Goal: Task Accomplishment & Management: Use online tool/utility

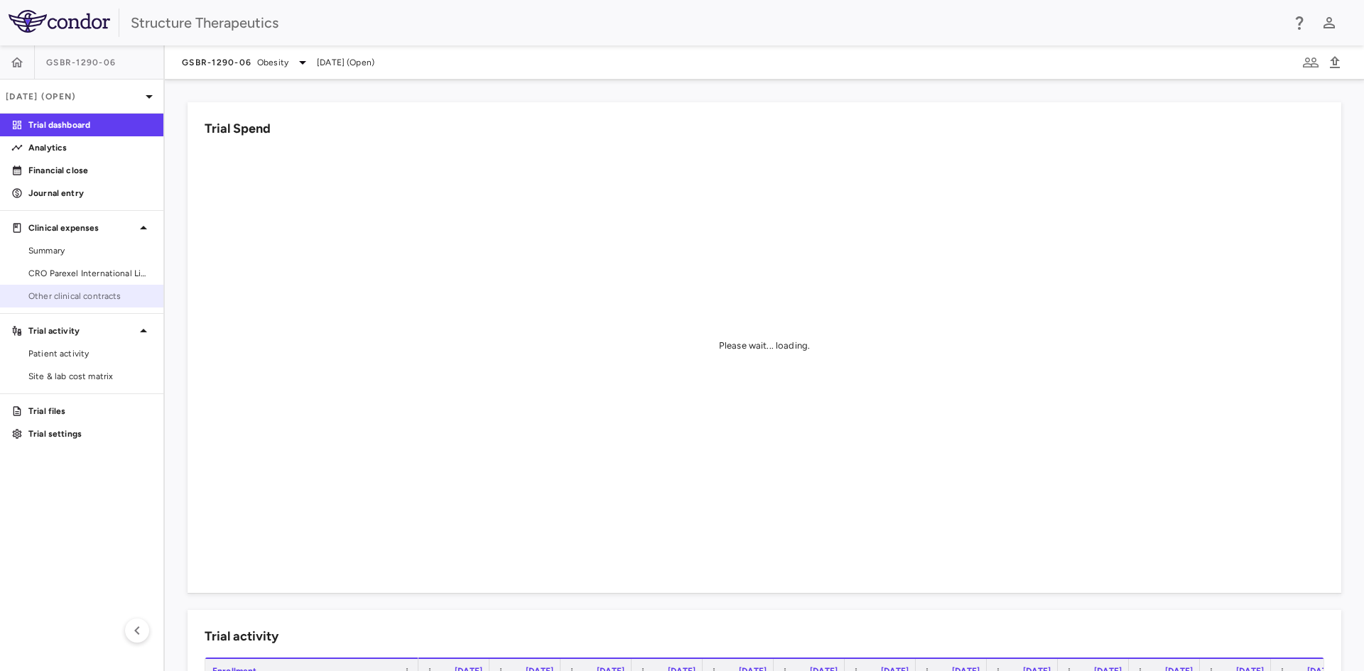
click at [88, 291] on span "Other clinical contracts" at bounding box center [90, 296] width 124 height 13
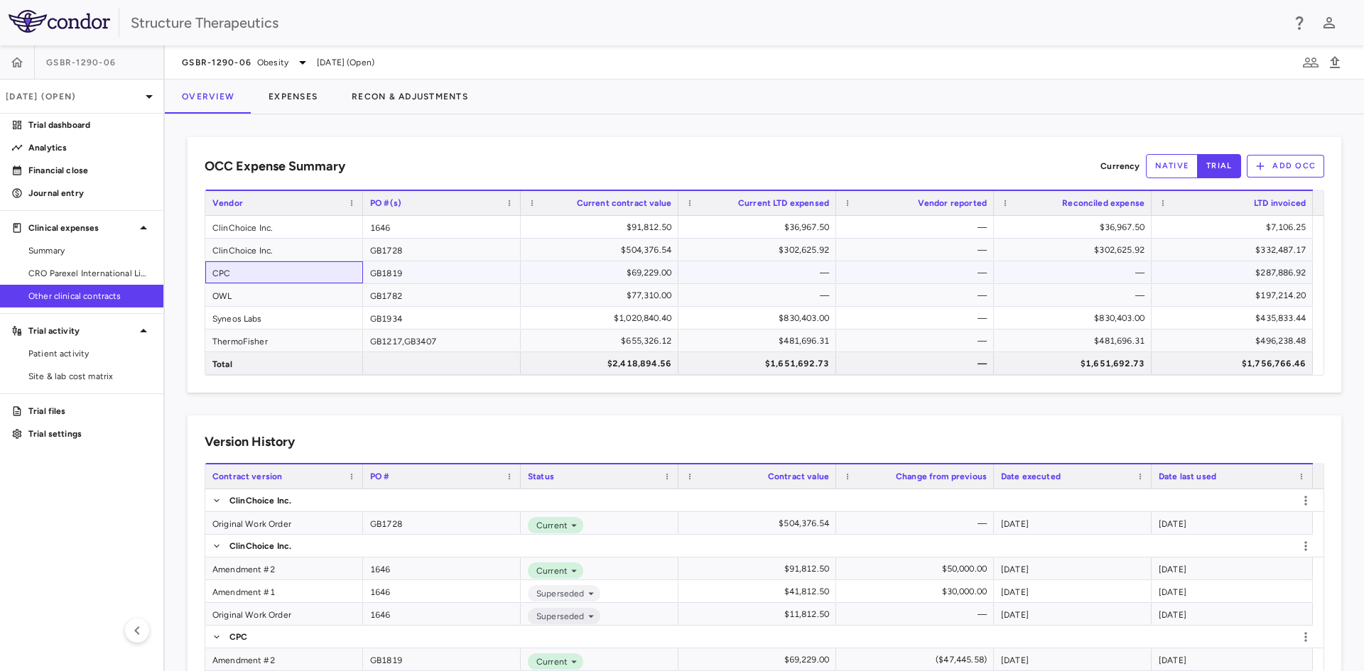
click at [303, 279] on div "CPC" at bounding box center [284, 272] width 158 height 22
click at [309, 102] on button "Expenses" at bounding box center [292, 97] width 83 height 34
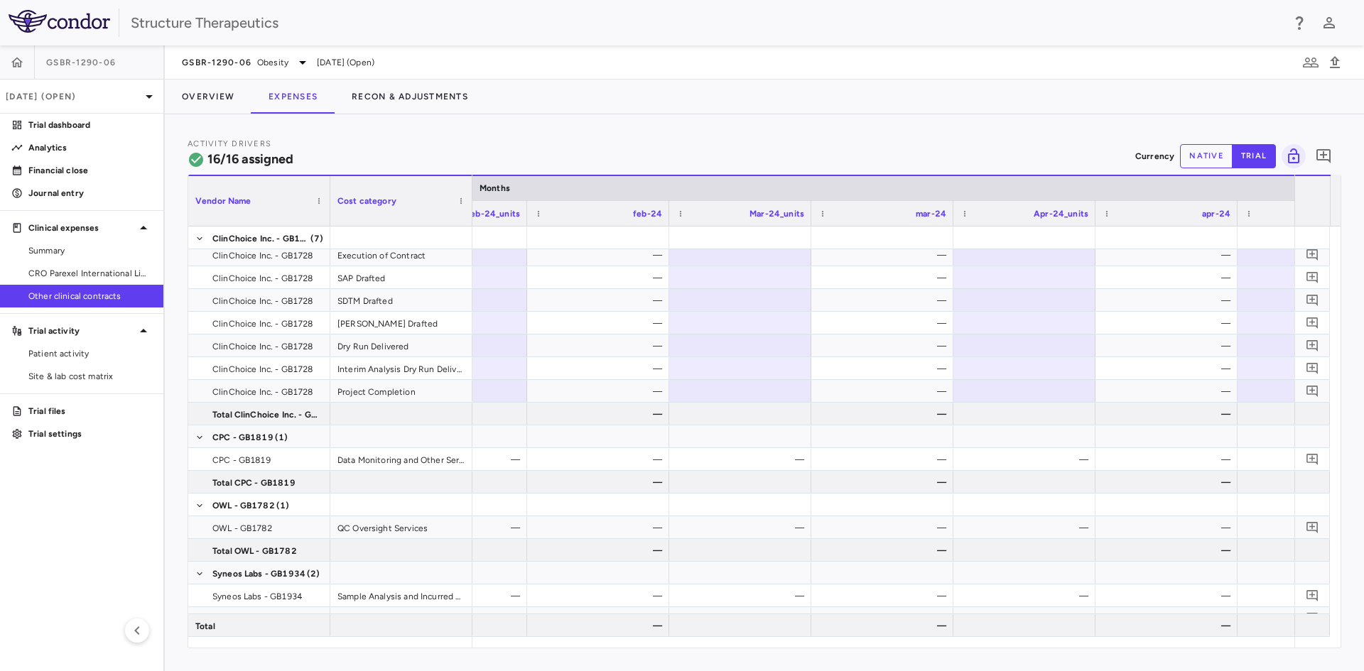
scroll to position [0, 1492]
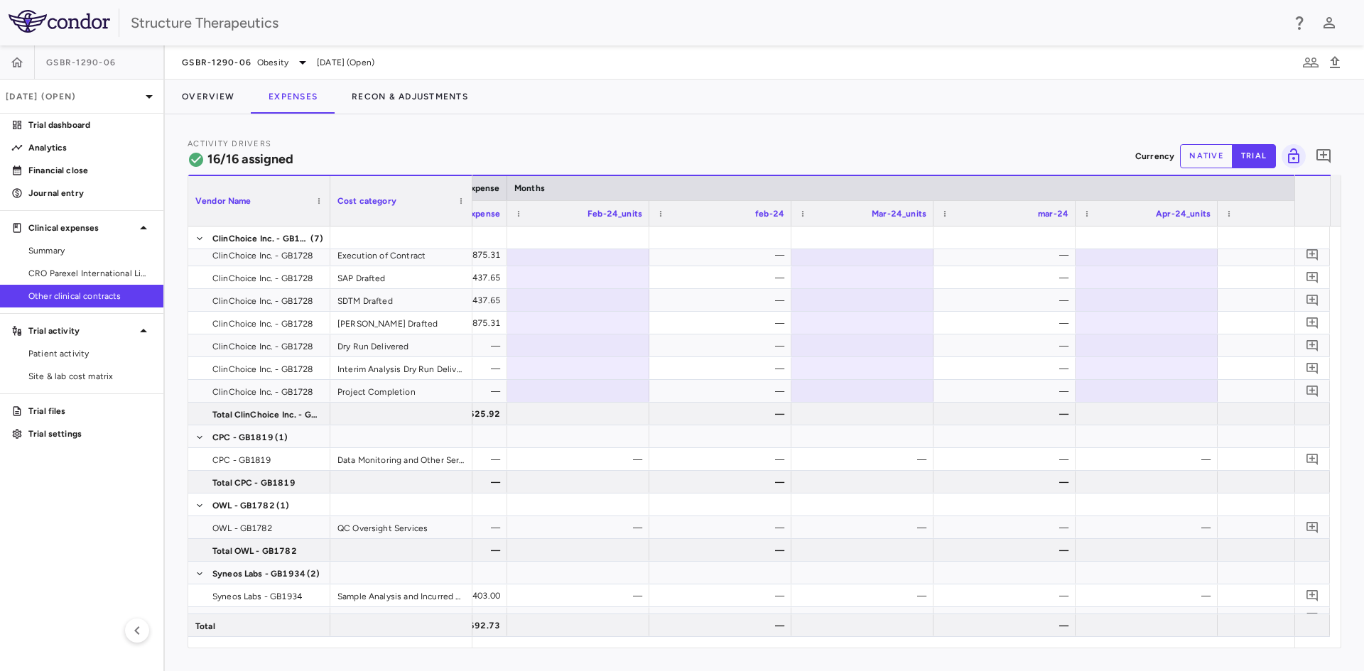
click at [1216, 159] on button "native" at bounding box center [1206, 156] width 53 height 24
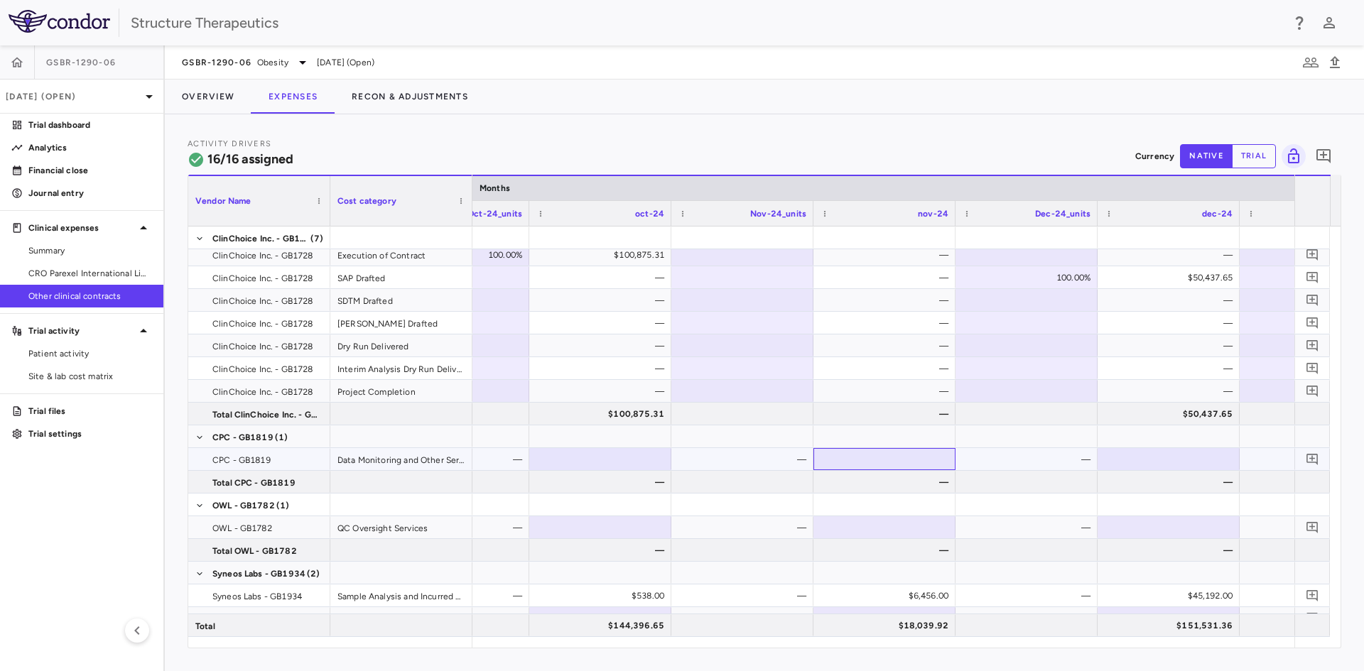
click at [897, 452] on div at bounding box center [884, 459] width 128 height 21
type input "********"
click at [919, 458] on div at bounding box center [884, 459] width 128 height 21
type input "********"
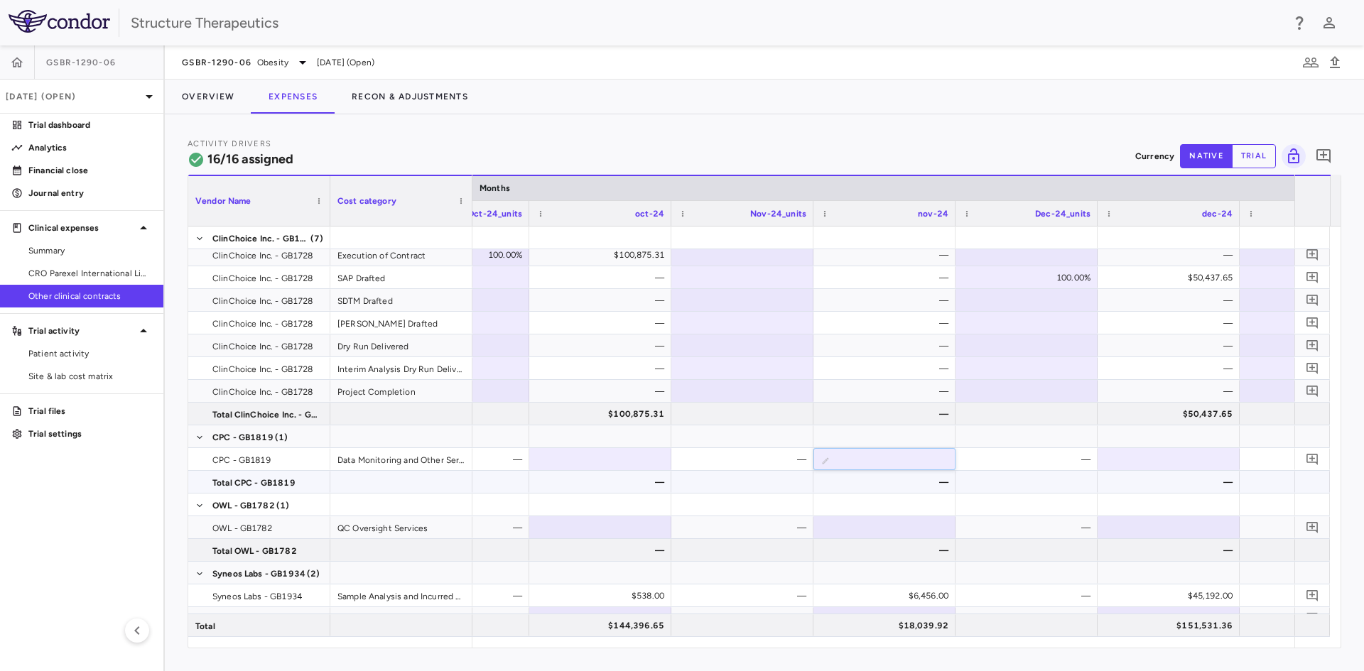
type input "********"
click at [907, 464] on div at bounding box center [884, 459] width 128 height 21
type input "*****"
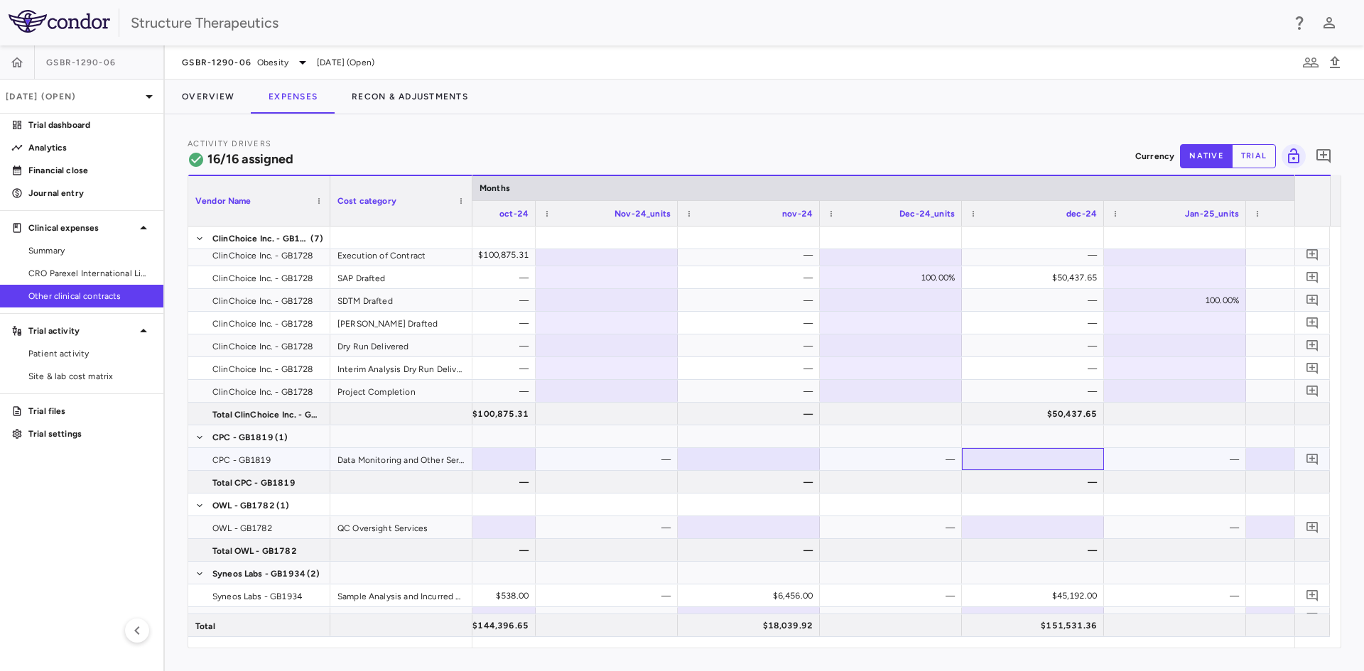
click at [1077, 455] on div at bounding box center [1033, 459] width 128 height 21
click at [1048, 454] on input "number" at bounding box center [1043, 460] width 119 height 23
click at [1128, 466] on div "—" at bounding box center [1178, 459] width 122 height 23
click at [1075, 453] on div at bounding box center [1033, 459] width 128 height 21
type input "*******"
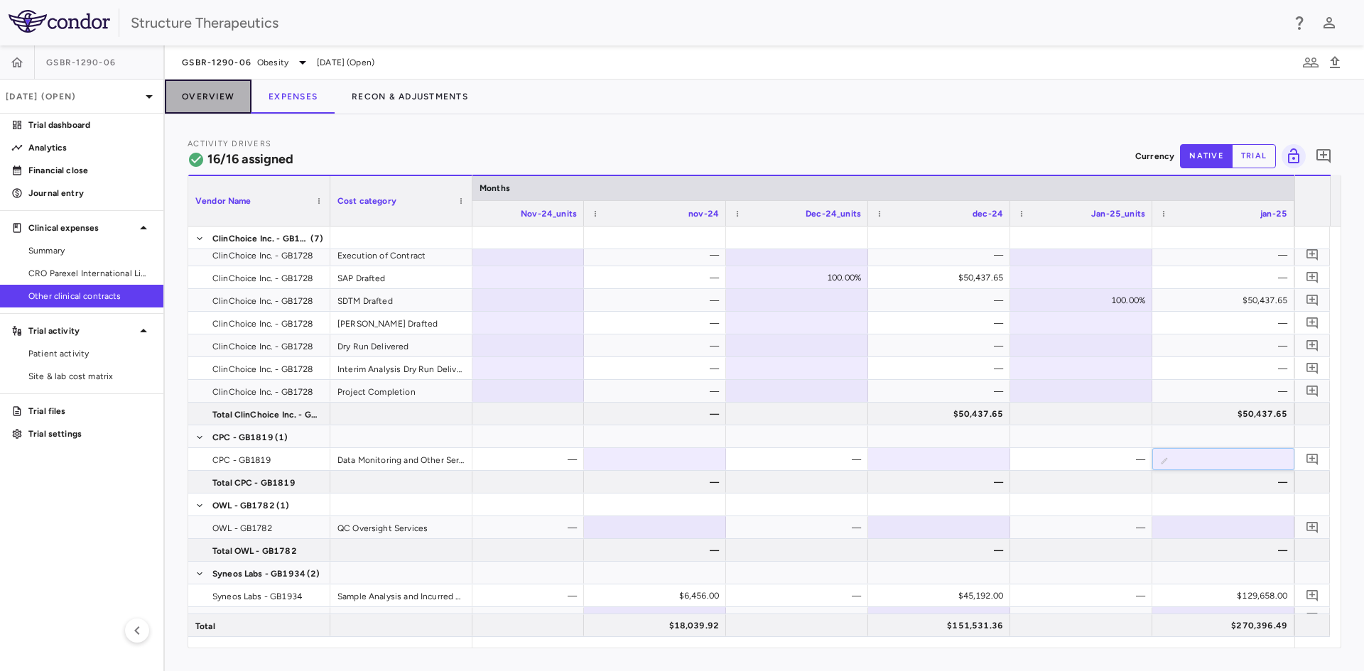
click at [208, 101] on button "Overview" at bounding box center [208, 97] width 87 height 34
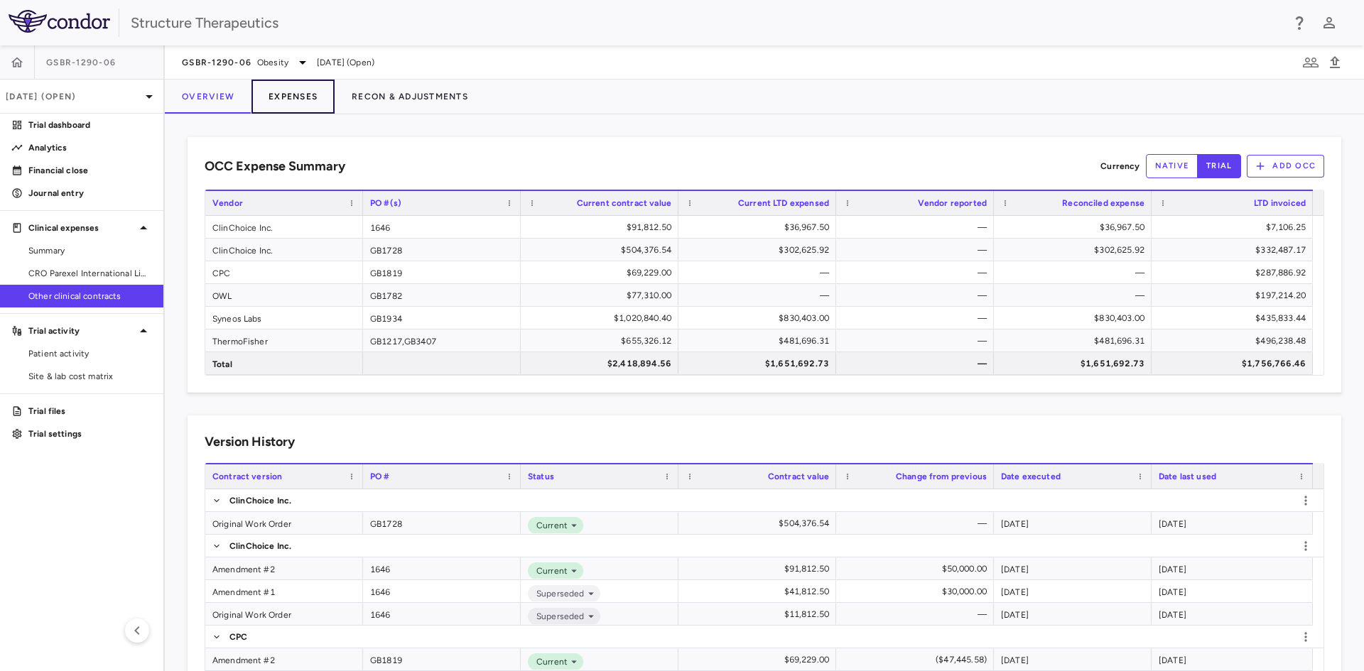
click at [283, 96] on button "Expenses" at bounding box center [292, 97] width 83 height 34
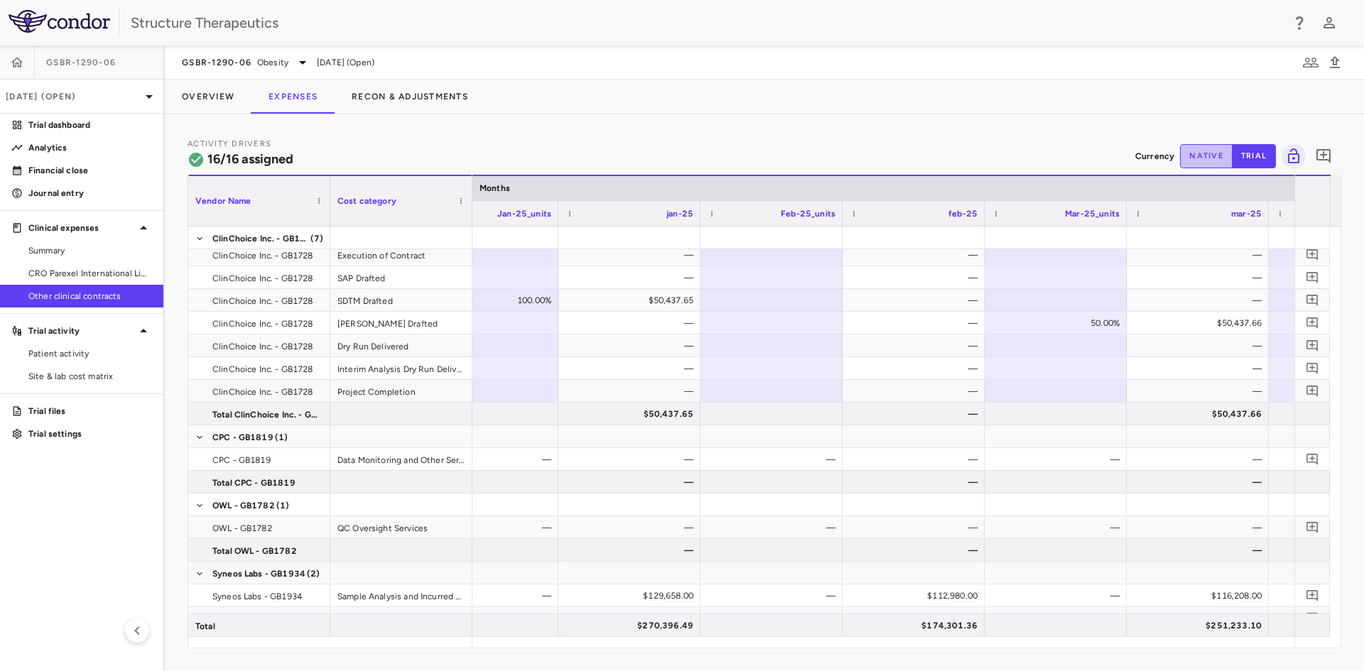
click at [1203, 151] on button "native" at bounding box center [1206, 156] width 53 height 24
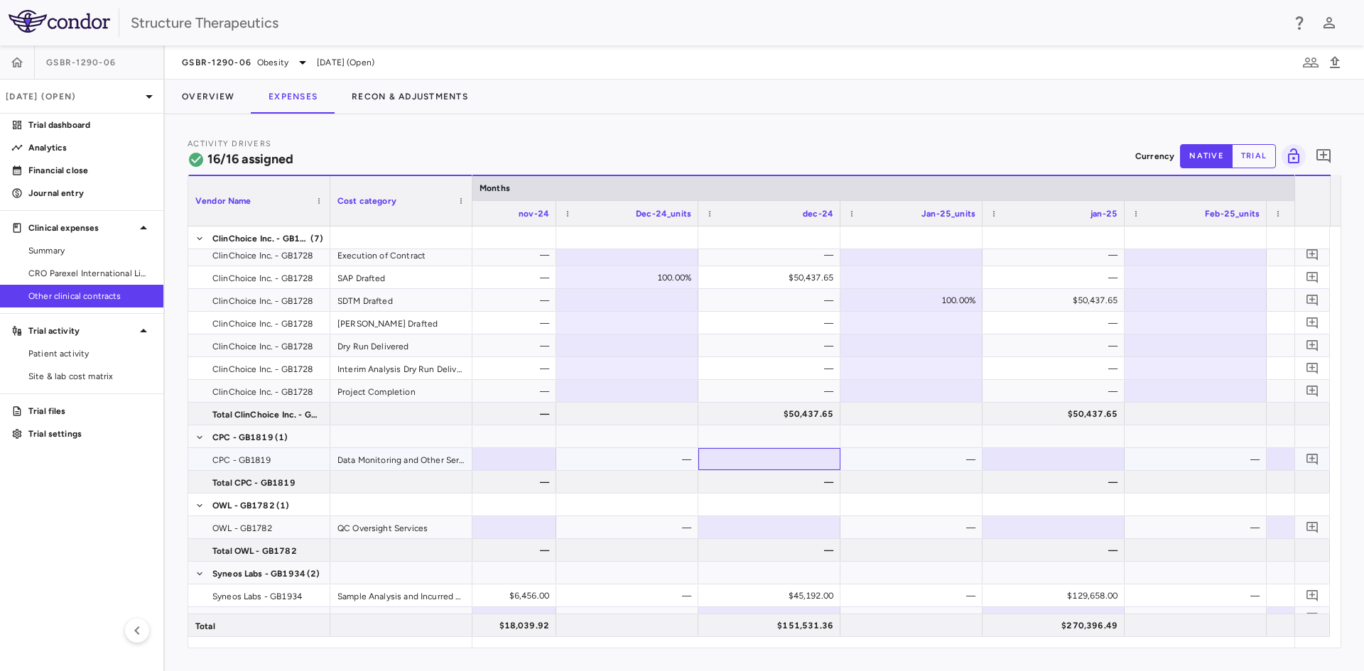
click at [805, 462] on div at bounding box center [769, 459] width 128 height 21
type input "*******"
type input "*****"
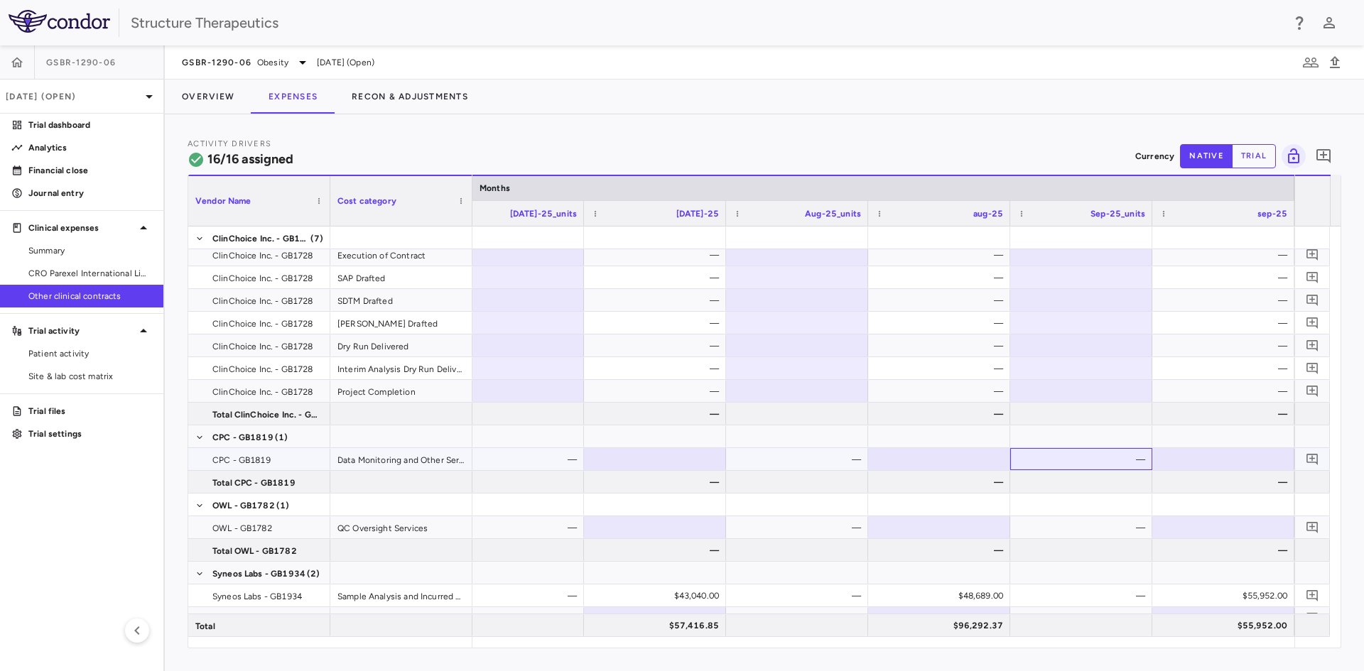
click at [1075, 464] on div "—" at bounding box center [1084, 459] width 122 height 23
click at [1110, 461] on div "—" at bounding box center [1084, 459] width 122 height 23
click at [1184, 457] on div at bounding box center [1223, 459] width 128 height 21
click at [1182, 457] on input "number" at bounding box center [1233, 460] width 119 height 23
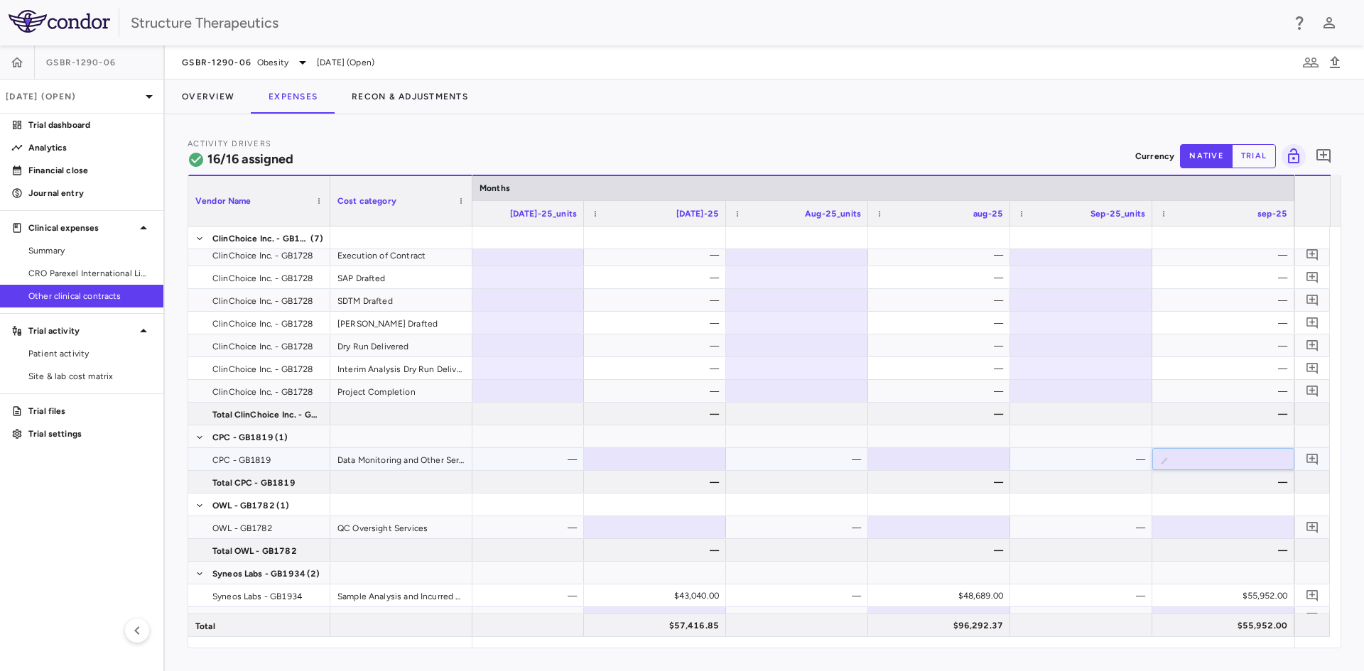
paste input "********"
type input "********"
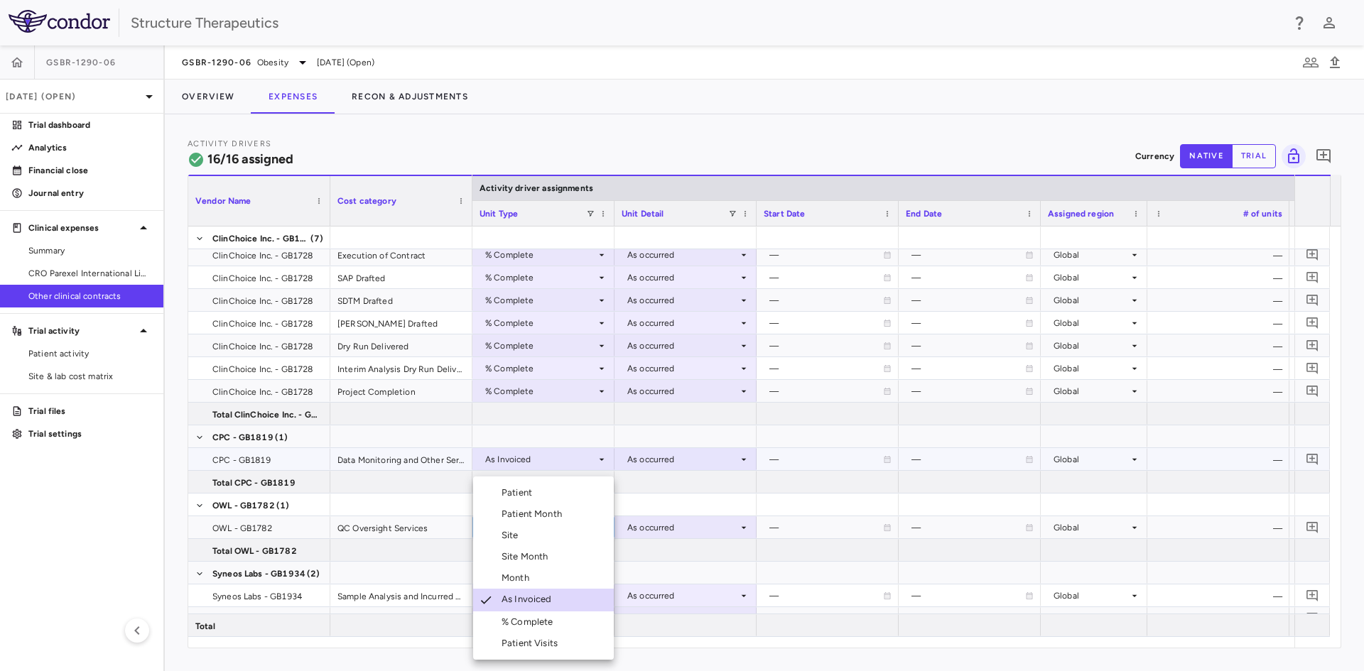
click at [788, 646] on div at bounding box center [682, 335] width 1364 height 671
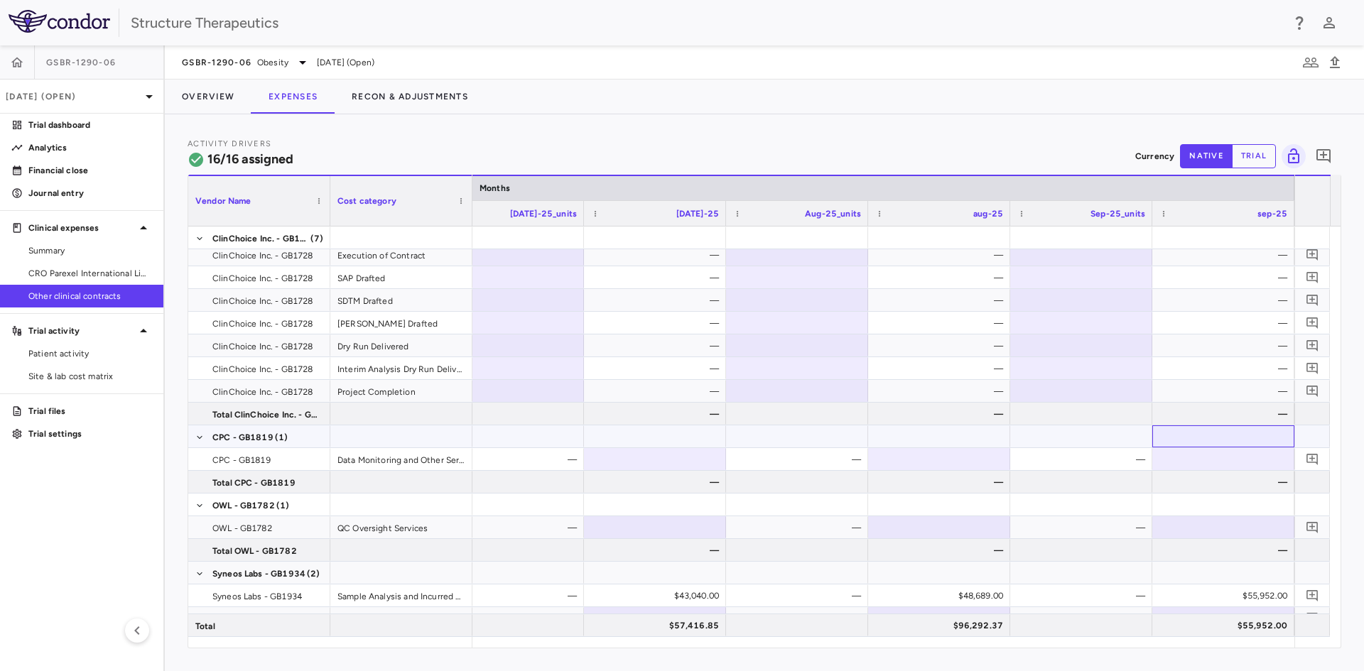
click at [1210, 445] on div at bounding box center [1223, 436] width 128 height 21
click at [1211, 457] on div at bounding box center [1223, 459] width 128 height 21
type input "********"
click at [1270, 153] on button "trial" at bounding box center [1254, 156] width 44 height 24
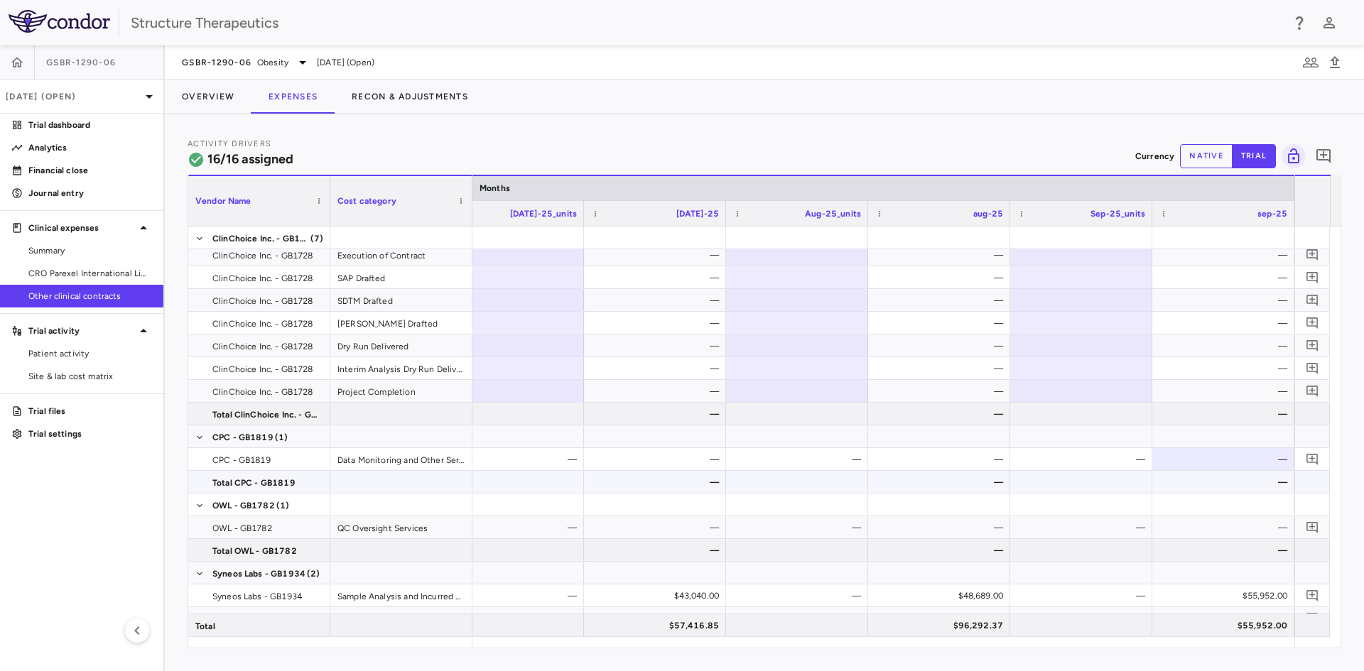
click at [1110, 475] on div at bounding box center [1081, 482] width 128 height 21
click at [1175, 479] on div "—" at bounding box center [1226, 482] width 122 height 23
click at [1225, 157] on button "native" at bounding box center [1206, 156] width 53 height 24
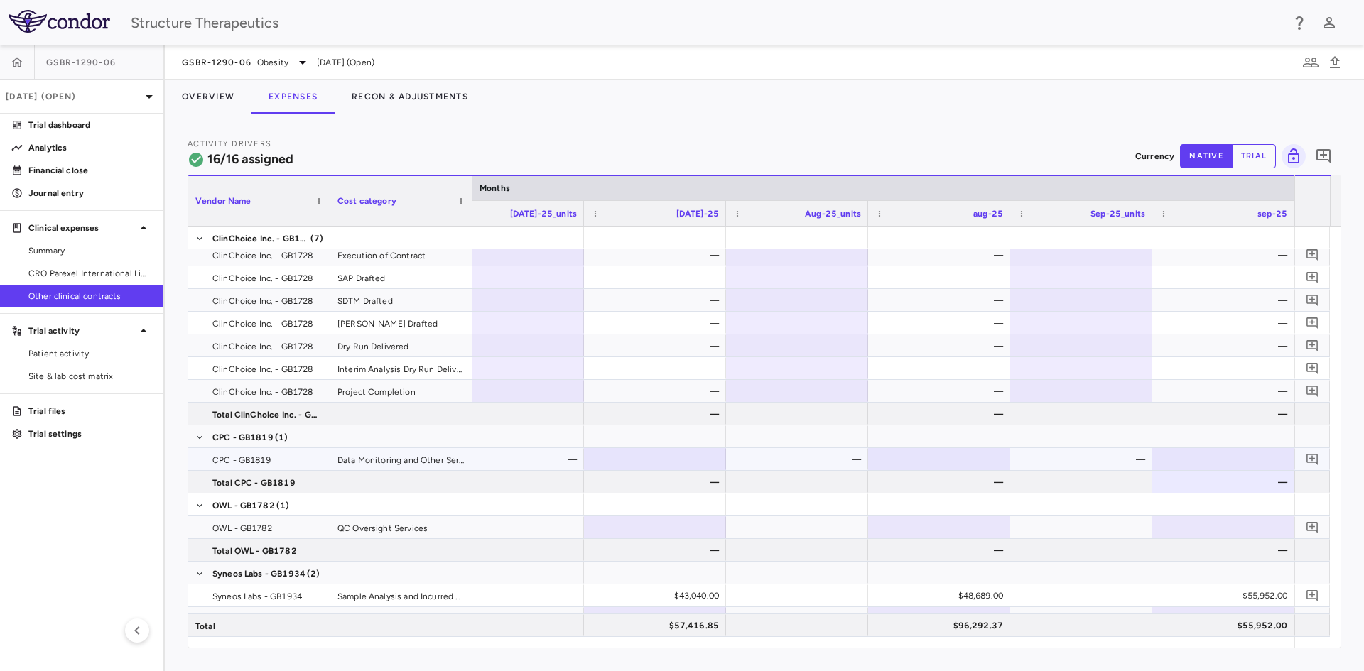
click at [1207, 457] on div at bounding box center [1223, 459] width 128 height 21
click at [1198, 459] on input "number" at bounding box center [1233, 460] width 119 height 23
type input "*****"
click at [1119, 535] on div "—" at bounding box center [1084, 527] width 122 height 23
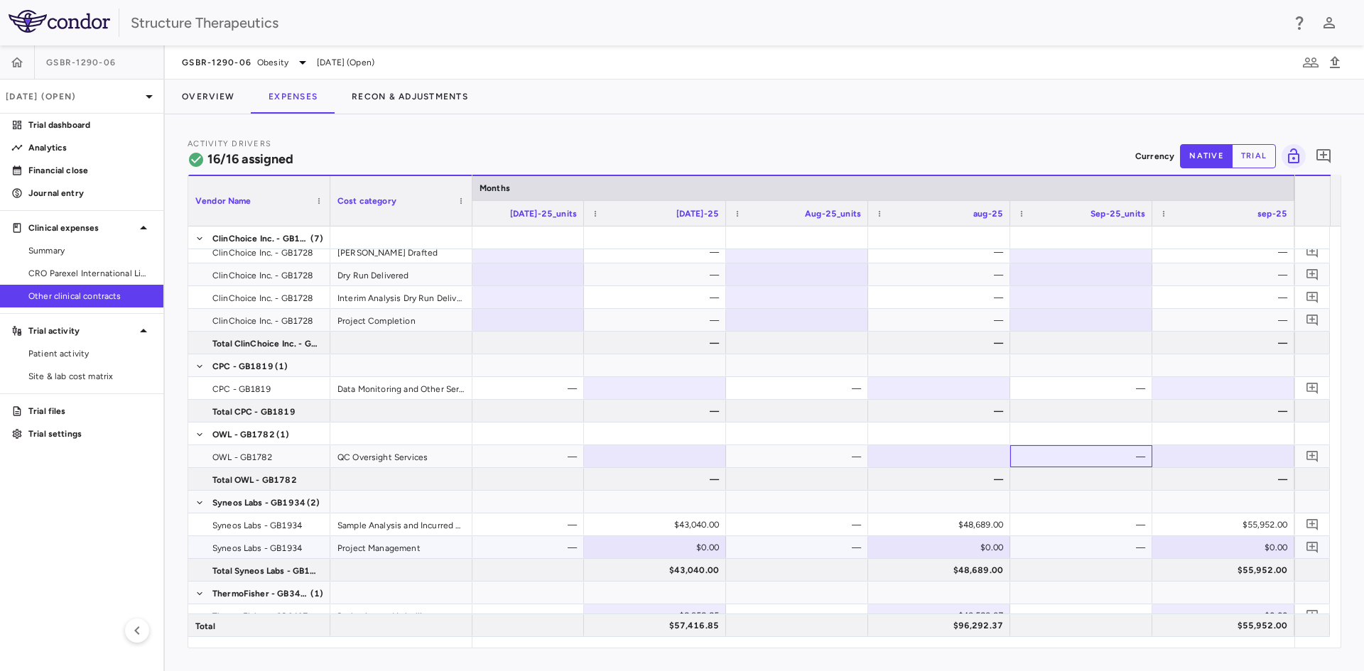
scroll to position [249, 0]
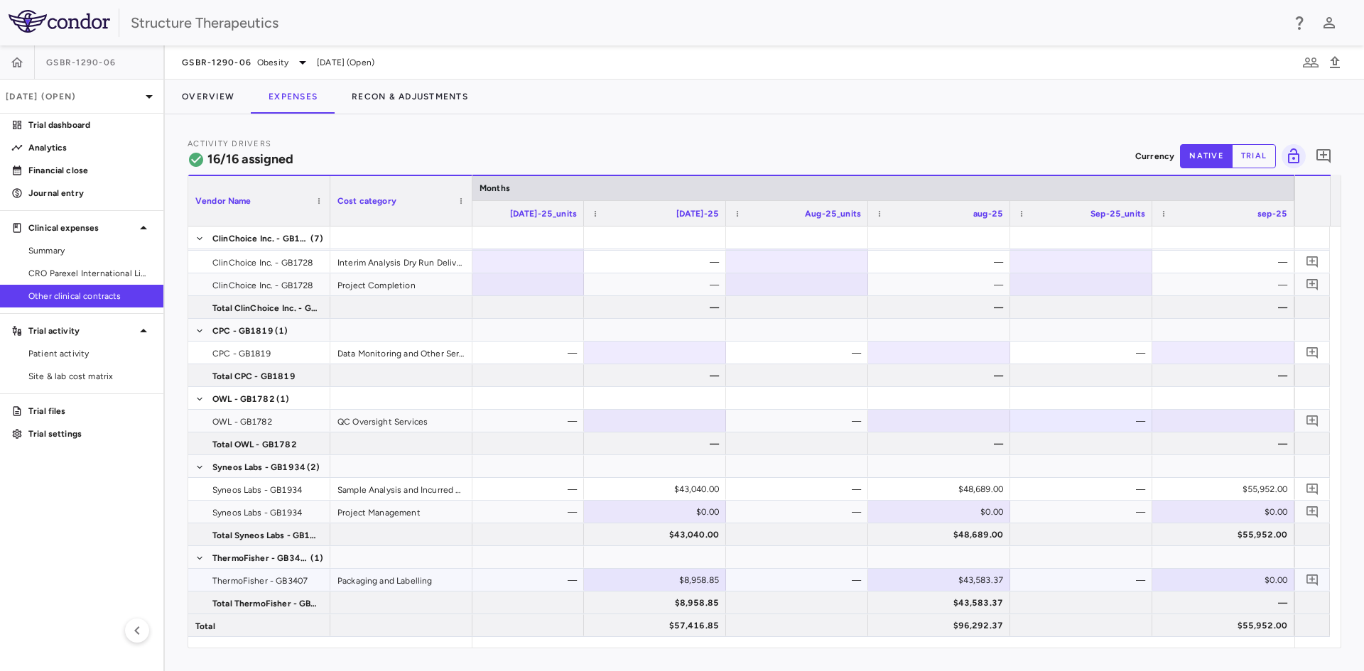
click at [1255, 579] on div "$0.00" at bounding box center [1226, 580] width 122 height 23
click at [1221, 580] on input "number" at bounding box center [1233, 581] width 119 height 23
click at [1193, 478] on div "$55,952.00" at bounding box center [1223, 489] width 142 height 22
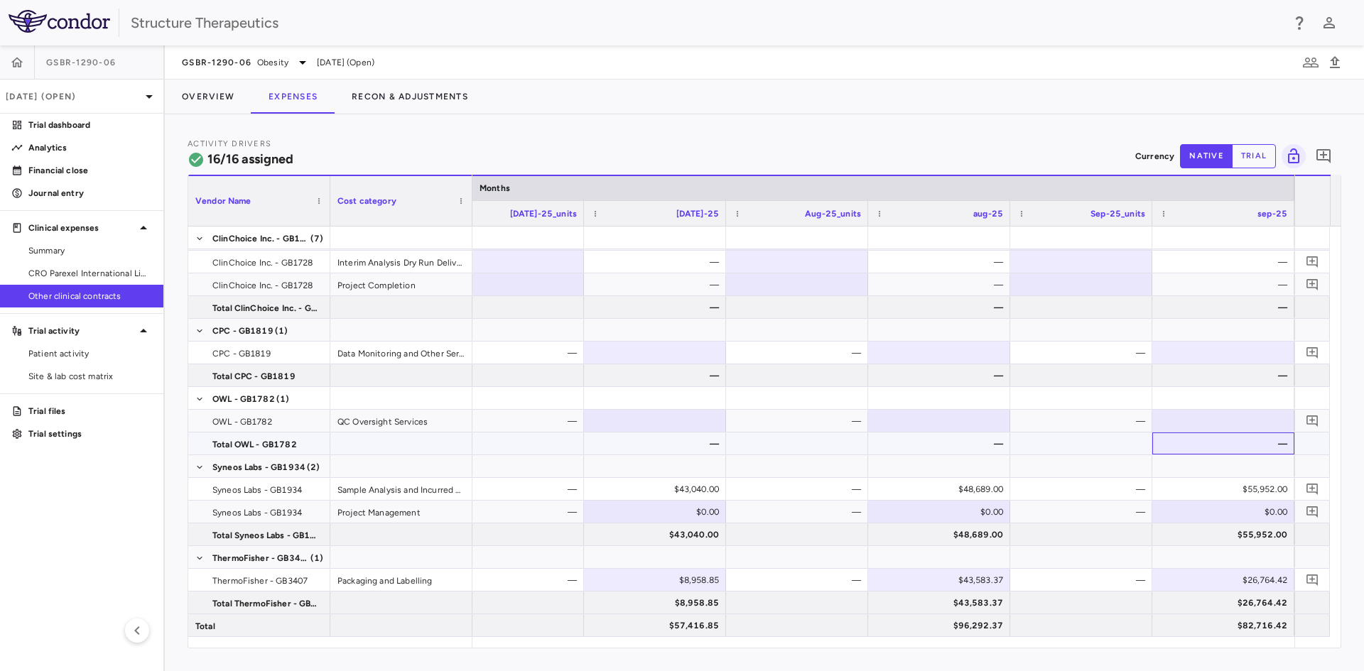
click at [1183, 445] on div "—" at bounding box center [1226, 444] width 122 height 23
click at [1194, 424] on div at bounding box center [1223, 421] width 128 height 21
type input "********"
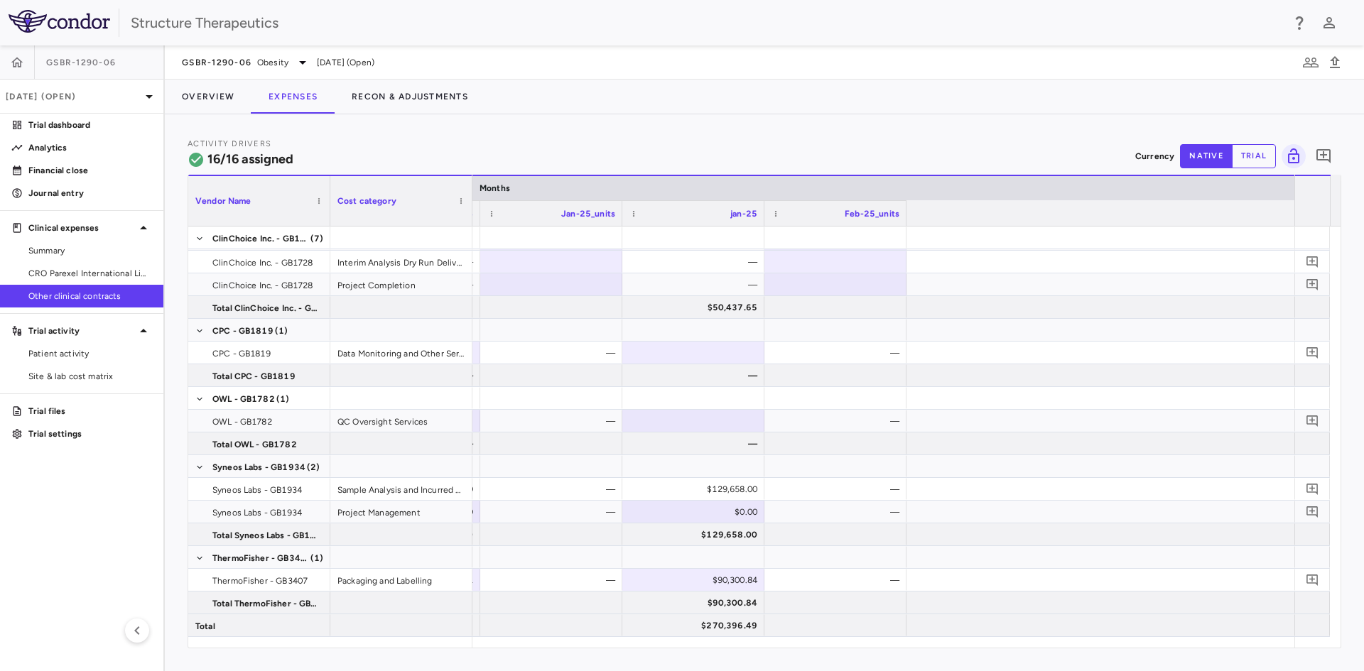
scroll to position [0, 3711]
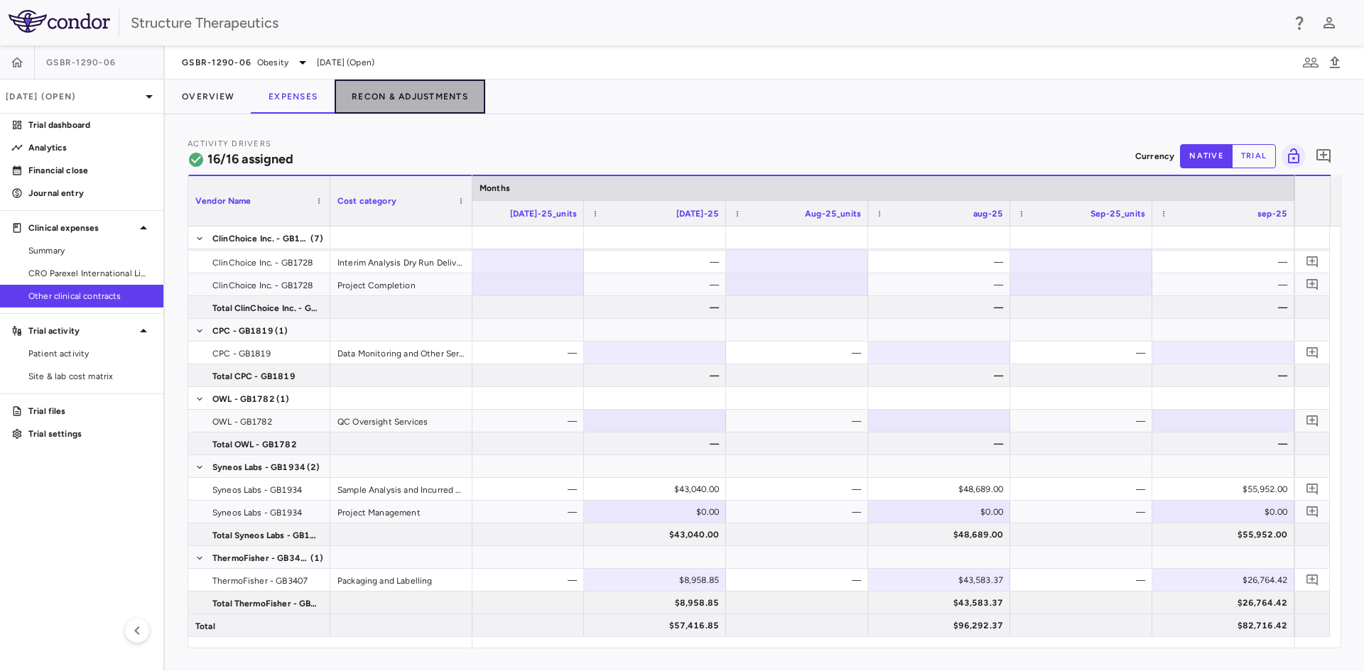
click at [399, 93] on button "Recon & Adjustments" at bounding box center [410, 97] width 151 height 34
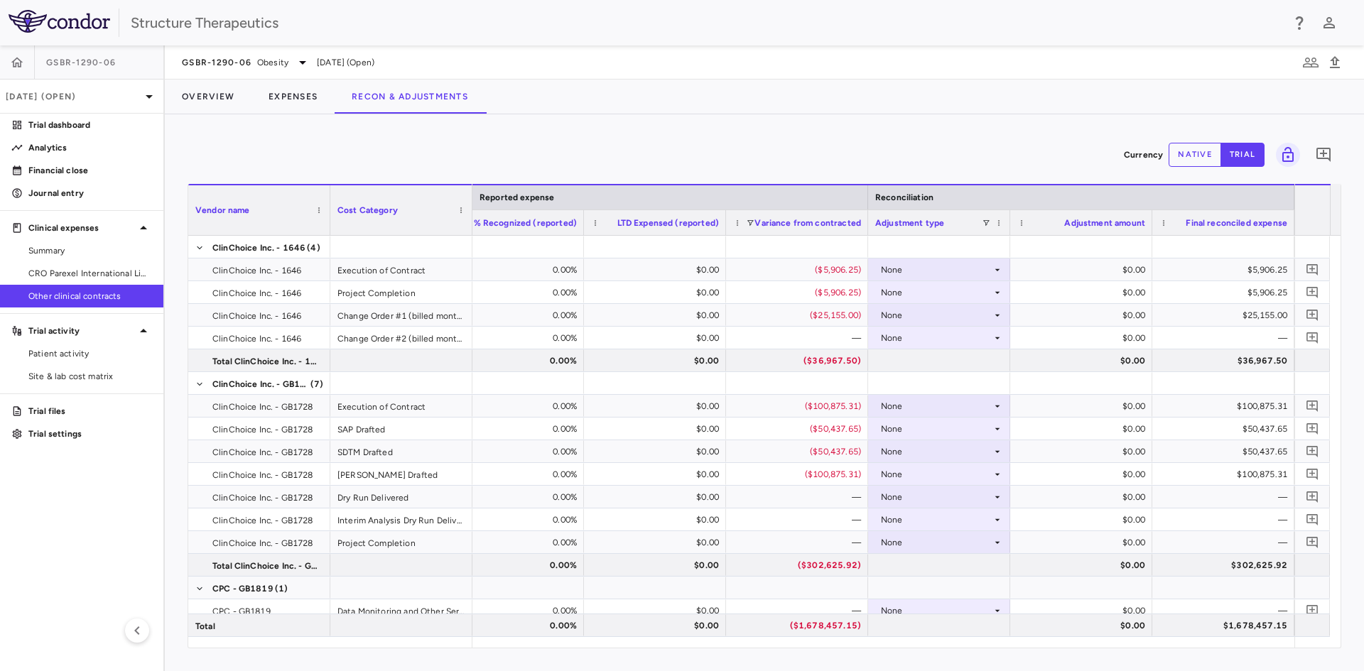
drag, startPoint x: 1238, startPoint y: 650, endPoint x: 1135, endPoint y: 640, distance: 103.5
click at [1135, 640] on div "Currency native trial 0 Vendor Name Drag here to set column labels Vendor name …" at bounding box center [764, 392] width 1199 height 557
click at [294, 102] on button "Expenses" at bounding box center [292, 97] width 83 height 34
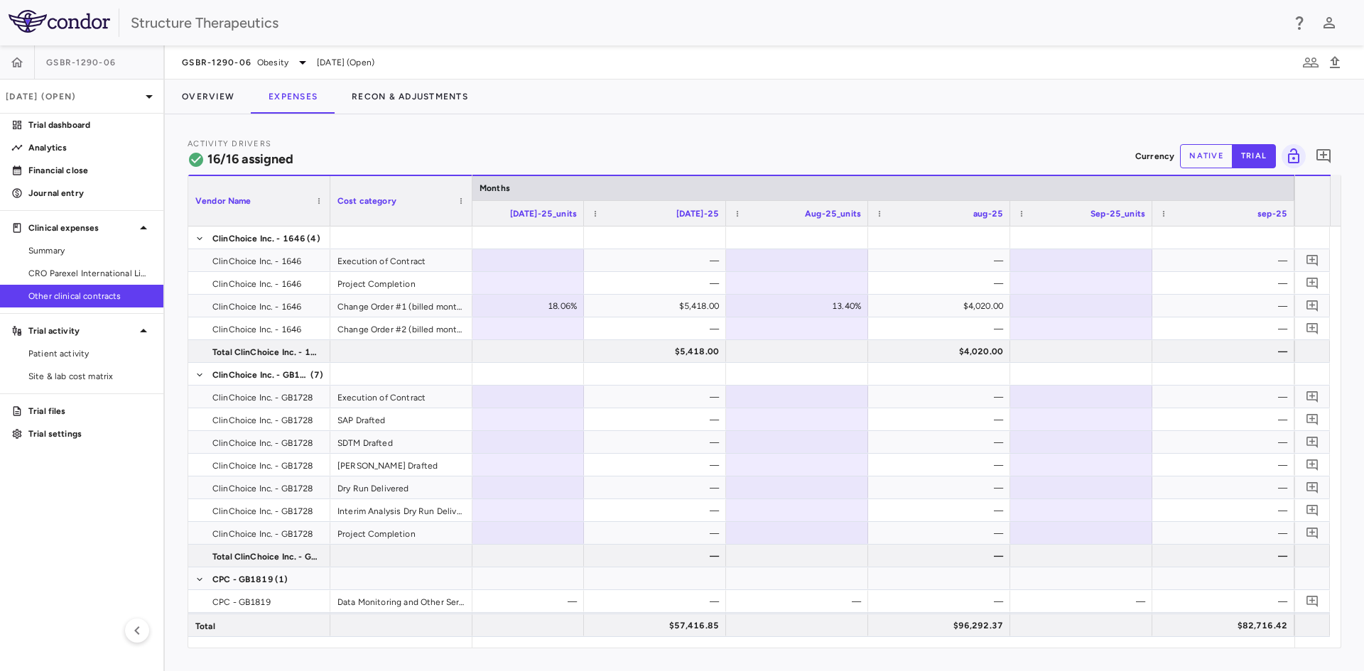
click at [1252, 649] on div "Activity Drivers 16/16 assigned Currency native trial Vendor Name Drag here to …" at bounding box center [764, 392] width 1199 height 557
click at [1057, 489] on div at bounding box center [1081, 487] width 128 height 21
click at [231, 100] on button "Overview" at bounding box center [208, 97] width 87 height 34
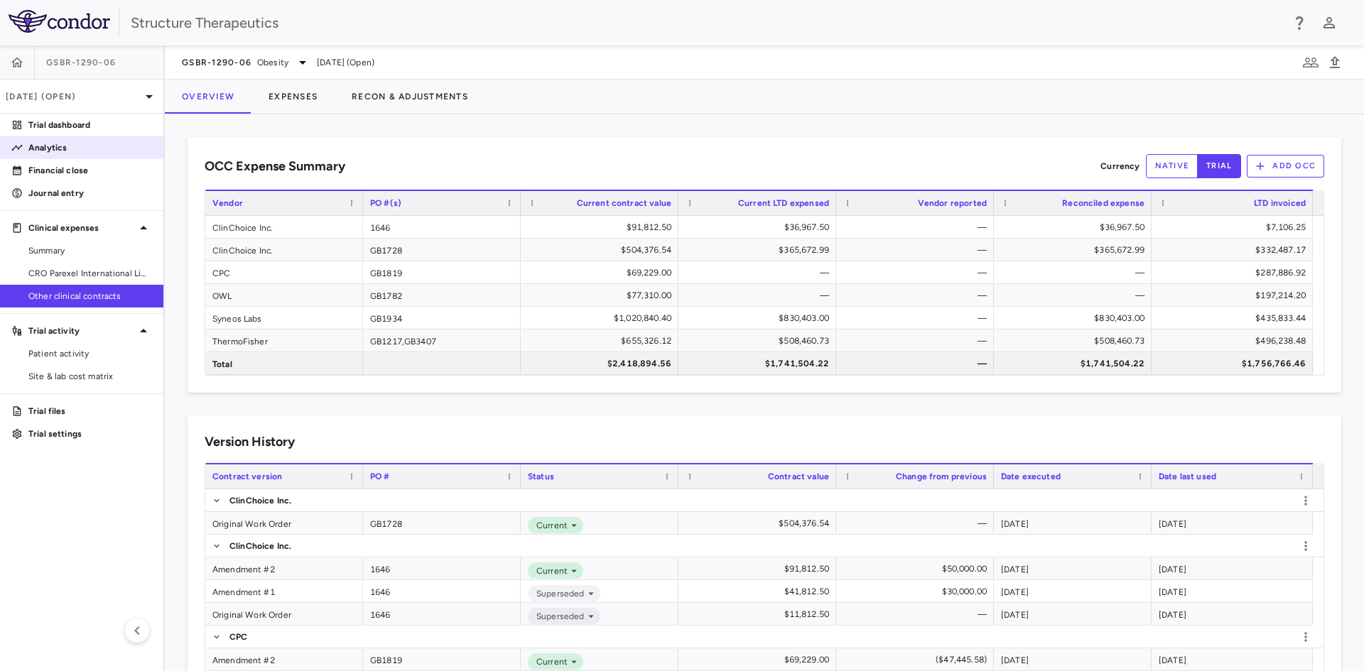
click at [87, 157] on link "Analytics" at bounding box center [81, 147] width 163 height 21
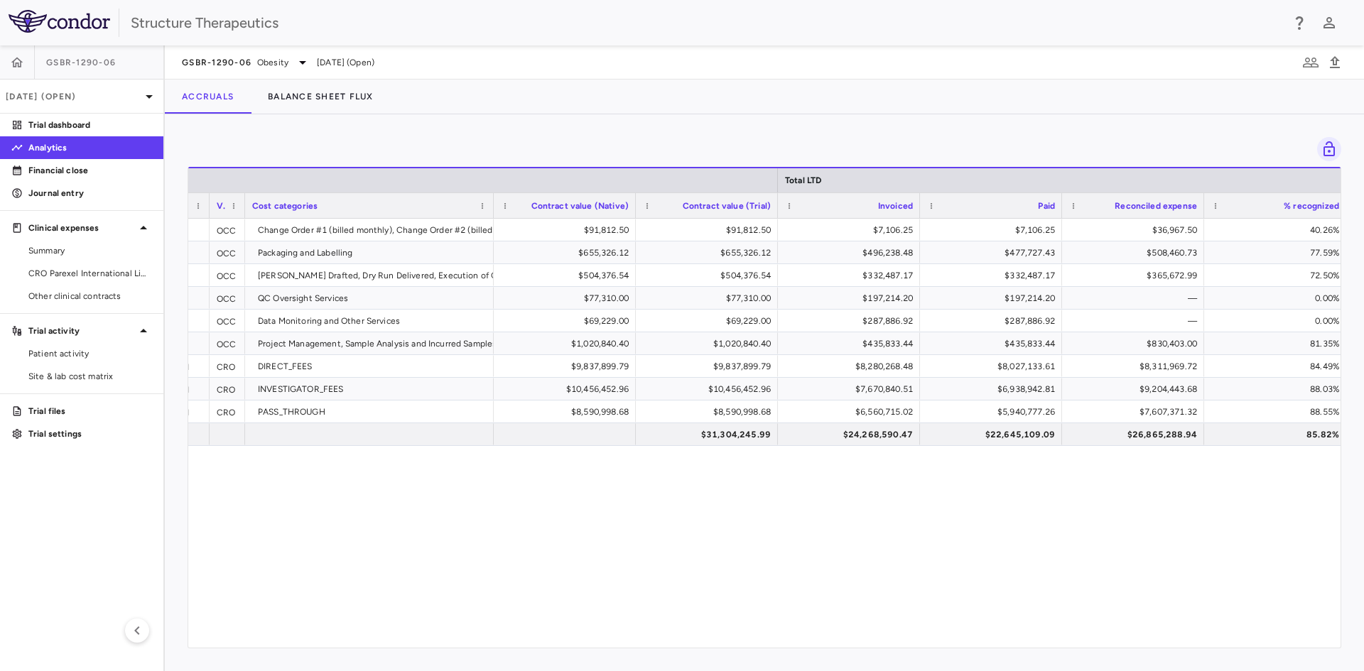
scroll to position [0, 462]
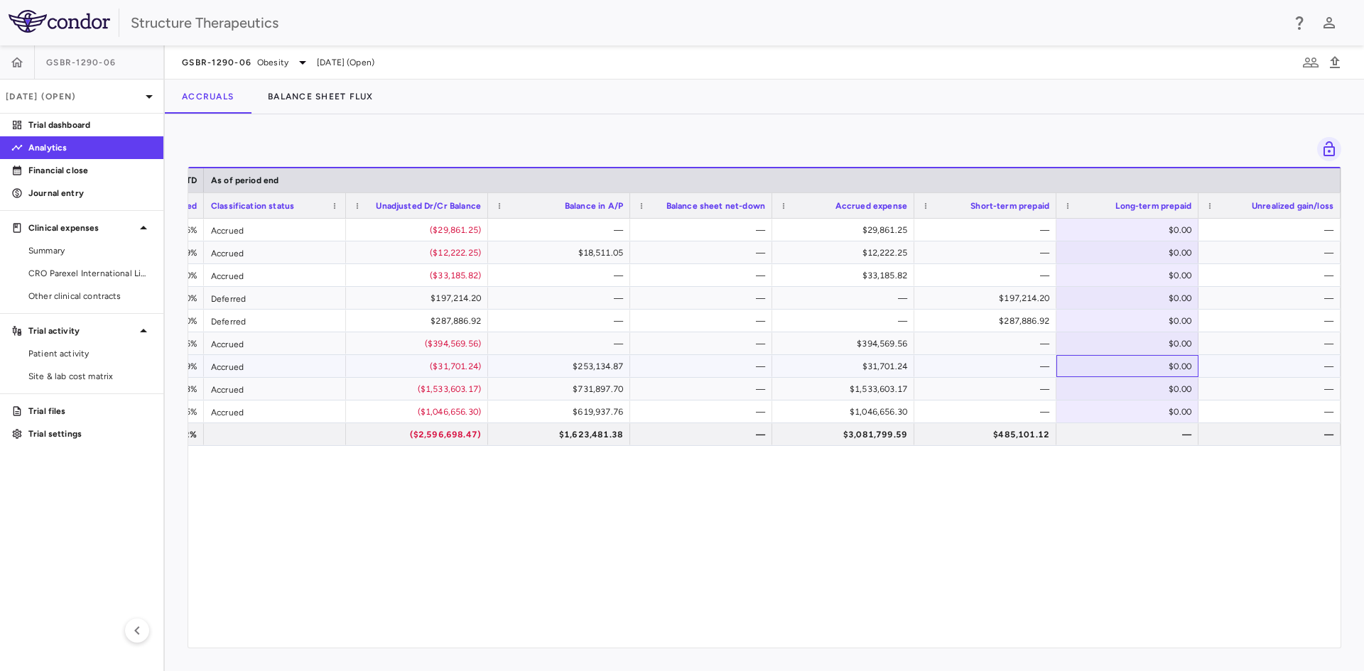
click at [1161, 365] on div "$0.00" at bounding box center [1130, 366] width 122 height 23
drag, startPoint x: 1161, startPoint y: 363, endPoint x: 1222, endPoint y: 372, distance: 61.1
type input "******"
click at [1128, 391] on div "$0.00" at bounding box center [1130, 389] width 122 height 23
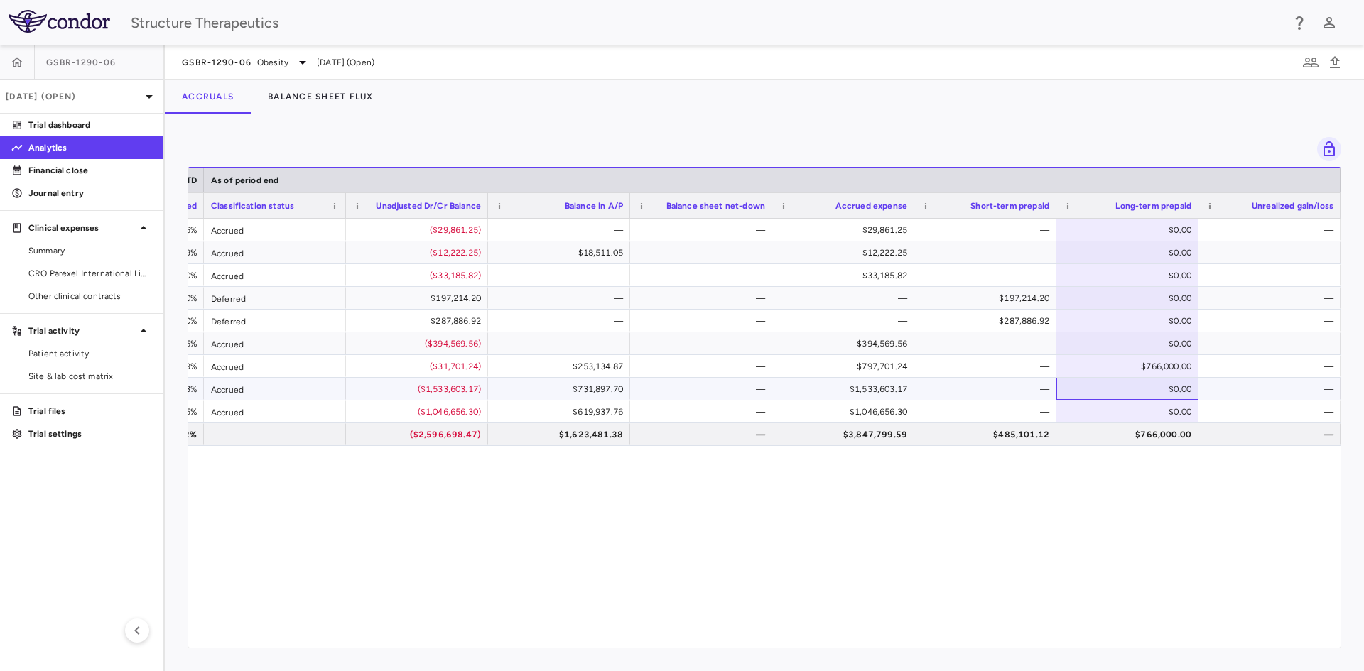
drag, startPoint x: 1134, startPoint y: 391, endPoint x: 1205, endPoint y: 392, distance: 70.3
click at [1159, 386] on div "$0.00" at bounding box center [1130, 389] width 122 height 23
drag, startPoint x: 1159, startPoint y: 386, endPoint x: 1178, endPoint y: 386, distance: 18.5
click at [1178, 386] on input "*" at bounding box center [1137, 390] width 119 height 23
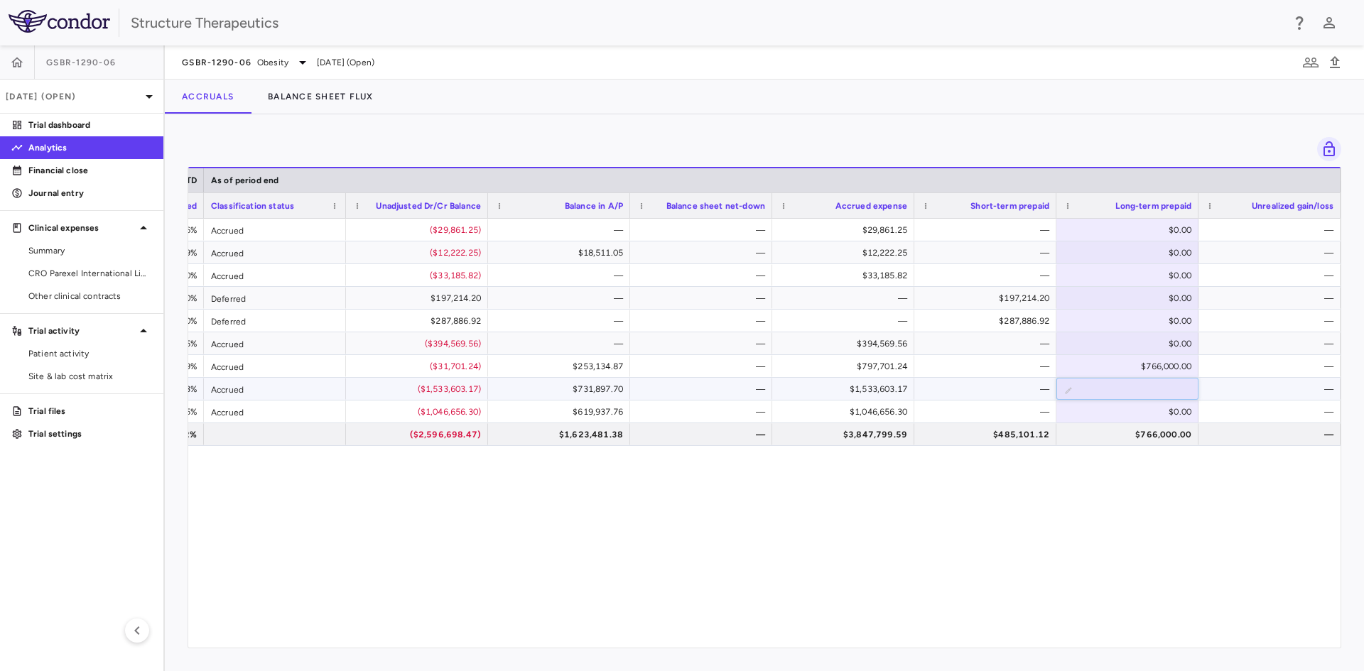
type input "*******"
click at [1161, 413] on div "$0.00" at bounding box center [1130, 412] width 122 height 23
drag, startPoint x: 1161, startPoint y: 413, endPoint x: 1188, endPoint y: 413, distance: 27.7
click at [1188, 413] on input "*" at bounding box center [1137, 412] width 119 height 23
type input "*******"
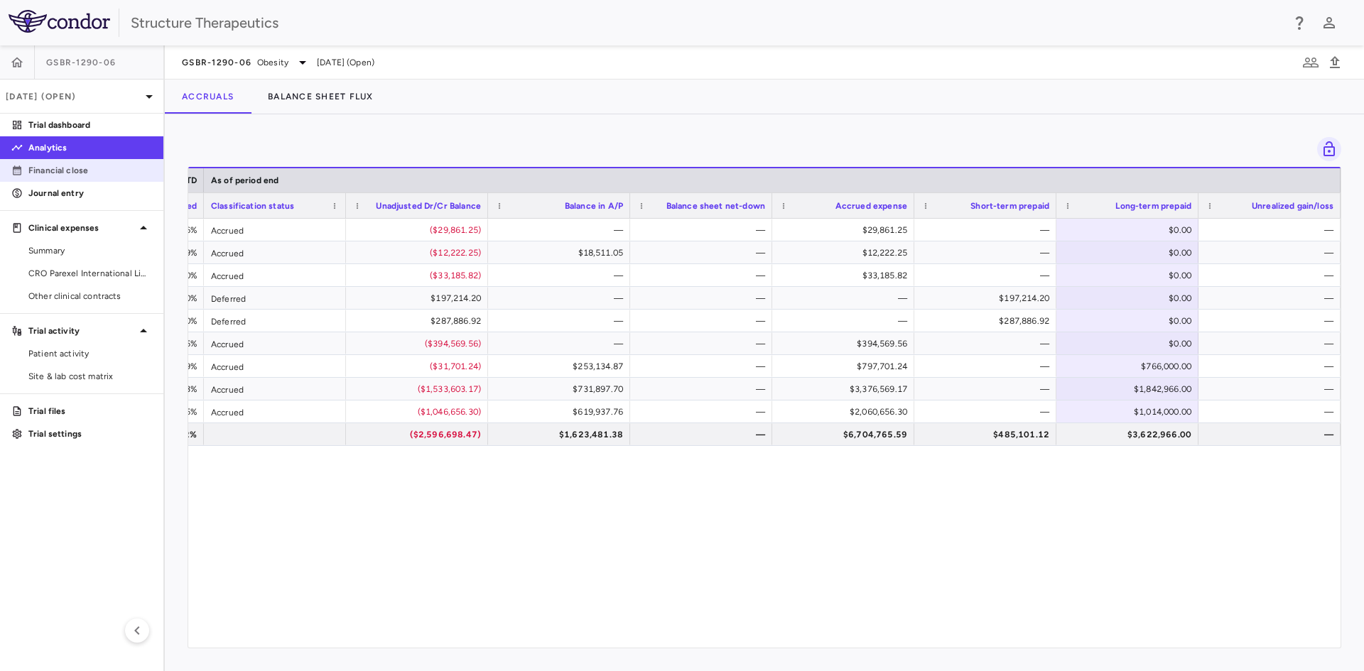
click at [85, 173] on p "Financial close" at bounding box center [90, 170] width 124 height 13
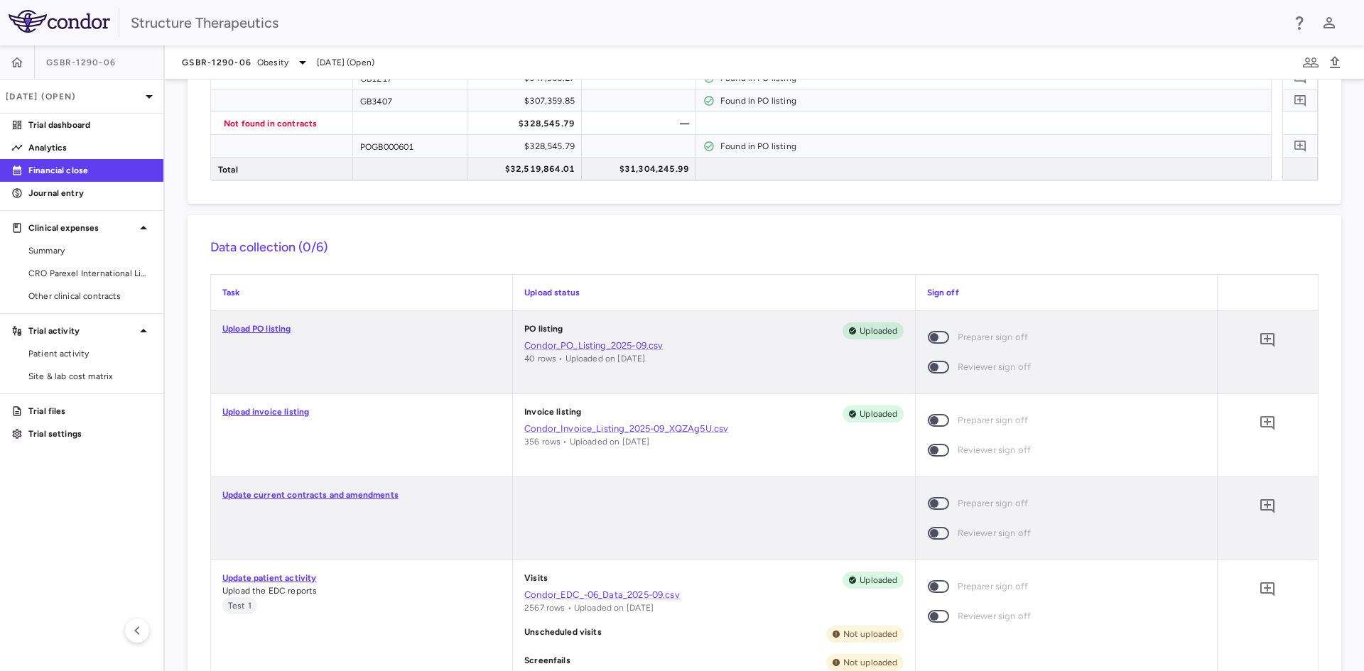
click at [928, 334] on span at bounding box center [938, 337] width 21 height 13
click at [930, 418] on span at bounding box center [938, 420] width 21 height 13
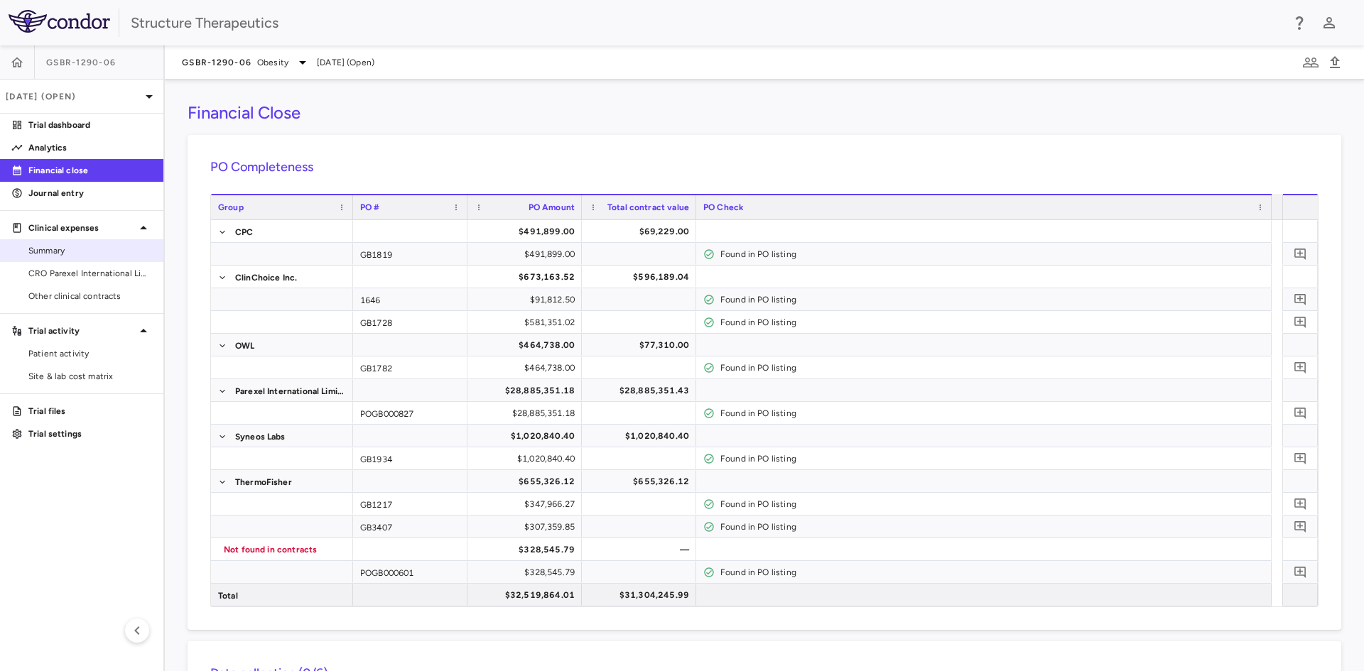
click at [64, 256] on span "Summary" at bounding box center [90, 250] width 124 height 13
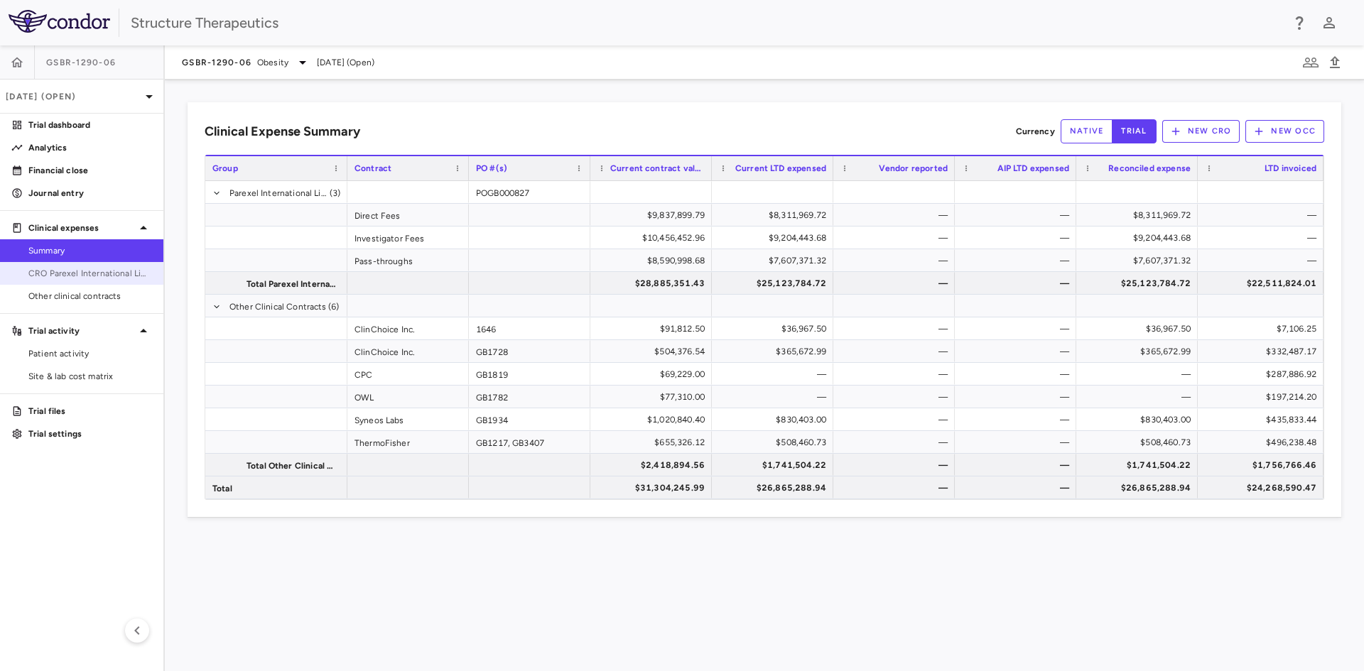
click at [118, 277] on span "CRO Parexel International Limited" at bounding box center [90, 273] width 124 height 13
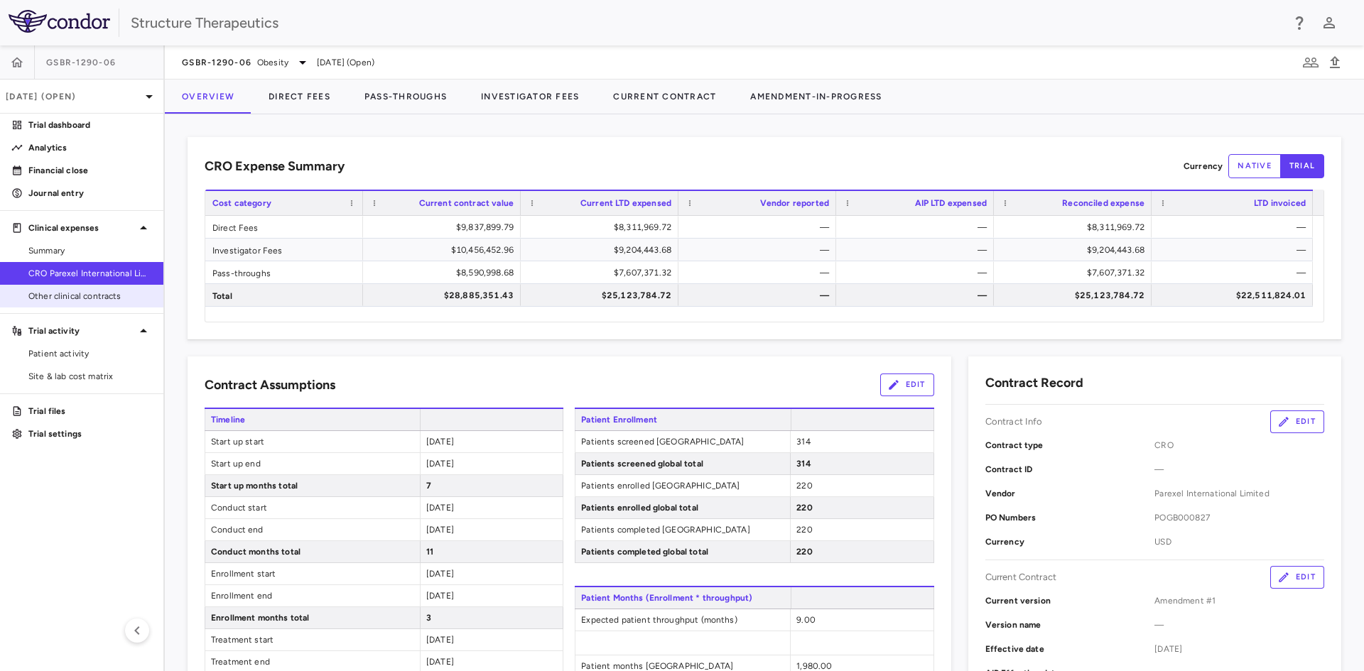
click at [67, 300] on span "Other clinical contracts" at bounding box center [90, 296] width 124 height 13
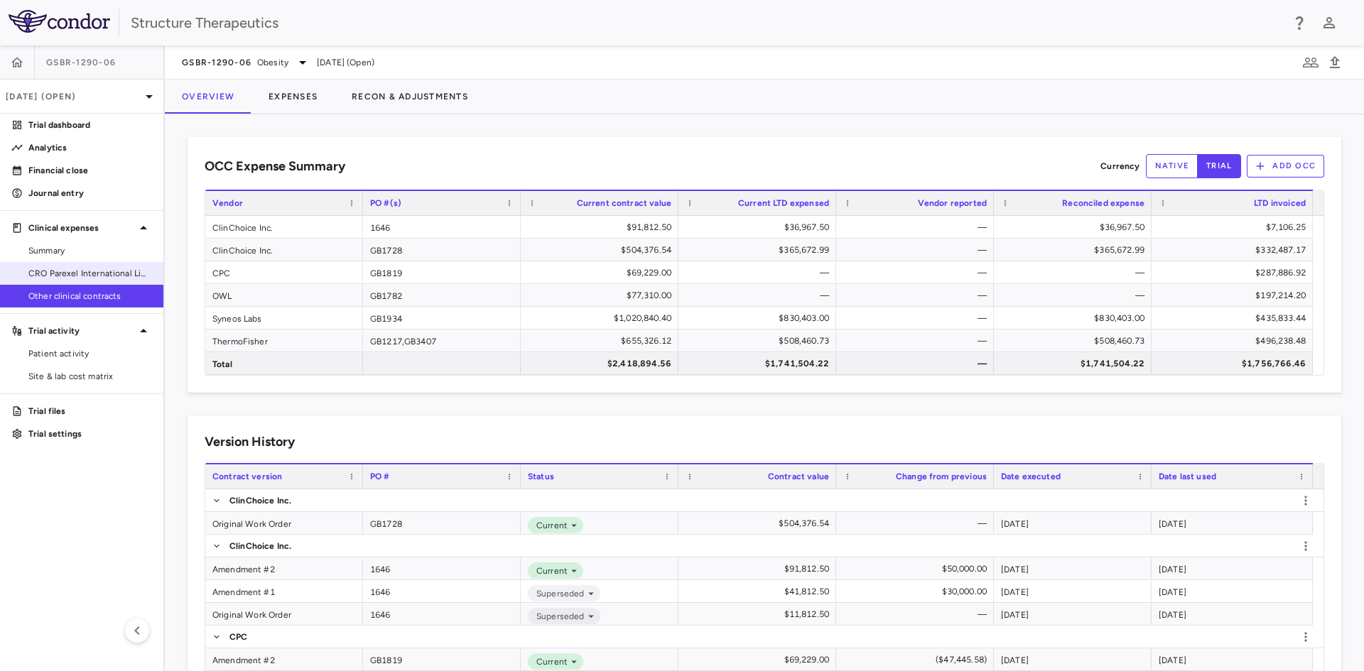
click at [108, 267] on span "CRO Parexel International Limited" at bounding box center [90, 273] width 124 height 13
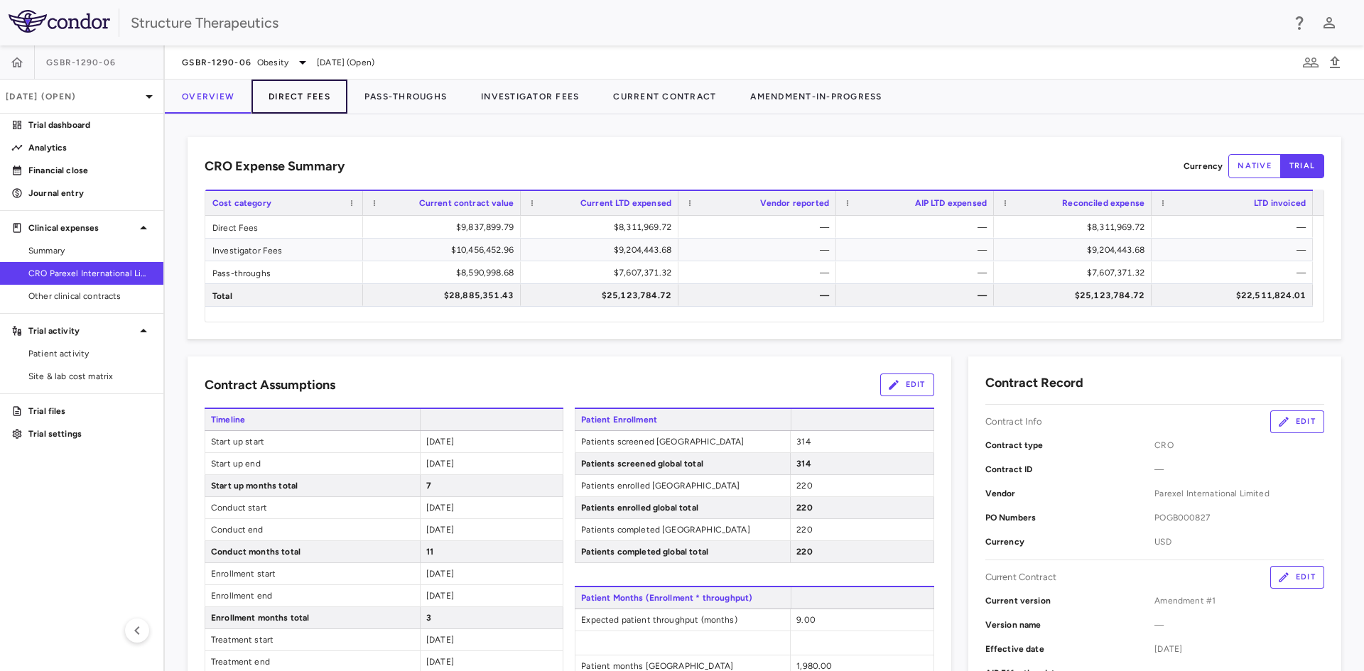
click at [318, 102] on button "Direct Fees" at bounding box center [299, 97] width 96 height 34
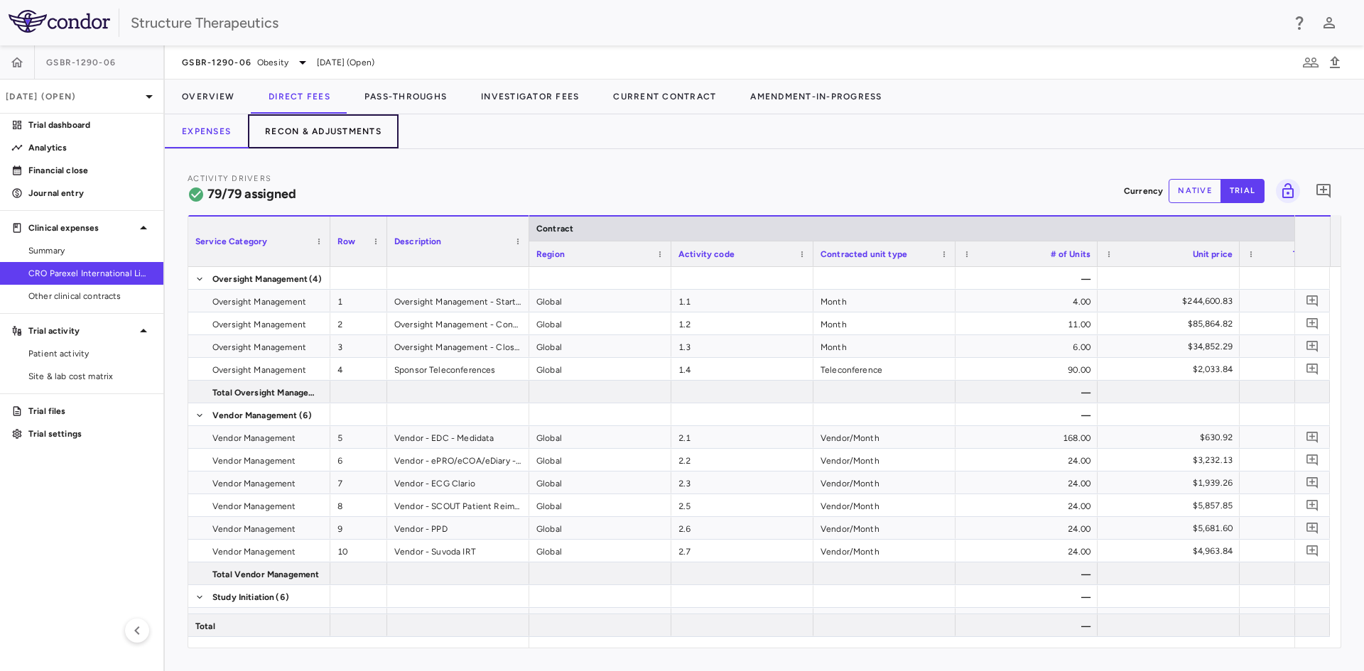
click at [339, 140] on button "Recon & Adjustments" at bounding box center [323, 131] width 151 height 34
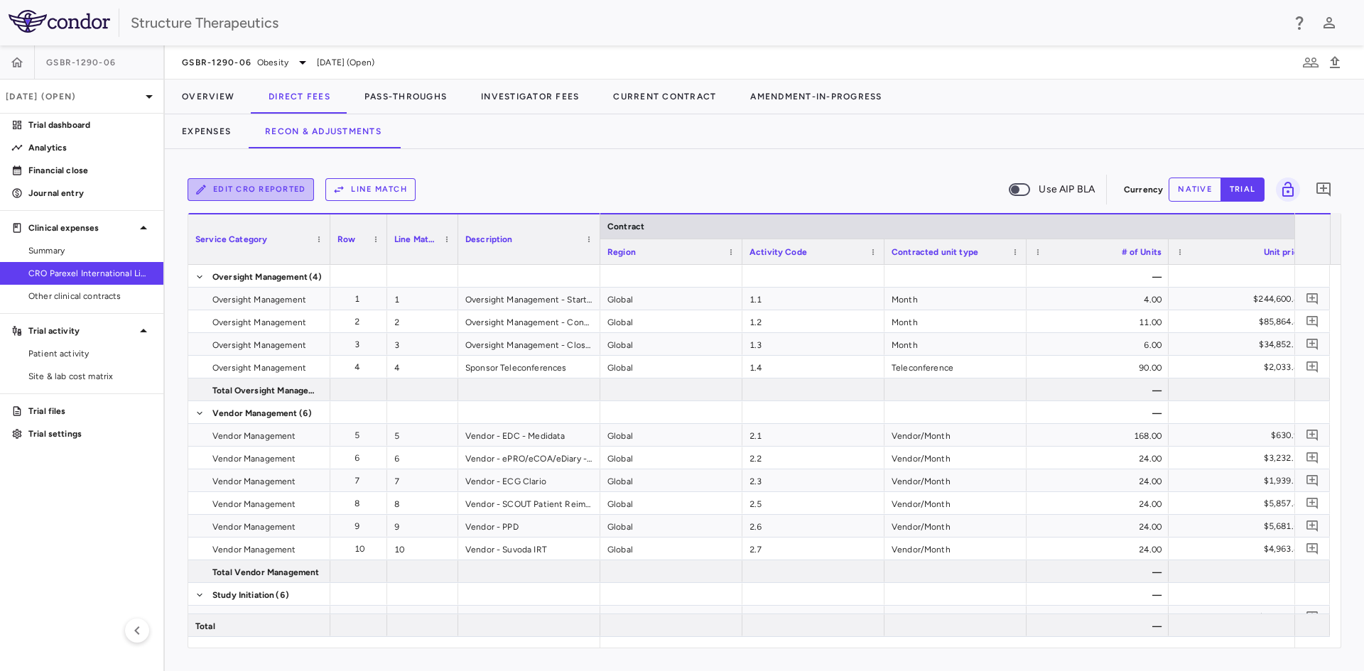
click at [259, 196] on button "Edit CRO reported" at bounding box center [251, 189] width 126 height 23
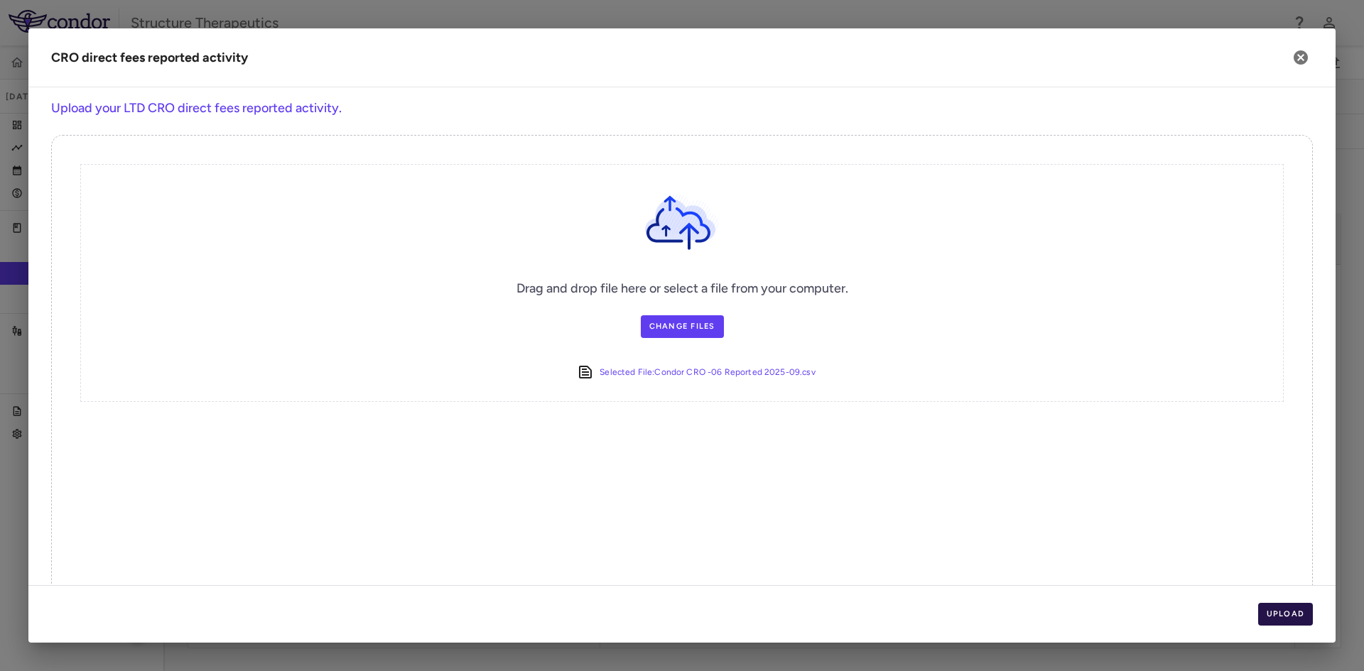
click at [1288, 610] on button "Upload" at bounding box center [1285, 614] width 55 height 23
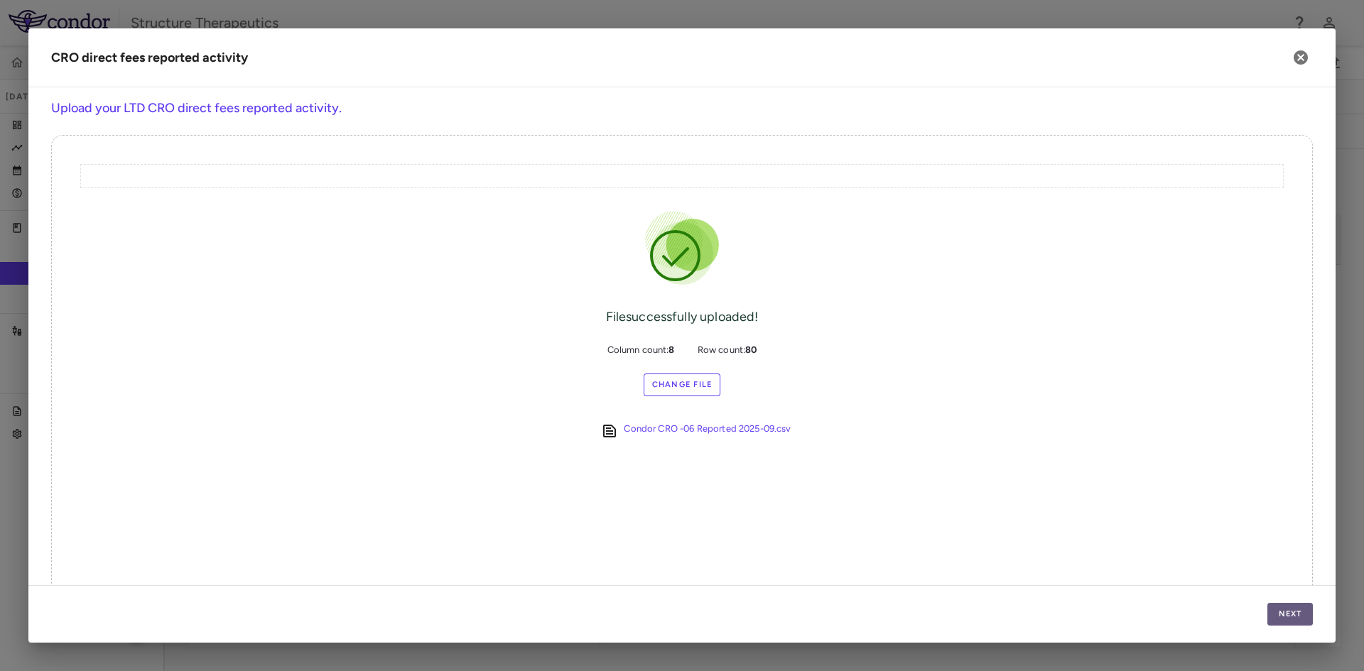
click at [1296, 620] on button "Next" at bounding box center [1289, 614] width 45 height 23
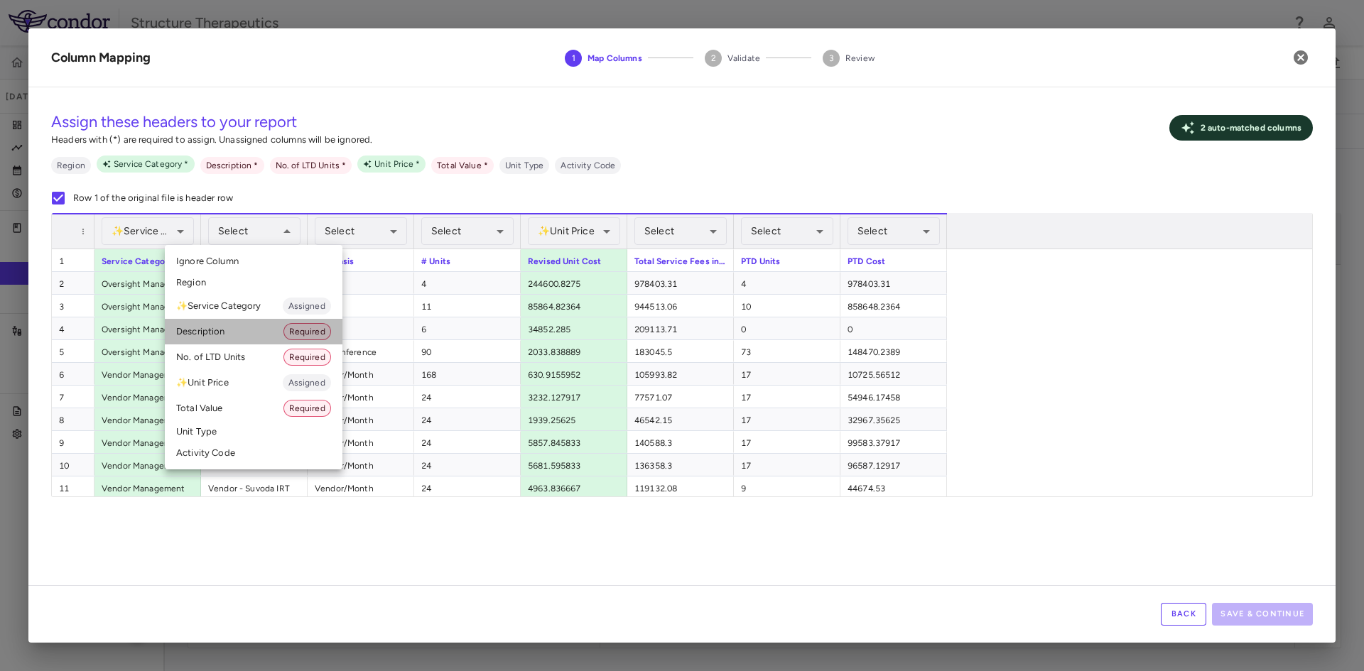
click at [227, 324] on li "Description Required" at bounding box center [254, 332] width 178 height 26
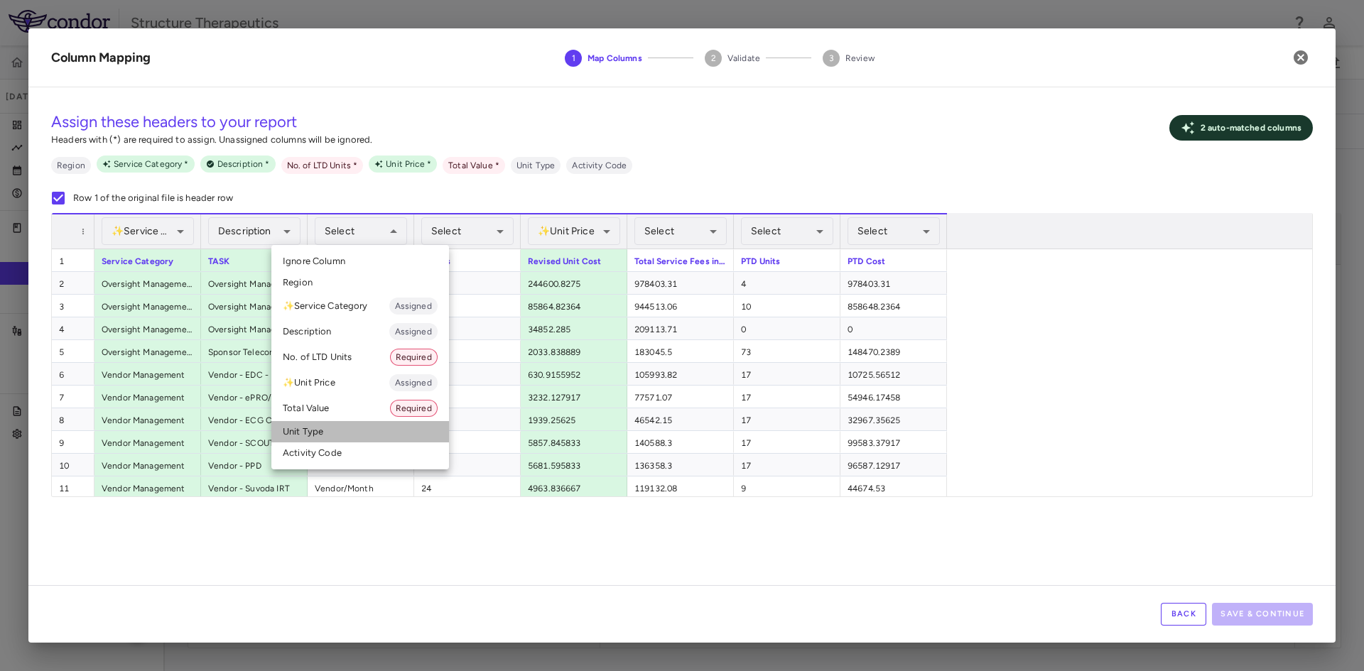
click at [315, 430] on li "Unit Type" at bounding box center [360, 431] width 178 height 21
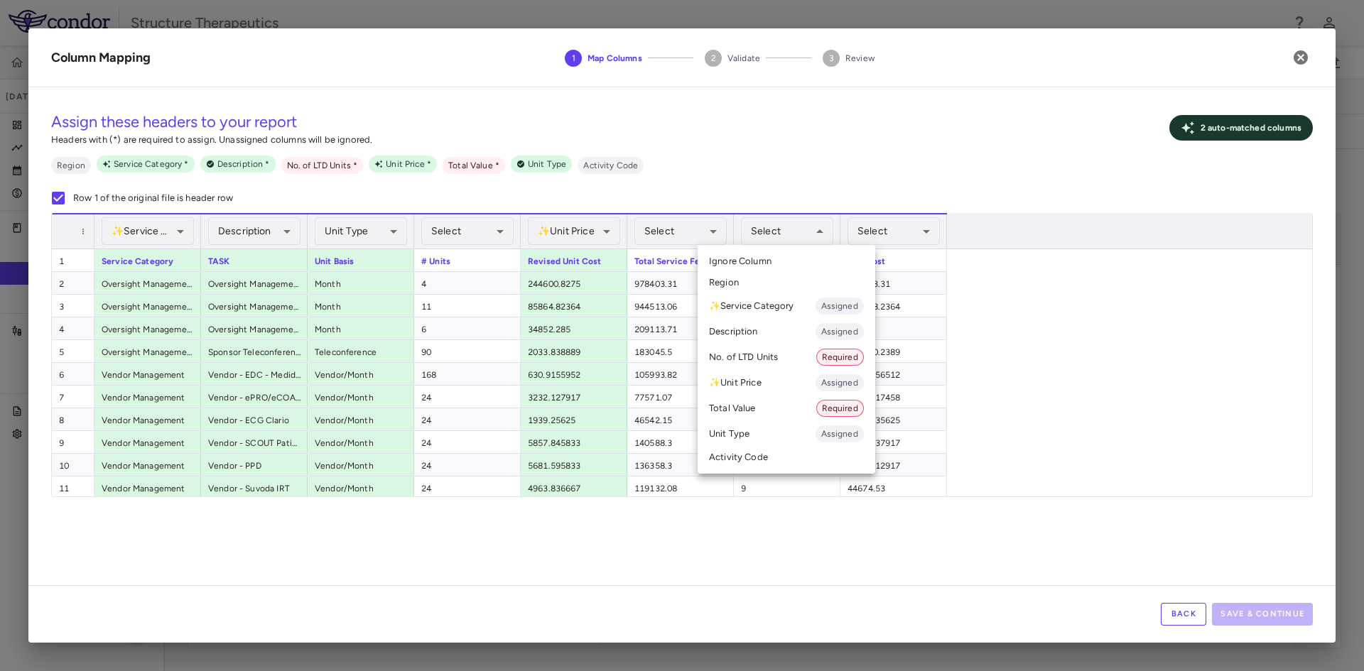
click at [1038, 363] on div at bounding box center [682, 335] width 1364 height 671
click at [783, 359] on li "No. of LTD Units Required" at bounding box center [787, 357] width 178 height 26
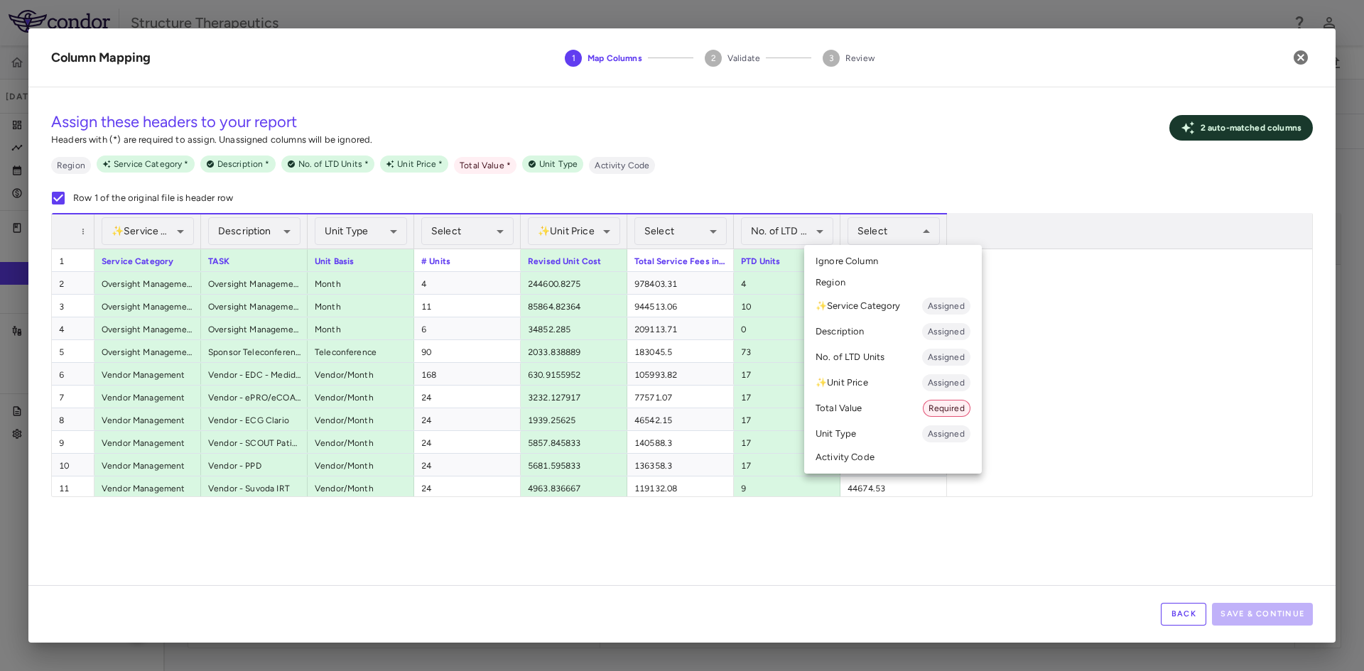
click at [873, 408] on li "Total Value Required" at bounding box center [893, 409] width 178 height 26
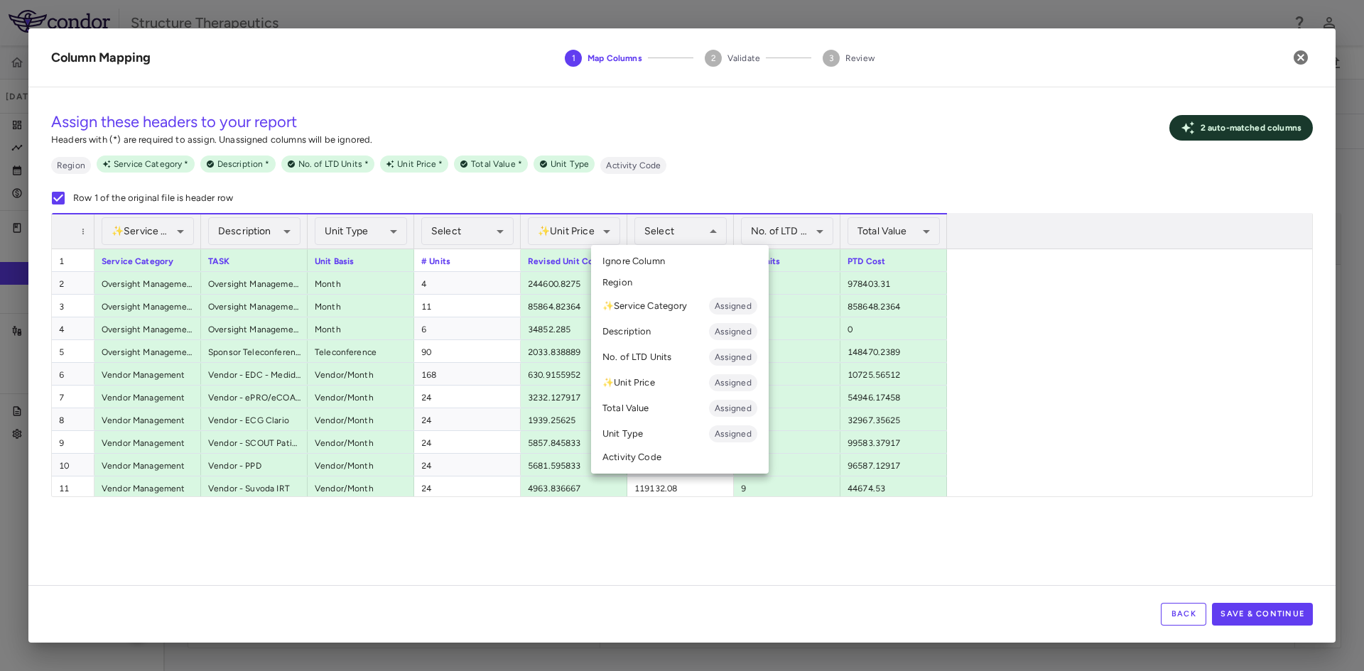
click at [724, 233] on div at bounding box center [682, 335] width 1364 height 671
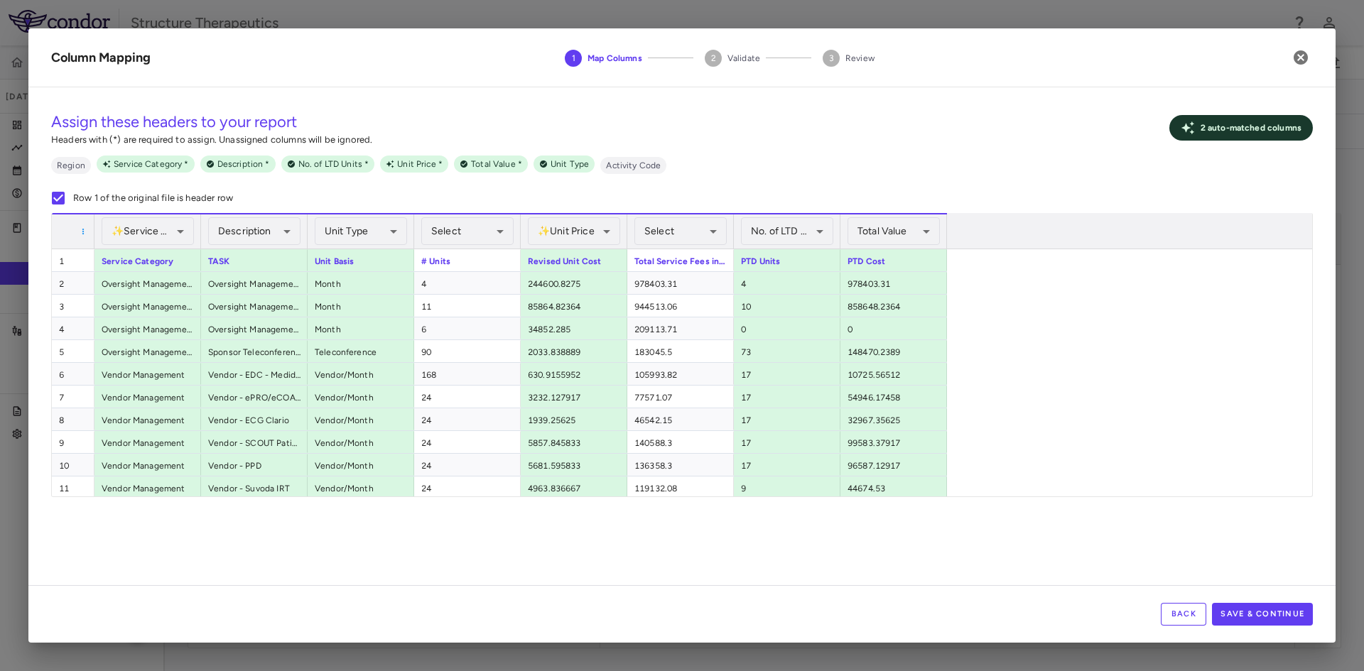
click at [80, 227] on span at bounding box center [83, 231] width 9 height 9
click at [350, 555] on div "**********" at bounding box center [681, 342] width 1307 height 487
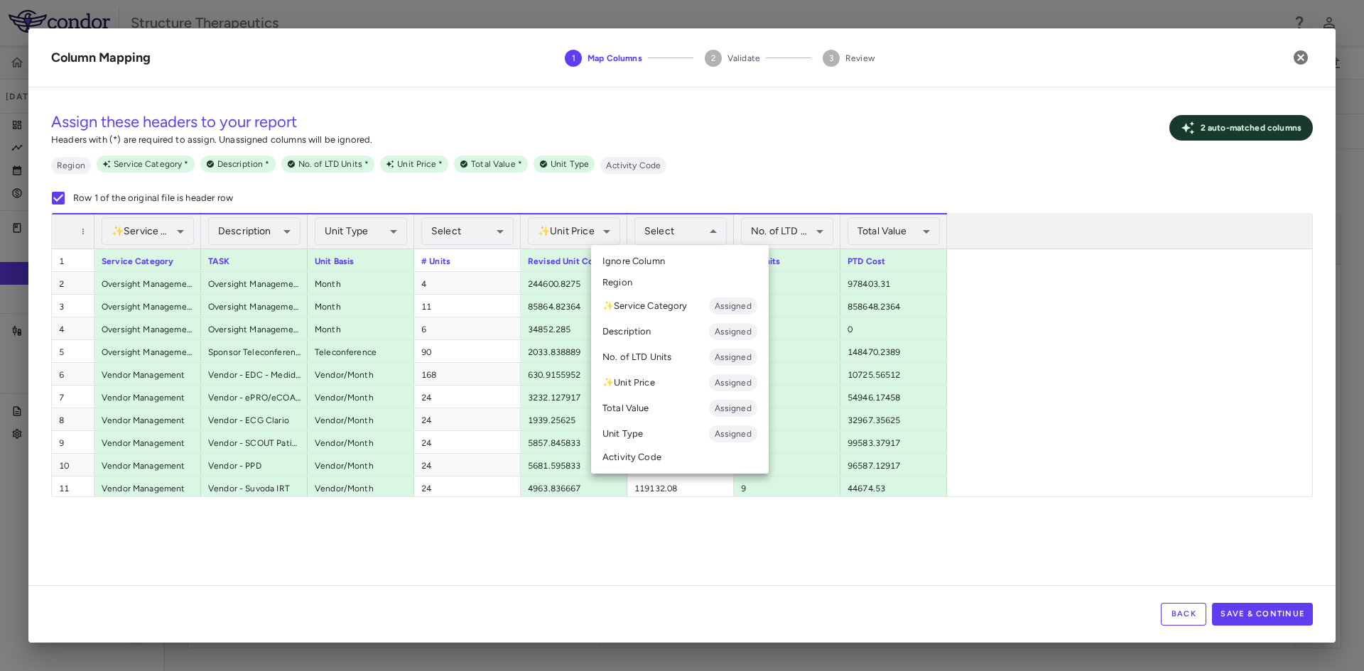
click at [717, 231] on div at bounding box center [682, 335] width 1364 height 671
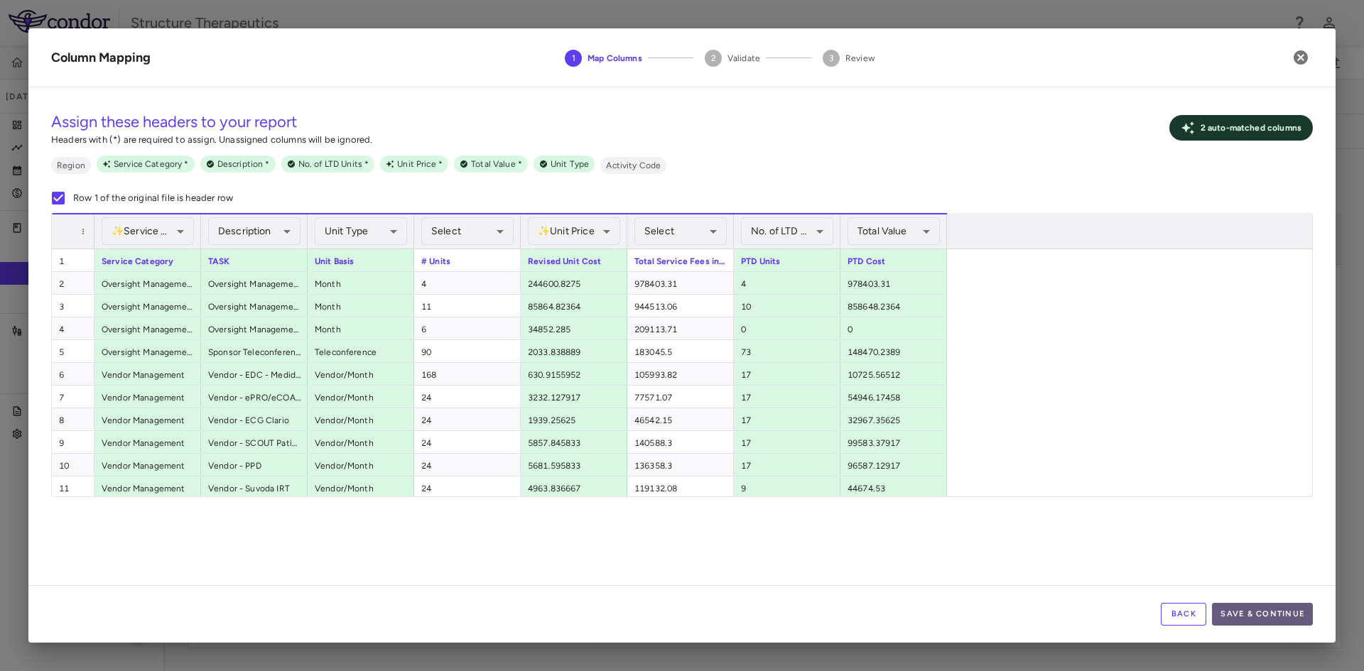
click at [1259, 612] on button "Save & Continue" at bounding box center [1262, 614] width 101 height 23
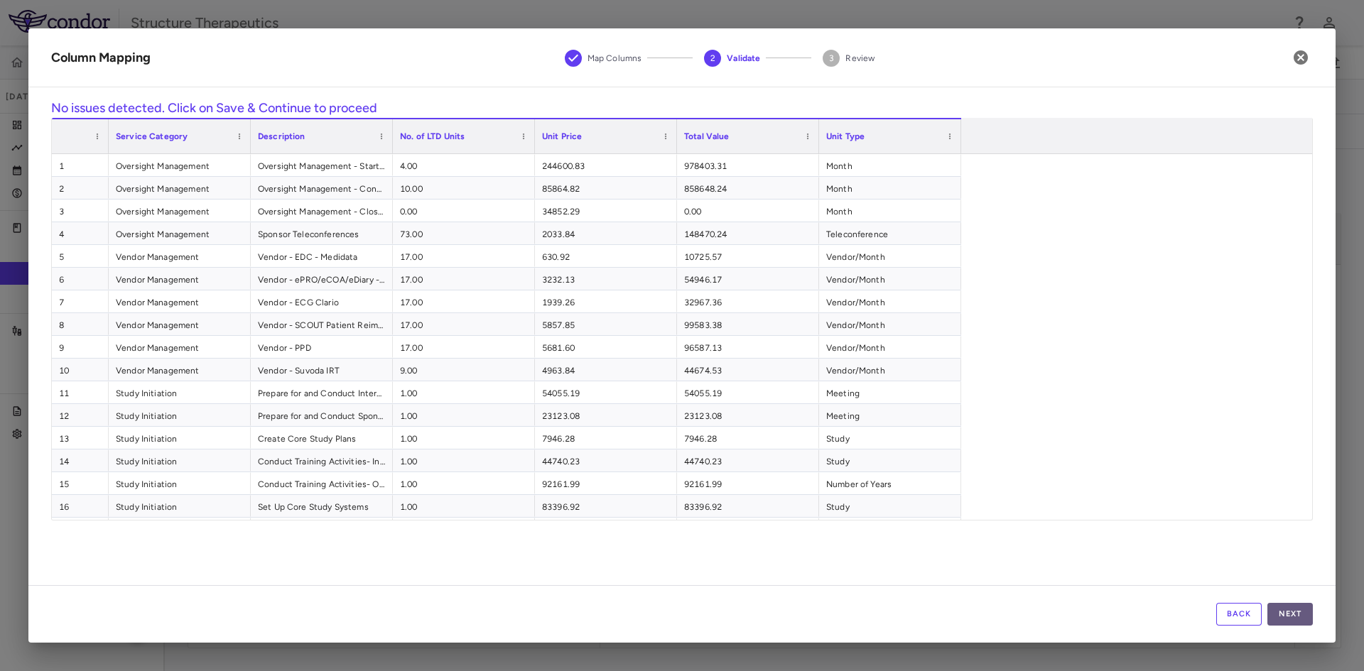
click at [1296, 612] on button "Next" at bounding box center [1289, 614] width 45 height 23
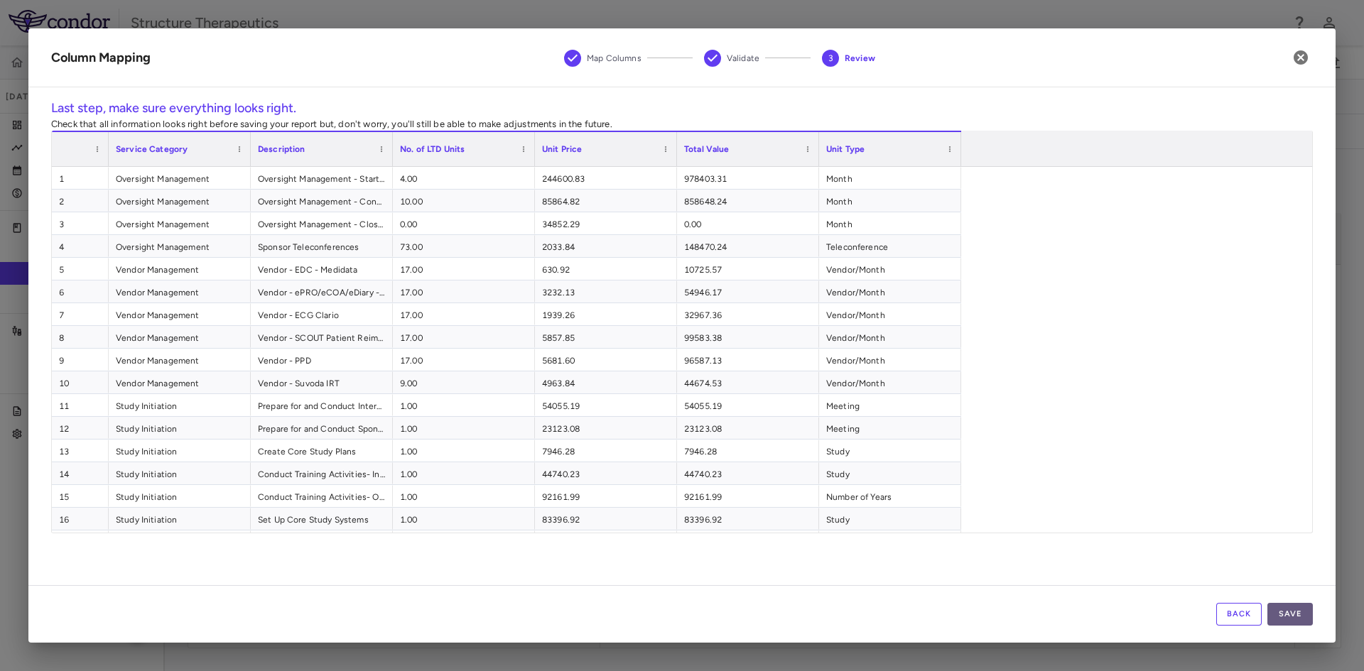
click at [1280, 612] on button "Save" at bounding box center [1289, 614] width 45 height 23
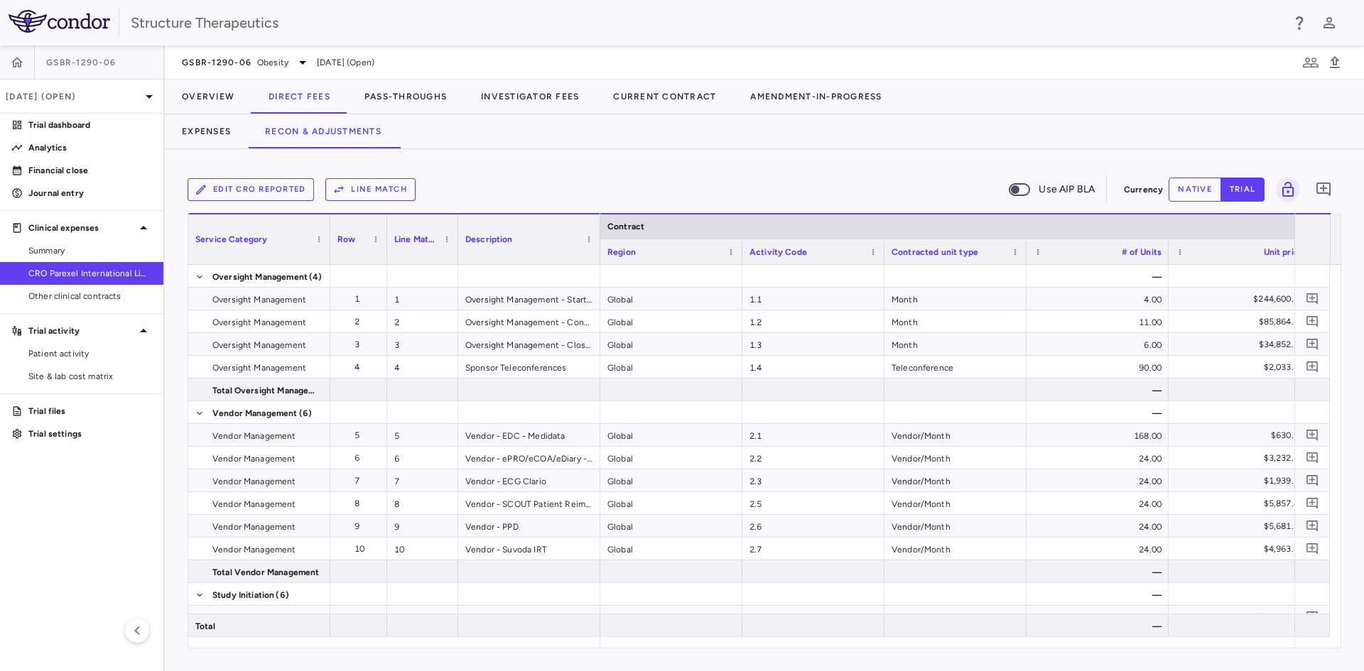
click at [381, 186] on button "Line Match" at bounding box center [370, 189] width 90 height 23
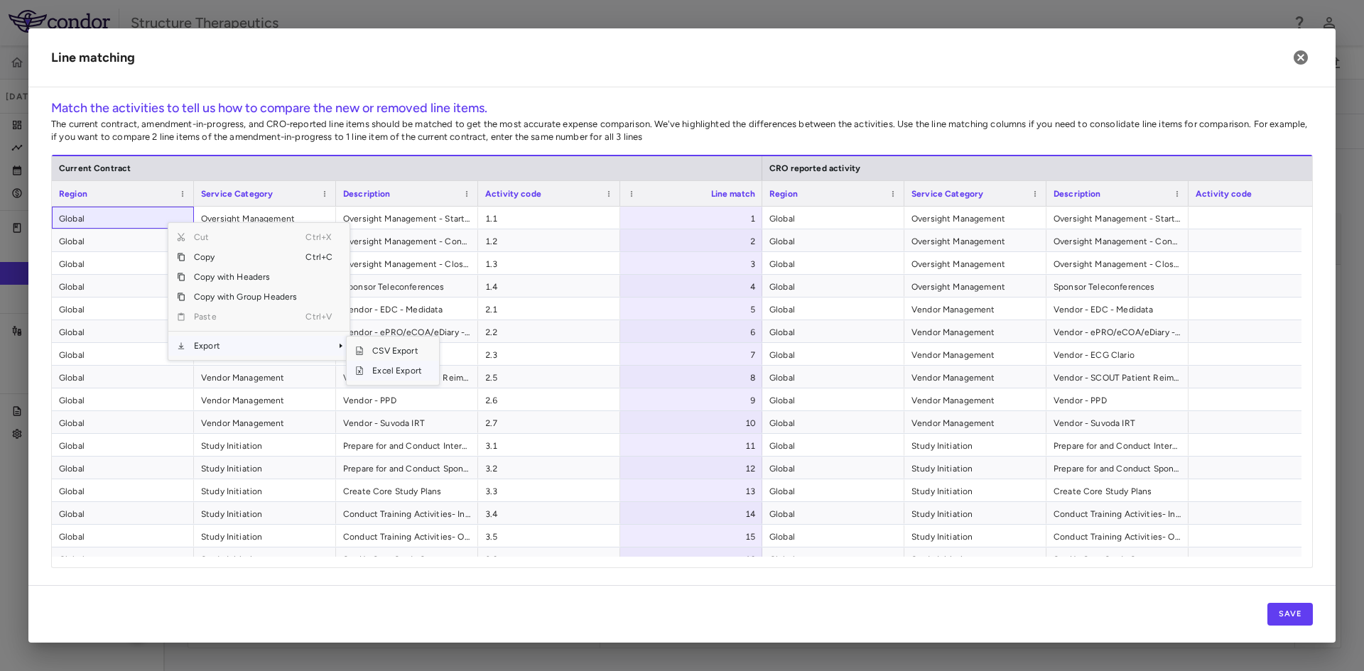
click at [377, 367] on span "Excel Export" at bounding box center [397, 371] width 67 height 20
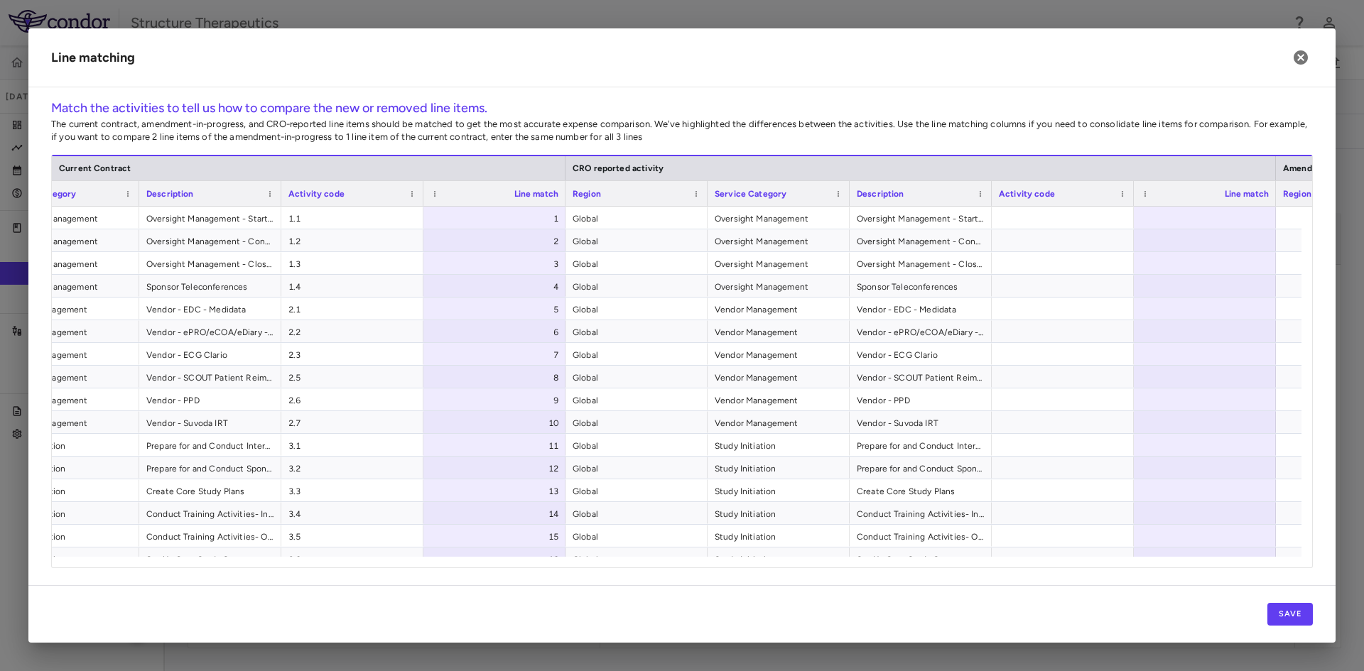
scroll to position [0, 259]
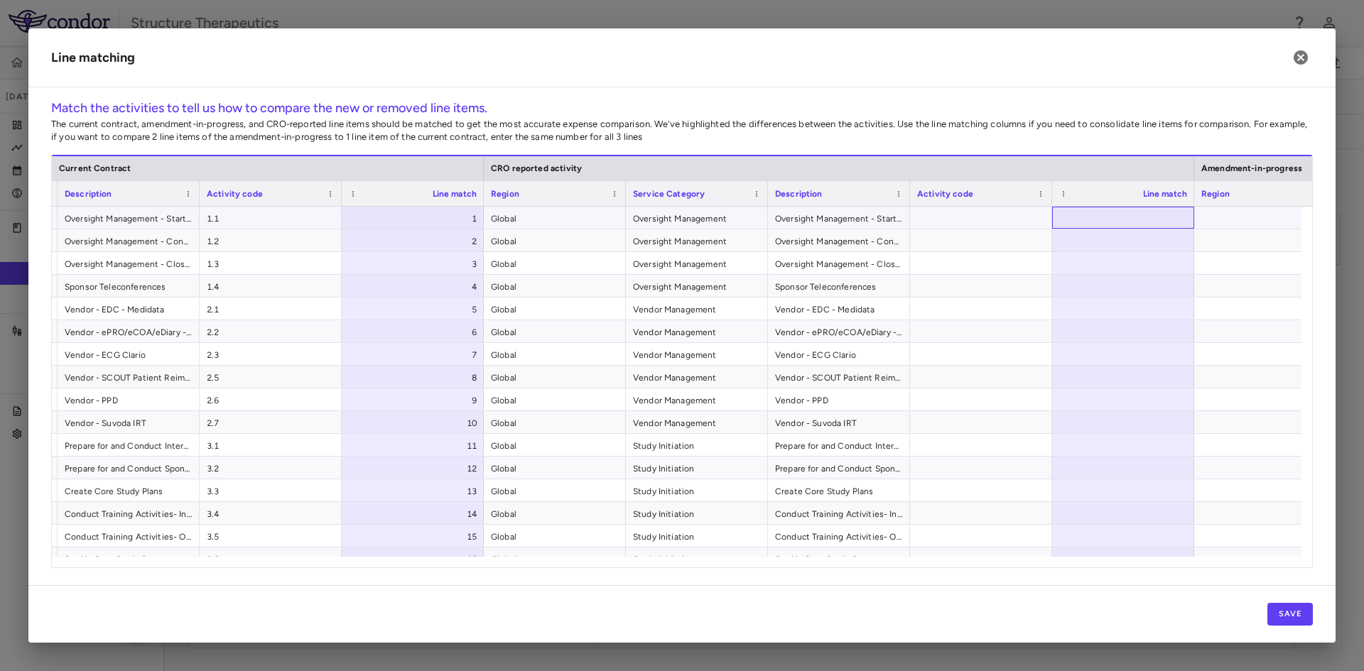
click at [1110, 223] on div at bounding box center [1123, 218] width 142 height 22
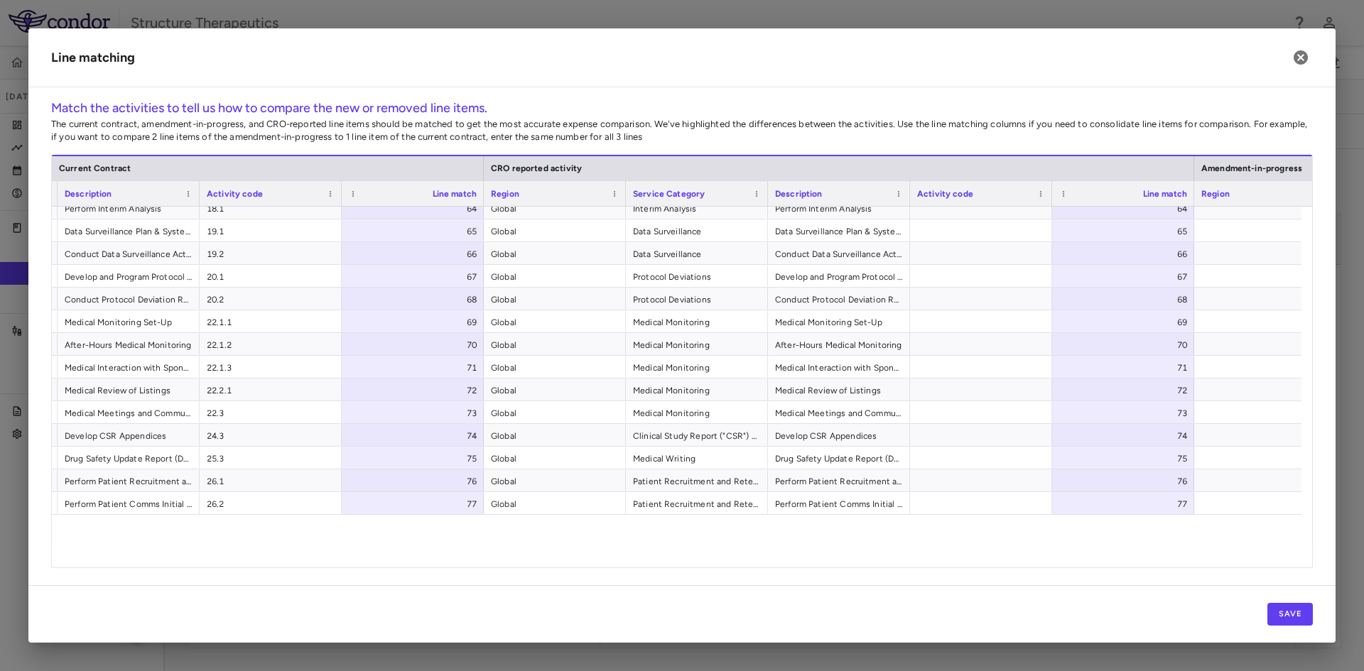
scroll to position [1445, 0]
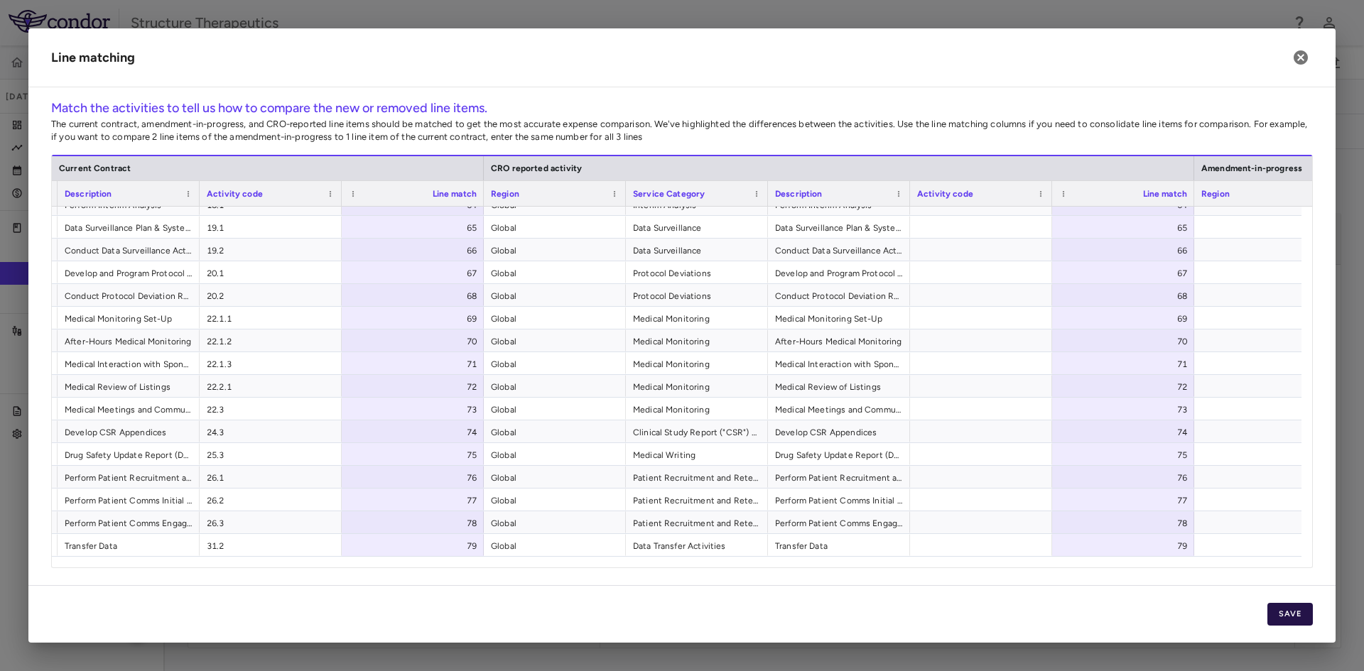
click at [1296, 616] on button "Save" at bounding box center [1289, 614] width 45 height 23
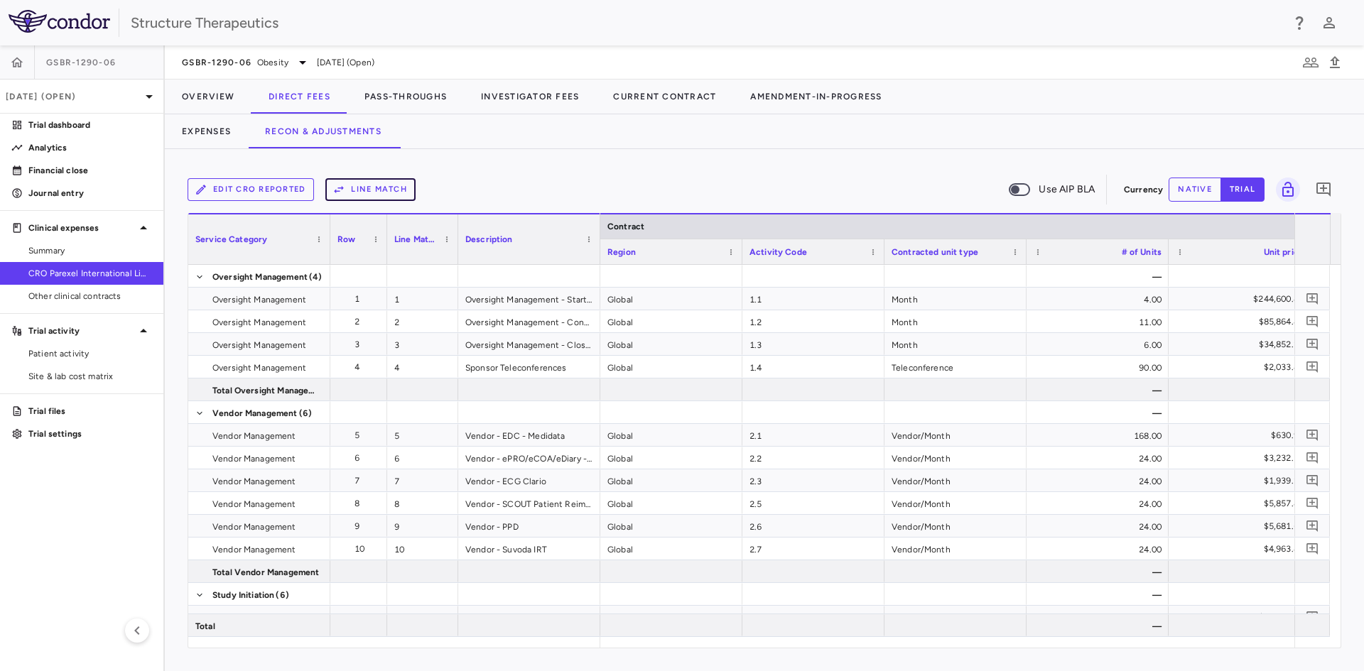
scroll to position [0, 295]
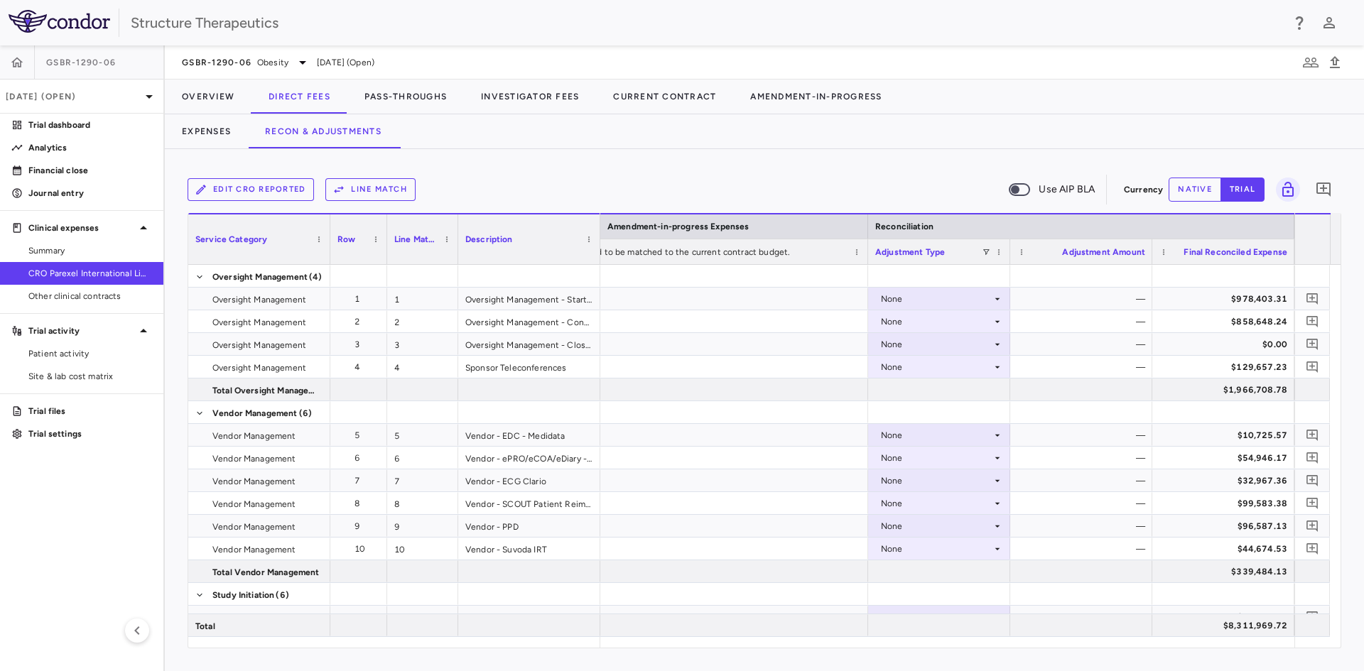
drag, startPoint x: 1205, startPoint y: 649, endPoint x: 1183, endPoint y: 648, distance: 22.0
click at [1183, 648] on div "Edit CRO reported Line Match Use AIP BLA Currency native trial 0 Service Catego…" at bounding box center [764, 410] width 1199 height 522
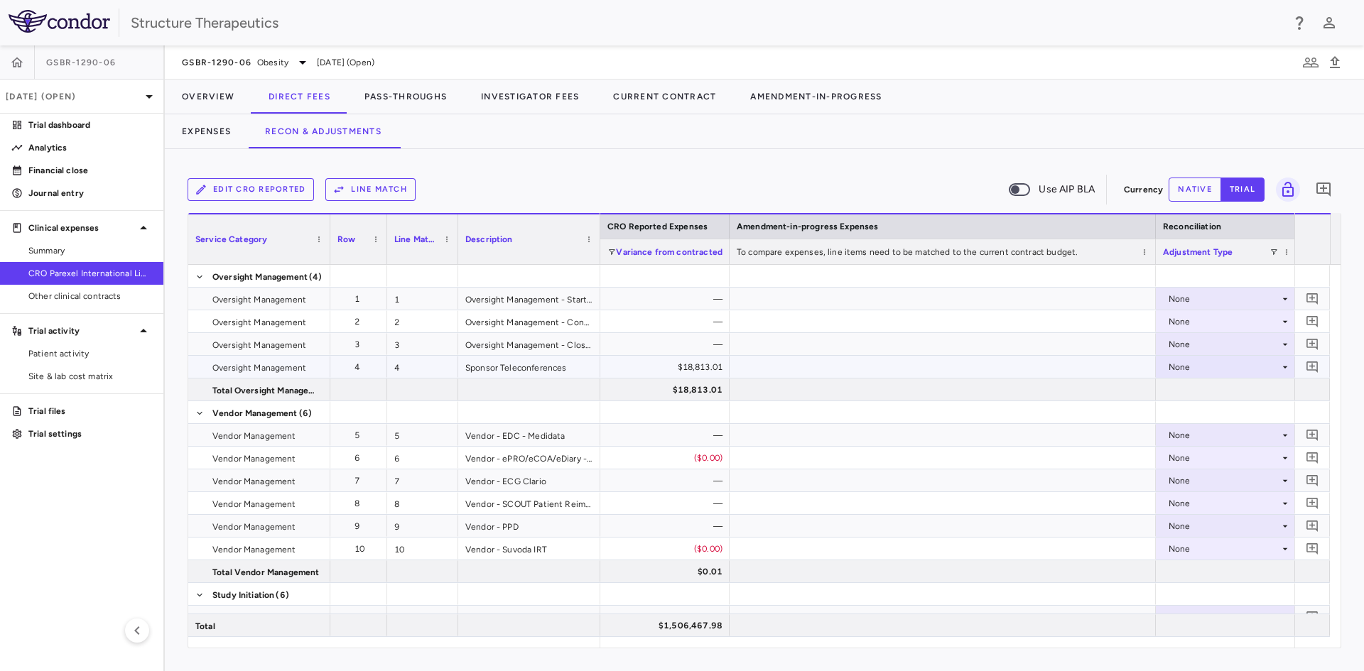
click at [1286, 365] on icon at bounding box center [1284, 367] width 11 height 11
click at [1223, 414] on div "CRO Reported" at bounding box center [1218, 416] width 67 height 13
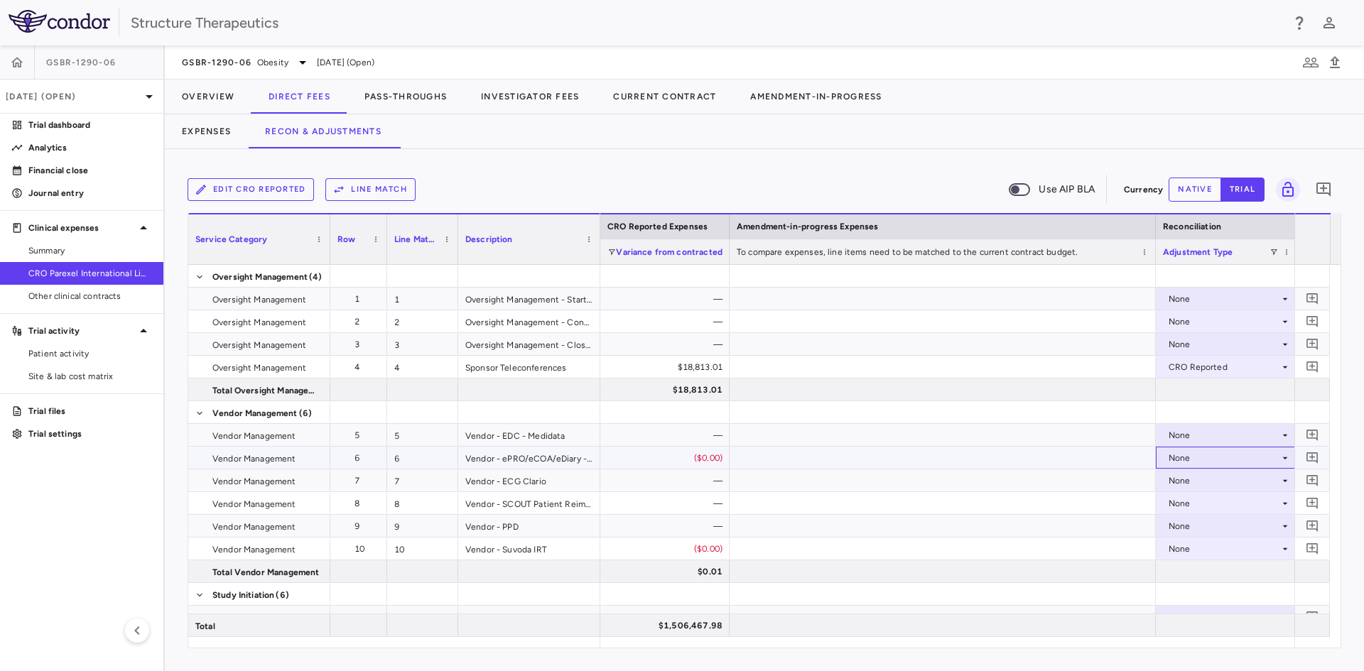
click at [1264, 459] on div "None" at bounding box center [1223, 458] width 111 height 23
click at [1213, 501] on div "CRO Reported" at bounding box center [1218, 507] width 67 height 13
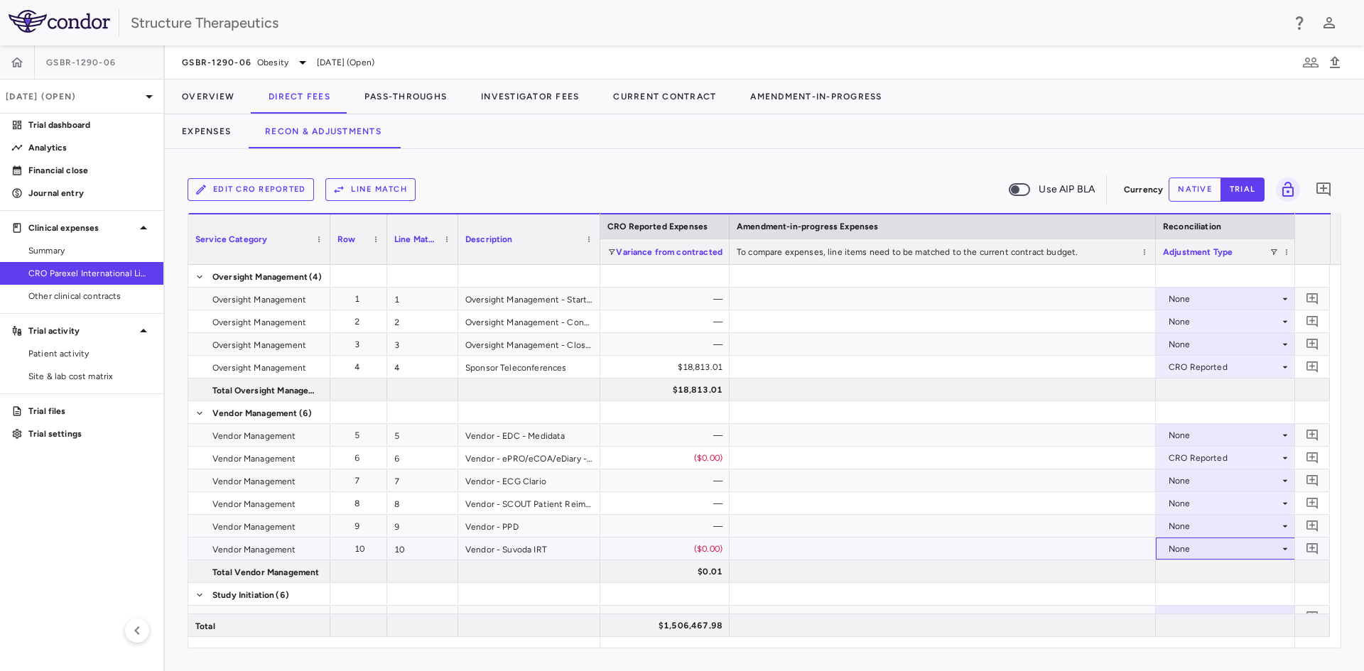
click at [1200, 549] on div "None" at bounding box center [1223, 549] width 111 height 23
click at [1204, 595] on div "CRO Reported" at bounding box center [1218, 598] width 67 height 13
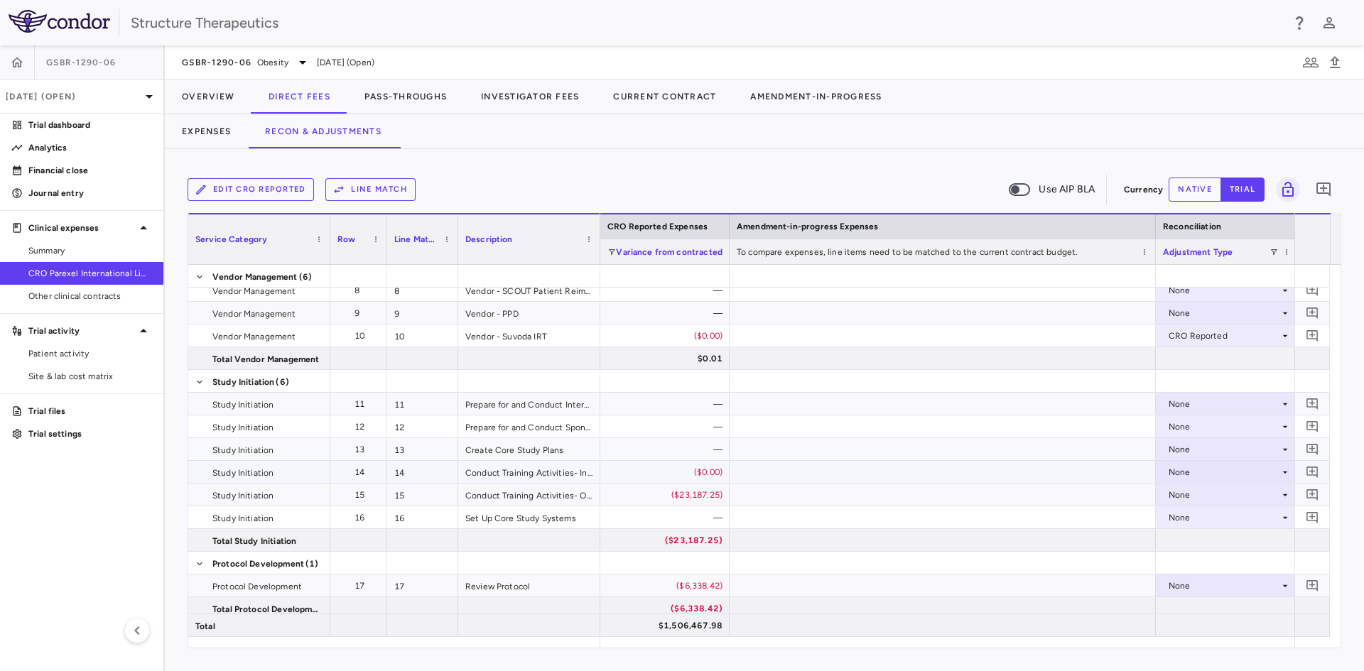
click at [1198, 474] on div "None" at bounding box center [1223, 472] width 111 height 23
click at [1204, 519] on div "CRO Reported" at bounding box center [1218, 521] width 67 height 13
click at [1185, 495] on div "None" at bounding box center [1223, 495] width 111 height 23
click at [1188, 543] on div "CRO Reported" at bounding box center [1218, 544] width 67 height 13
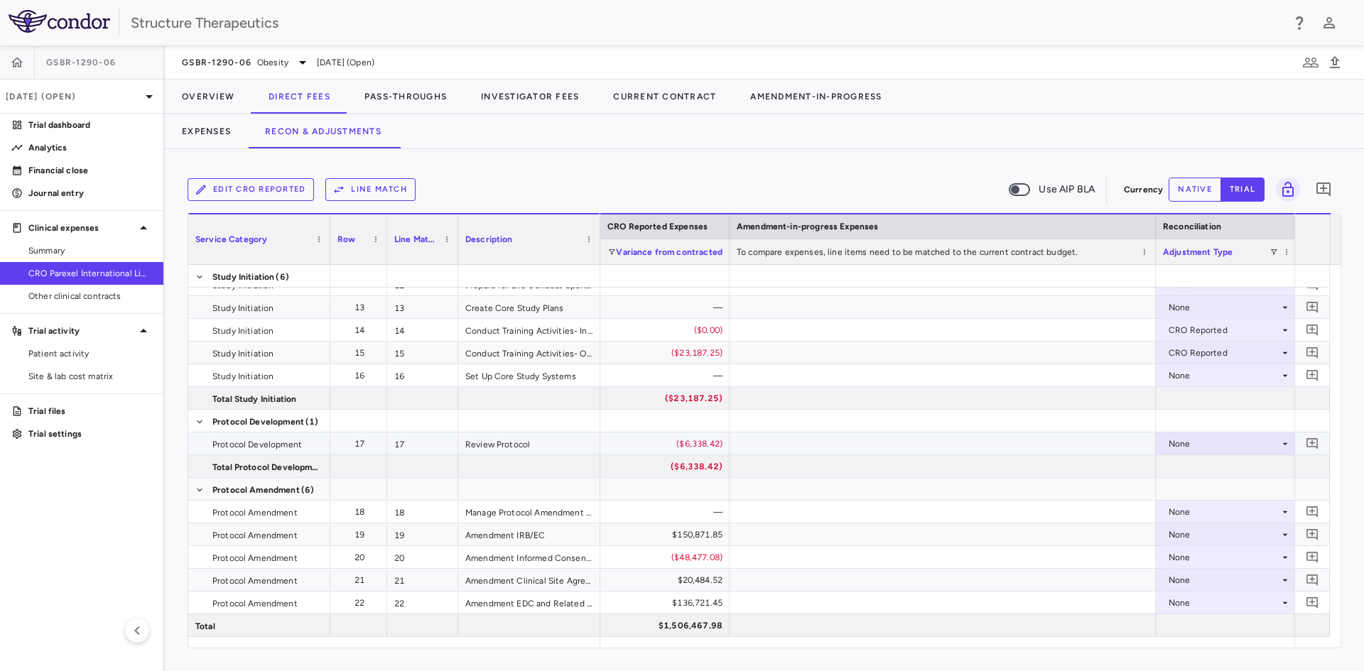
click at [1199, 448] on div "None" at bounding box center [1223, 444] width 111 height 23
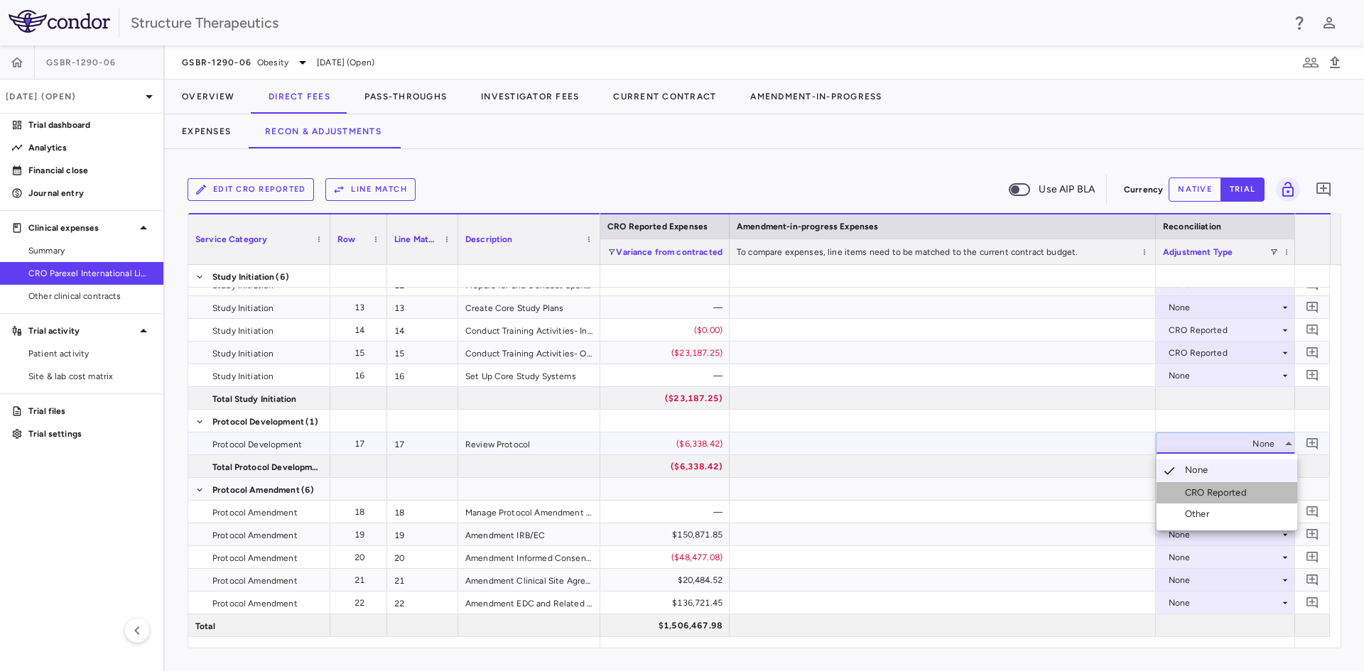
click at [1198, 489] on div "CRO Reported" at bounding box center [1218, 493] width 67 height 13
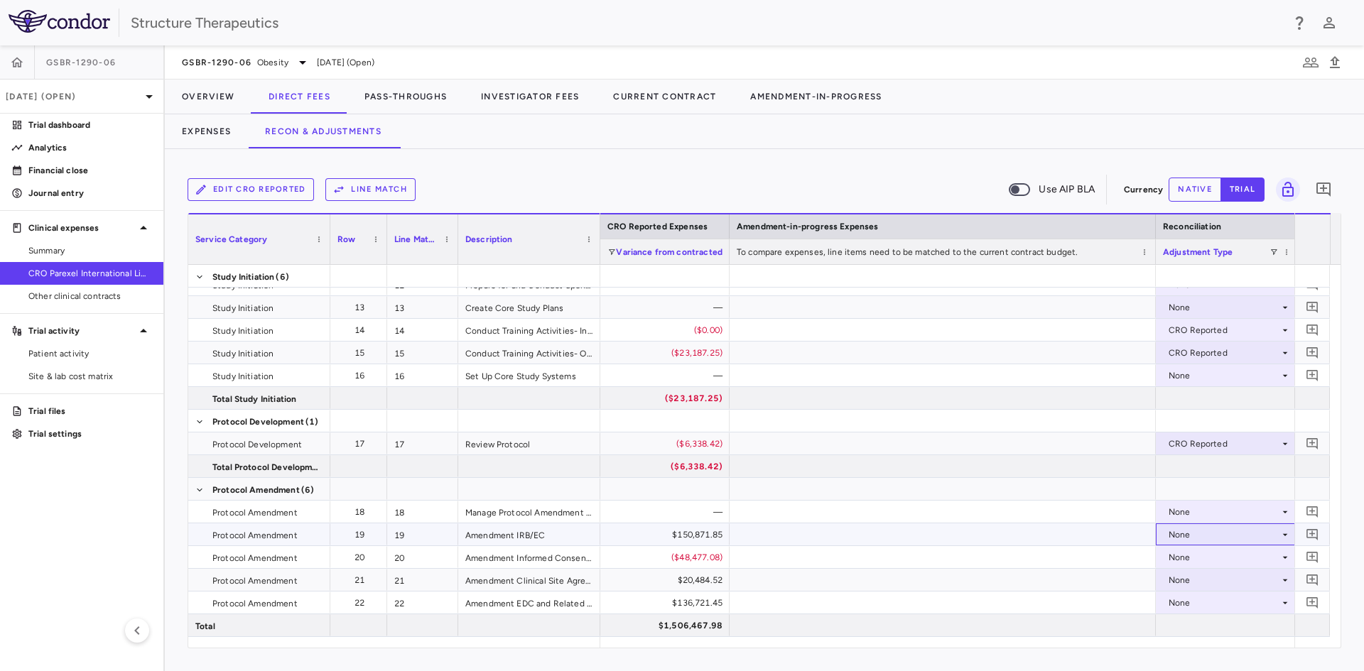
click at [1167, 529] on div "None" at bounding box center [1227, 534] width 128 height 21
click at [1185, 579] on div "CRO Reported" at bounding box center [1218, 583] width 67 height 13
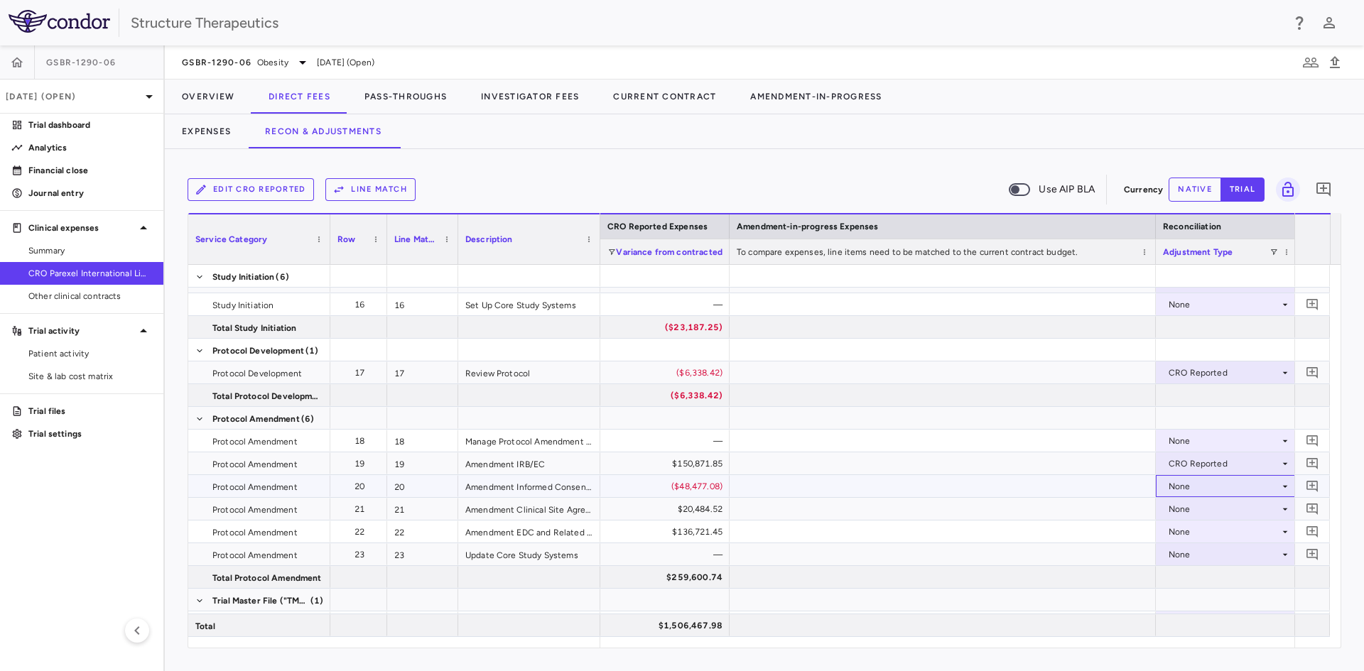
click at [1178, 488] on div "None" at bounding box center [1223, 486] width 111 height 23
click at [1187, 533] on div "CRO Reported" at bounding box center [1218, 535] width 67 height 13
click at [1191, 514] on div "None" at bounding box center [1223, 509] width 111 height 23
click at [1198, 556] on div "CRO Reported" at bounding box center [1218, 558] width 67 height 13
click at [1195, 533] on div "None" at bounding box center [1223, 532] width 111 height 23
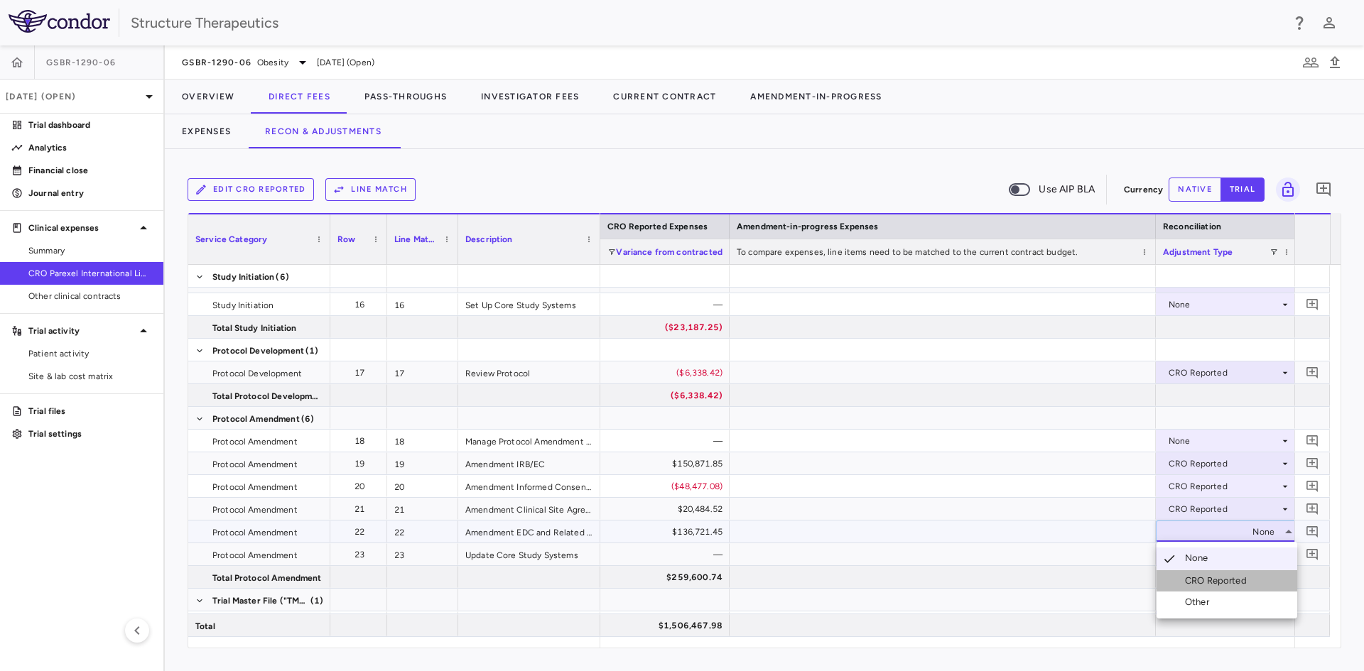
click at [1198, 578] on div "CRO Reported" at bounding box center [1218, 581] width 67 height 13
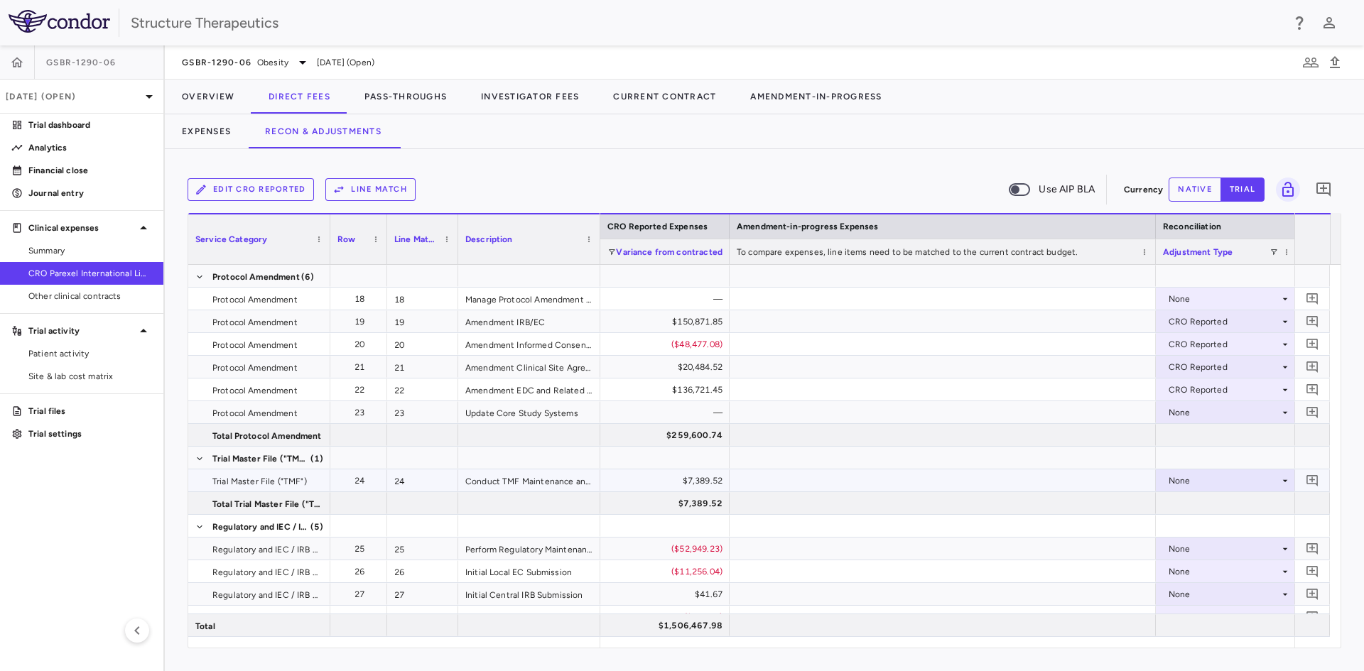
click at [1180, 483] on div "None" at bounding box center [1223, 480] width 111 height 23
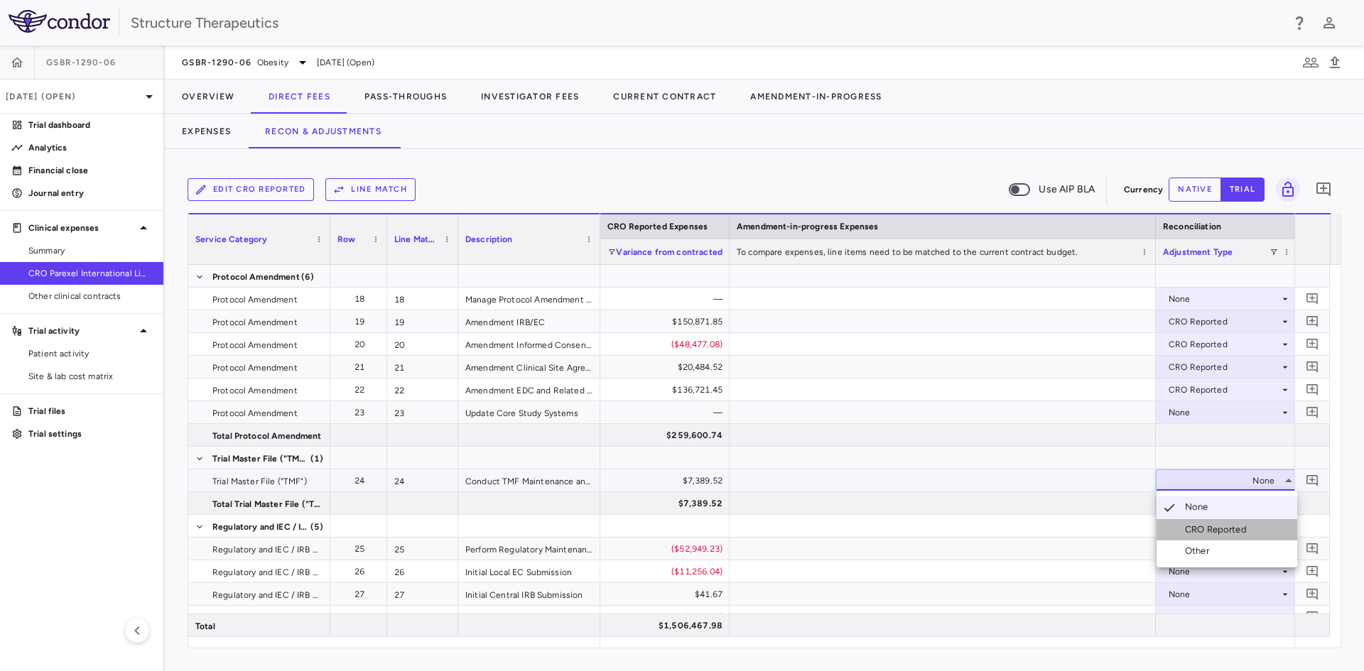
click at [1188, 531] on div "CRO Reported" at bounding box center [1218, 529] width 67 height 13
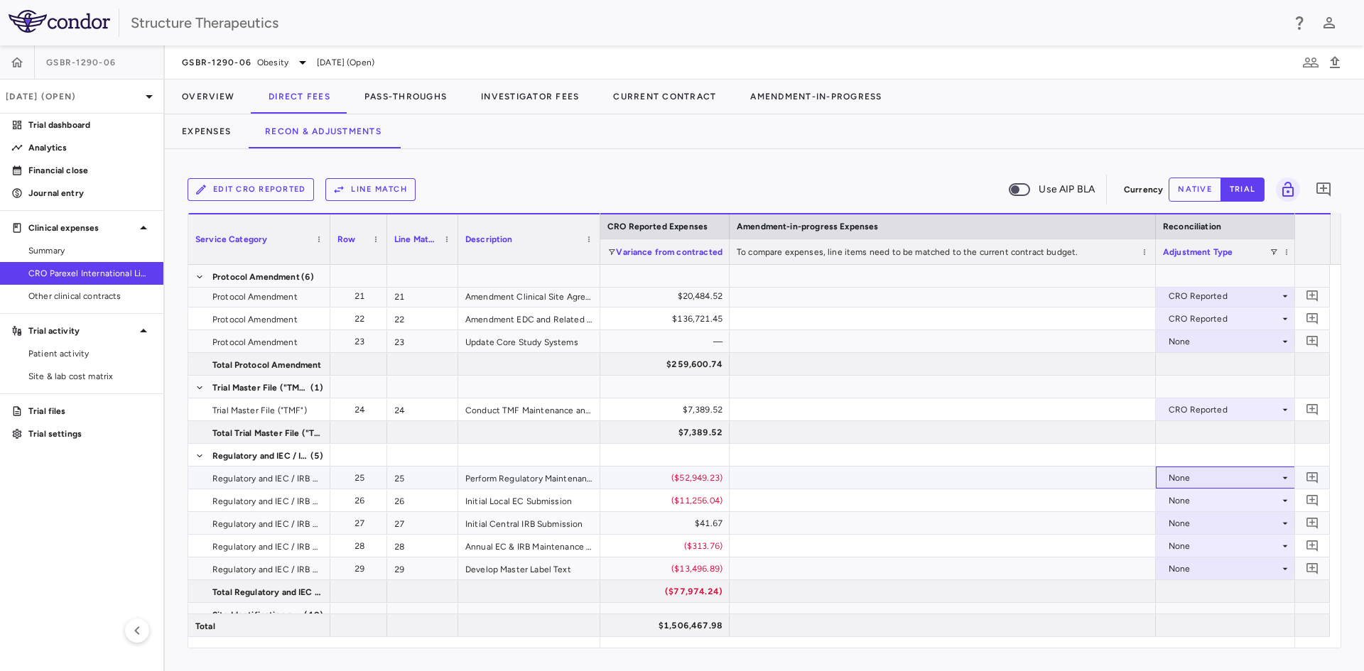
click at [1182, 480] on div "None" at bounding box center [1223, 478] width 111 height 23
click at [1184, 524] on div "CRO Reported" at bounding box center [1204, 527] width 96 height 13
click at [1176, 496] on div "None" at bounding box center [1223, 500] width 111 height 23
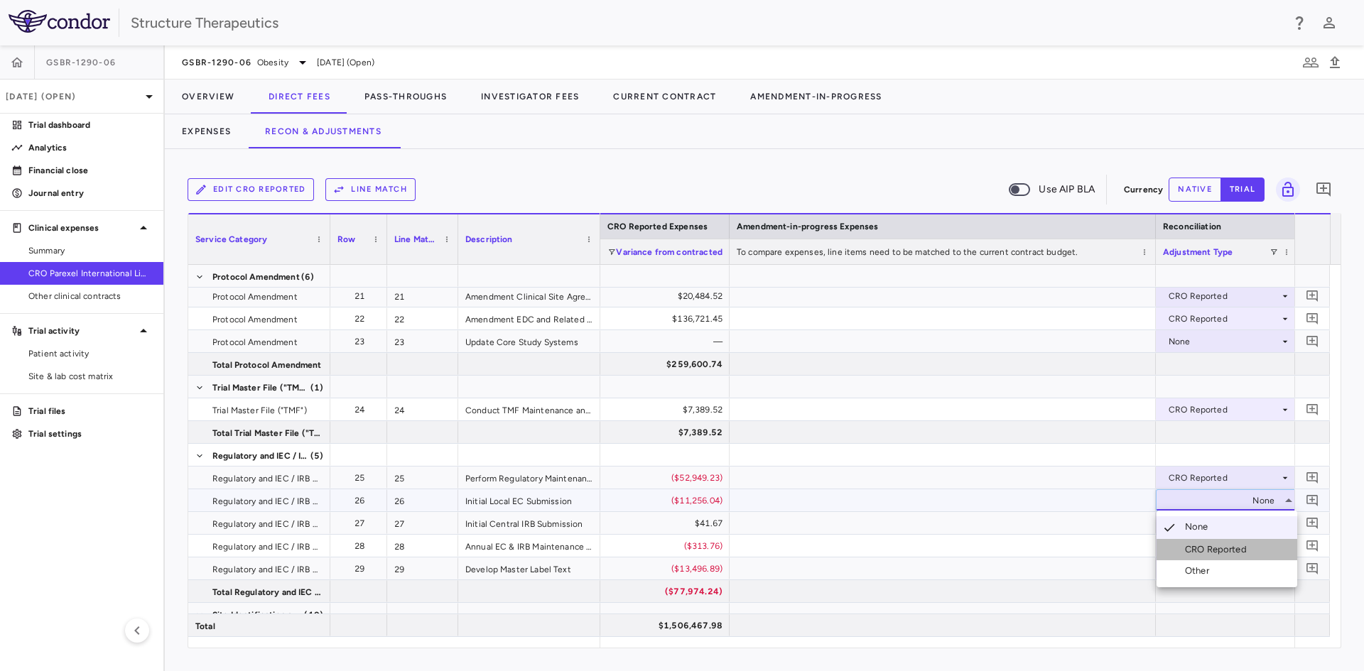
click at [1185, 548] on div "CRO Reported" at bounding box center [1218, 549] width 67 height 13
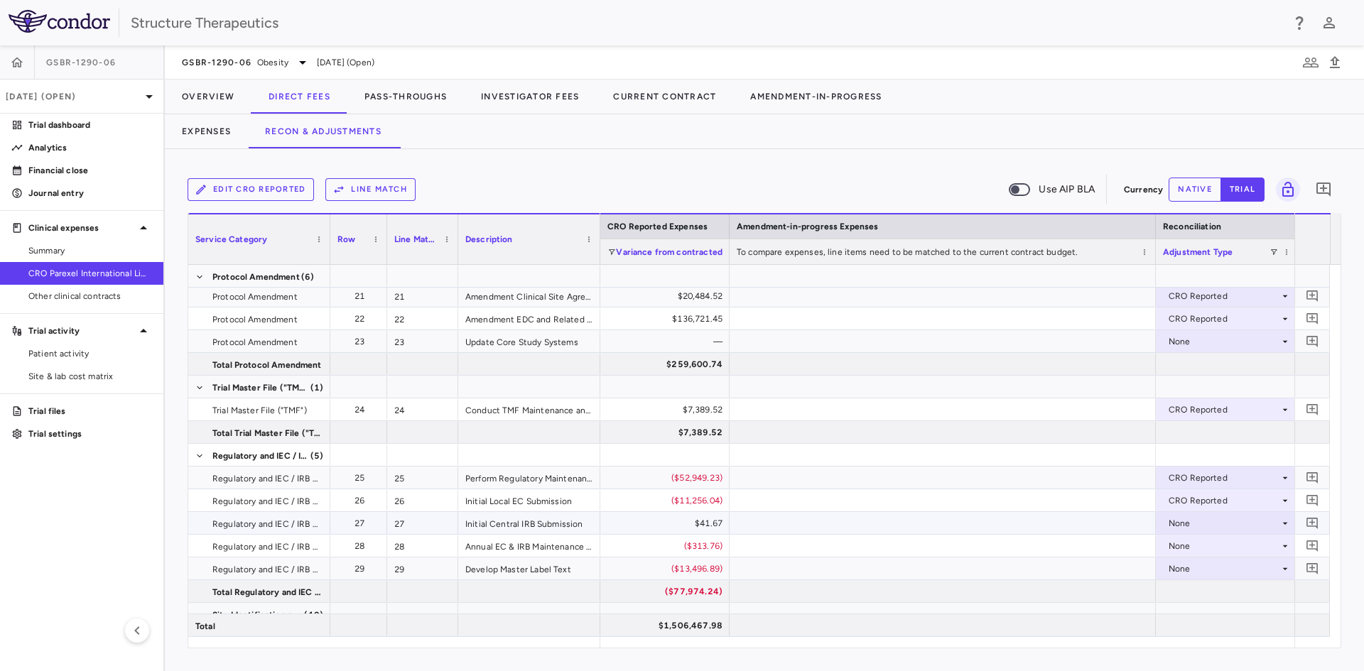
click at [1181, 519] on div "None" at bounding box center [1223, 523] width 111 height 23
click at [1193, 567] on div "CRO Reported" at bounding box center [1218, 572] width 67 height 13
click at [1192, 548] on div "None" at bounding box center [1223, 546] width 111 height 23
click at [1194, 588] on li "CRO Reported" at bounding box center [1226, 595] width 141 height 21
click at [1194, 568] on div "None" at bounding box center [1223, 569] width 111 height 23
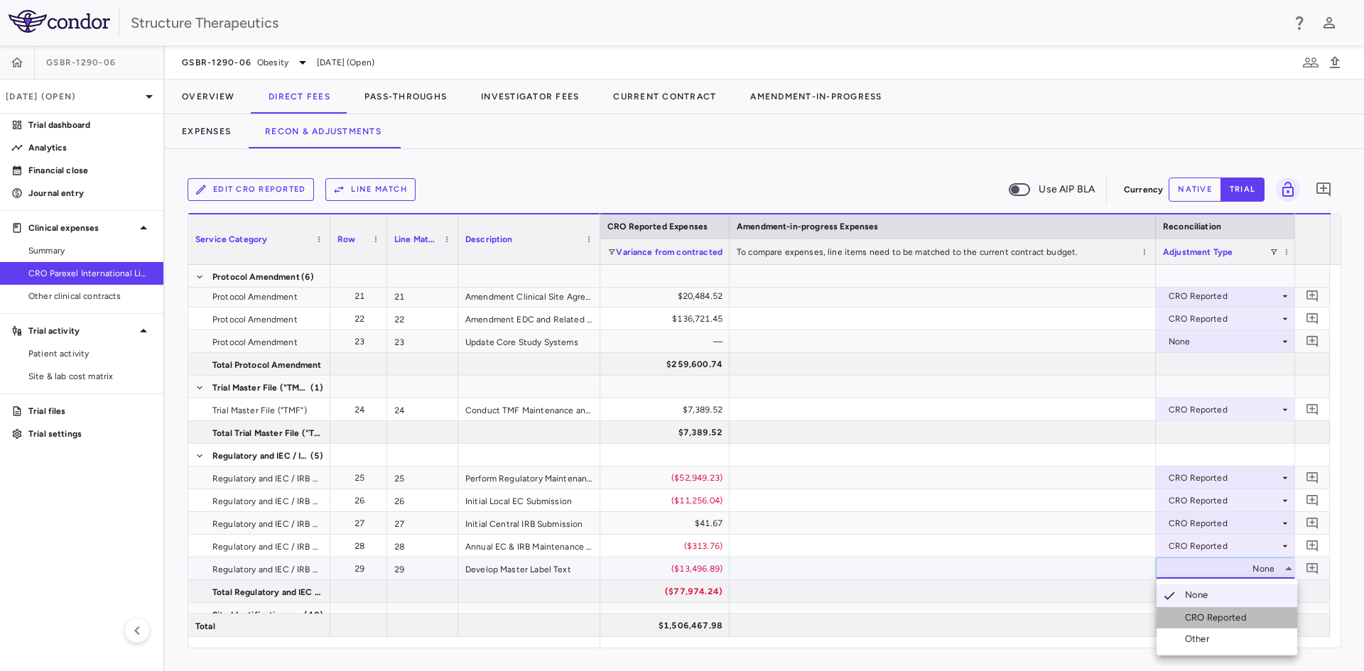
click at [1208, 610] on li "CRO Reported" at bounding box center [1226, 617] width 141 height 21
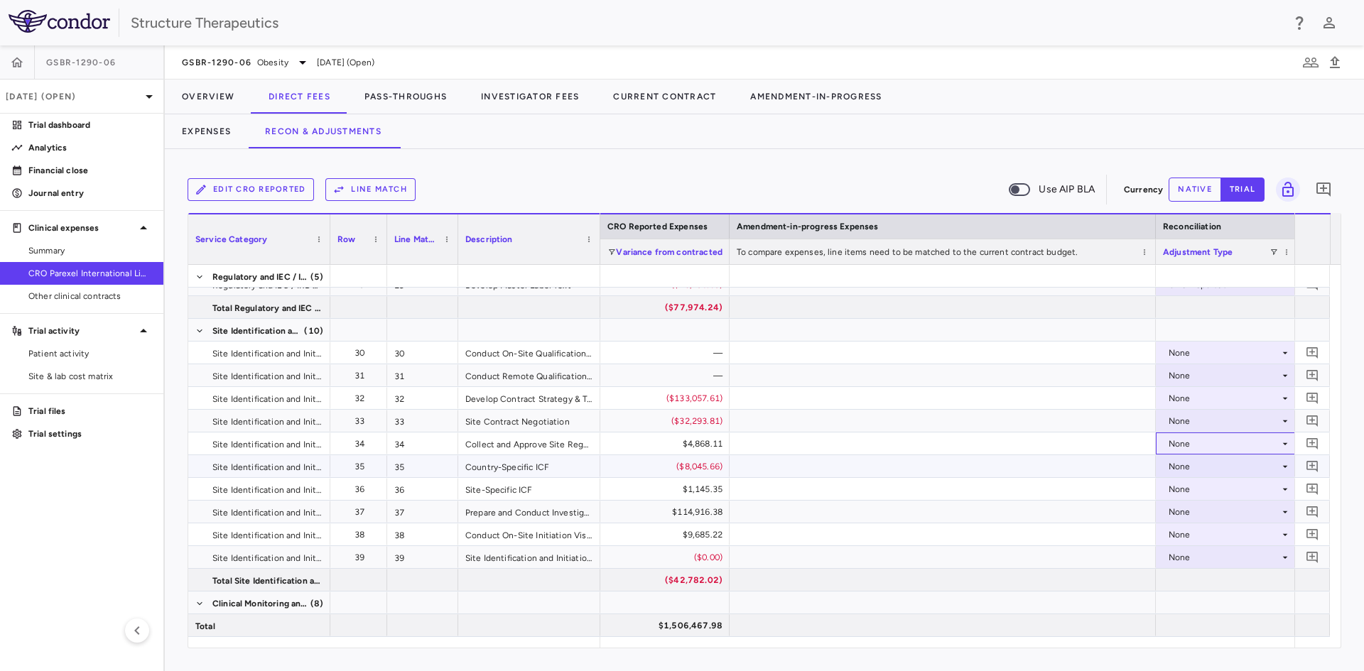
click at [1183, 400] on div "None" at bounding box center [1223, 398] width 111 height 23
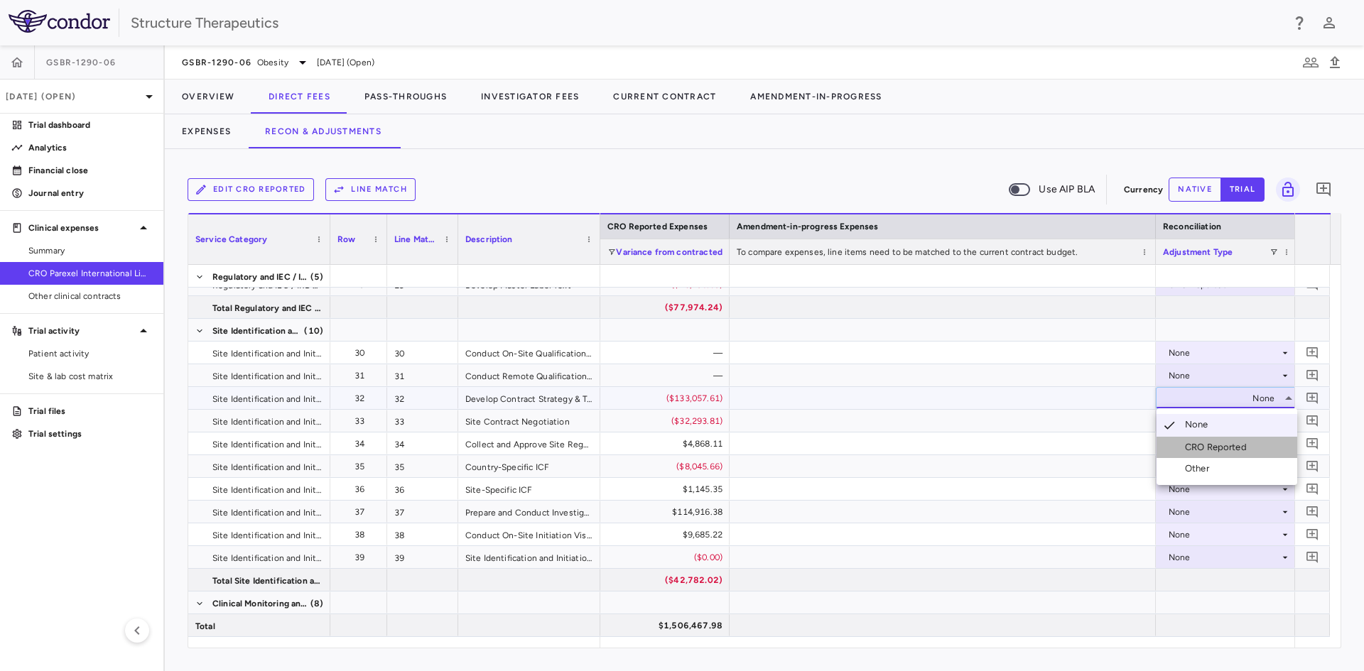
click at [1198, 448] on div "CRO Reported" at bounding box center [1218, 447] width 67 height 13
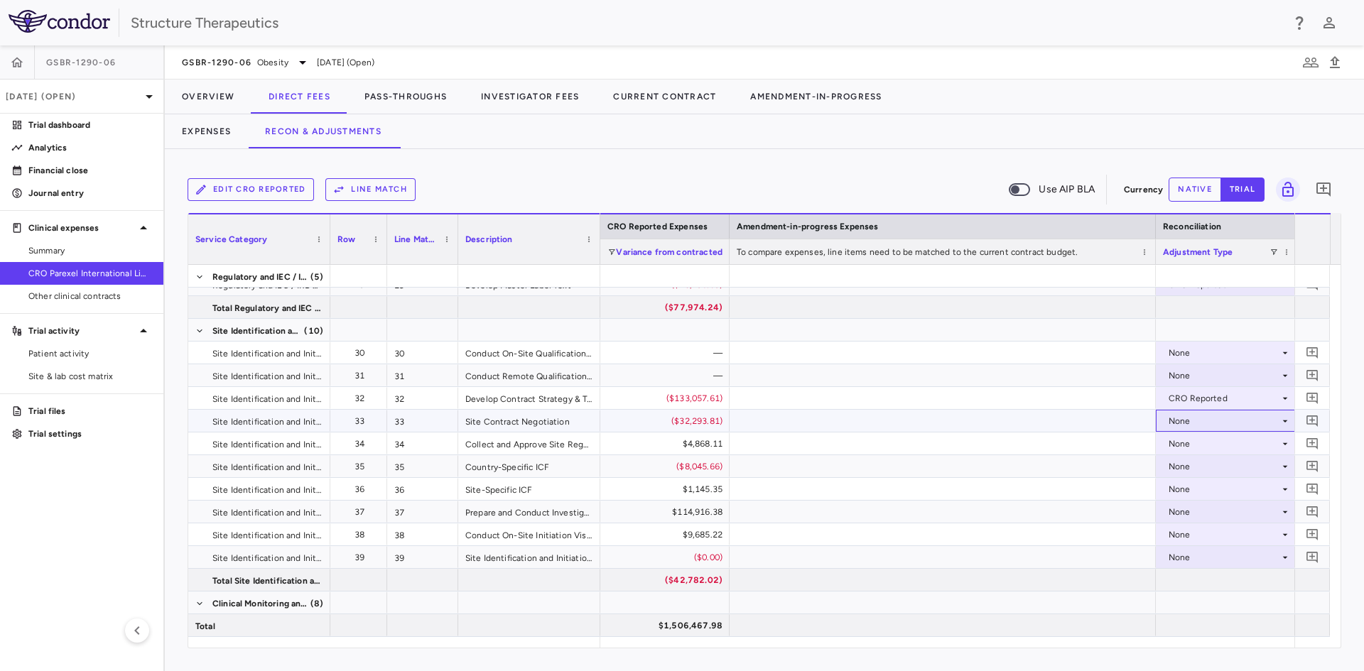
click at [1193, 422] on div "None" at bounding box center [1223, 421] width 111 height 23
click at [1198, 465] on div "CRO Reported" at bounding box center [1218, 470] width 67 height 13
click at [1191, 440] on div "None" at bounding box center [1223, 444] width 111 height 23
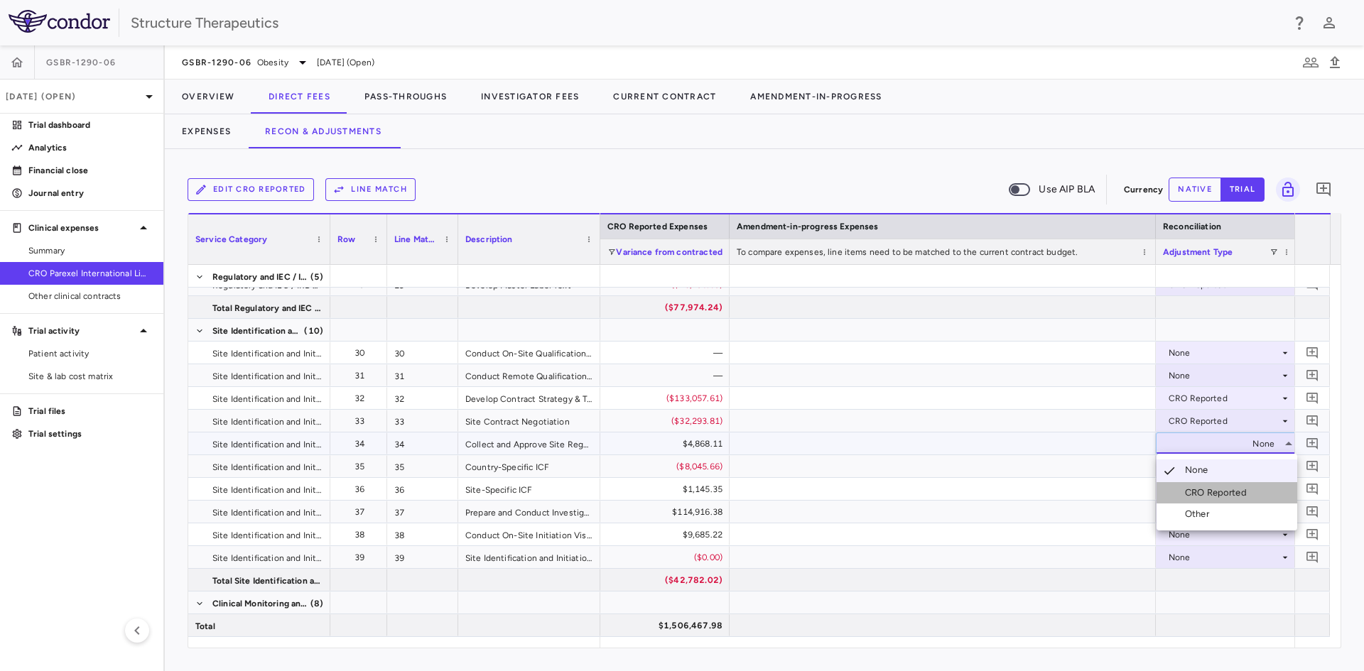
click at [1199, 487] on div "CRO Reported" at bounding box center [1218, 493] width 67 height 13
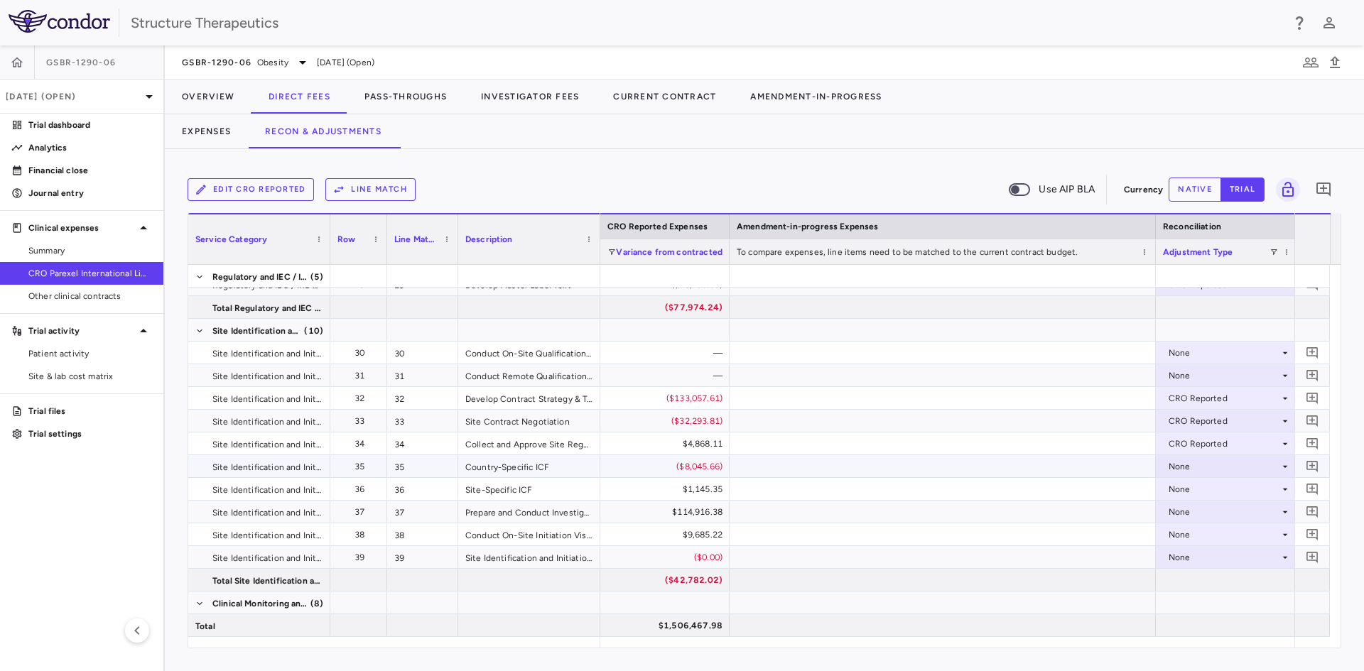
click at [1191, 464] on div "None" at bounding box center [1223, 466] width 111 height 23
click at [1202, 517] on div "CRO Reported" at bounding box center [1218, 515] width 67 height 13
click at [1200, 492] on div "None" at bounding box center [1223, 489] width 111 height 23
click at [1202, 532] on div "CRO Reported" at bounding box center [1218, 538] width 67 height 13
click at [1195, 514] on div "None" at bounding box center [1223, 512] width 111 height 23
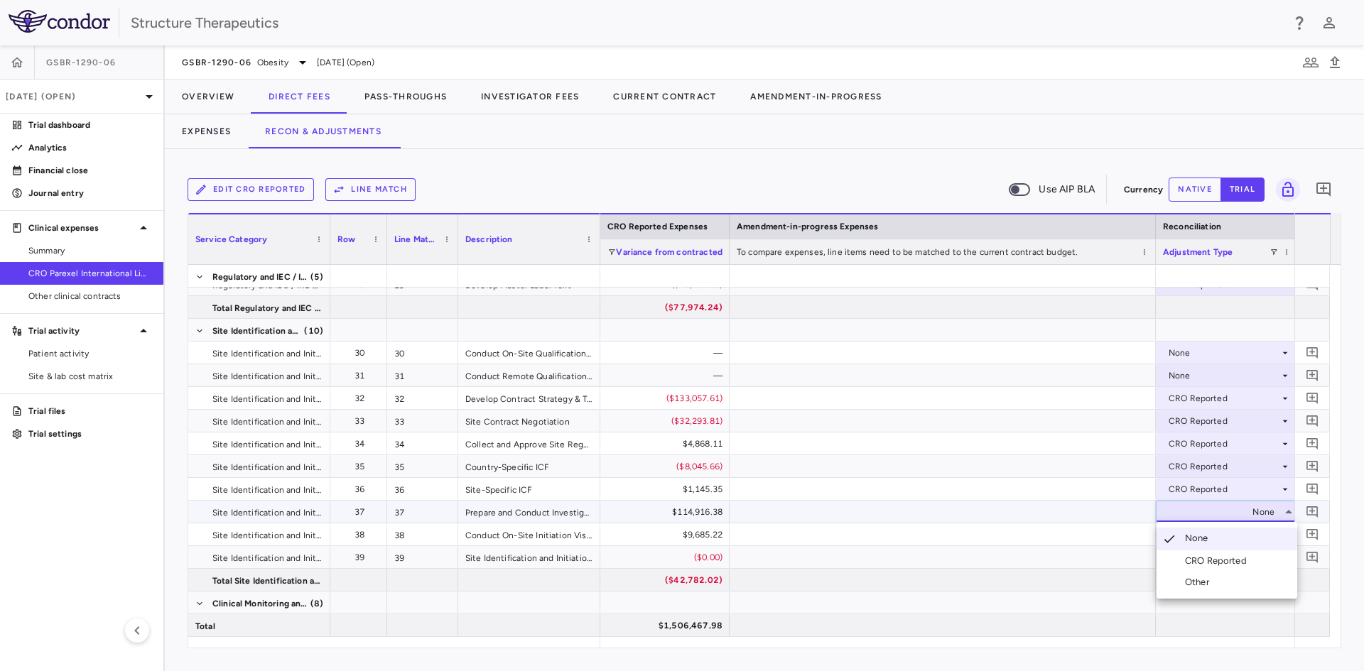
click at [1202, 555] on div "CRO Reported" at bounding box center [1218, 561] width 67 height 13
click at [1188, 536] on div "None" at bounding box center [1223, 534] width 111 height 23
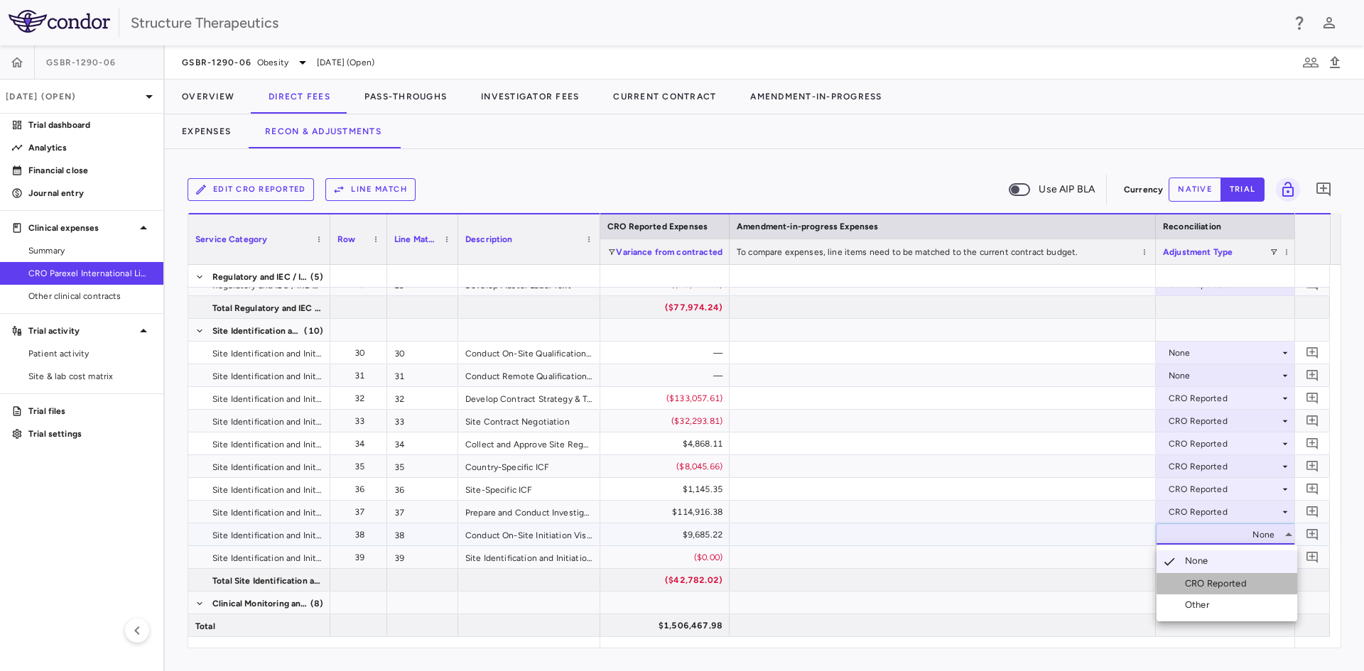
click at [1195, 580] on div "CRO Reported" at bounding box center [1218, 583] width 67 height 13
click at [1185, 555] on div "None" at bounding box center [1223, 557] width 111 height 23
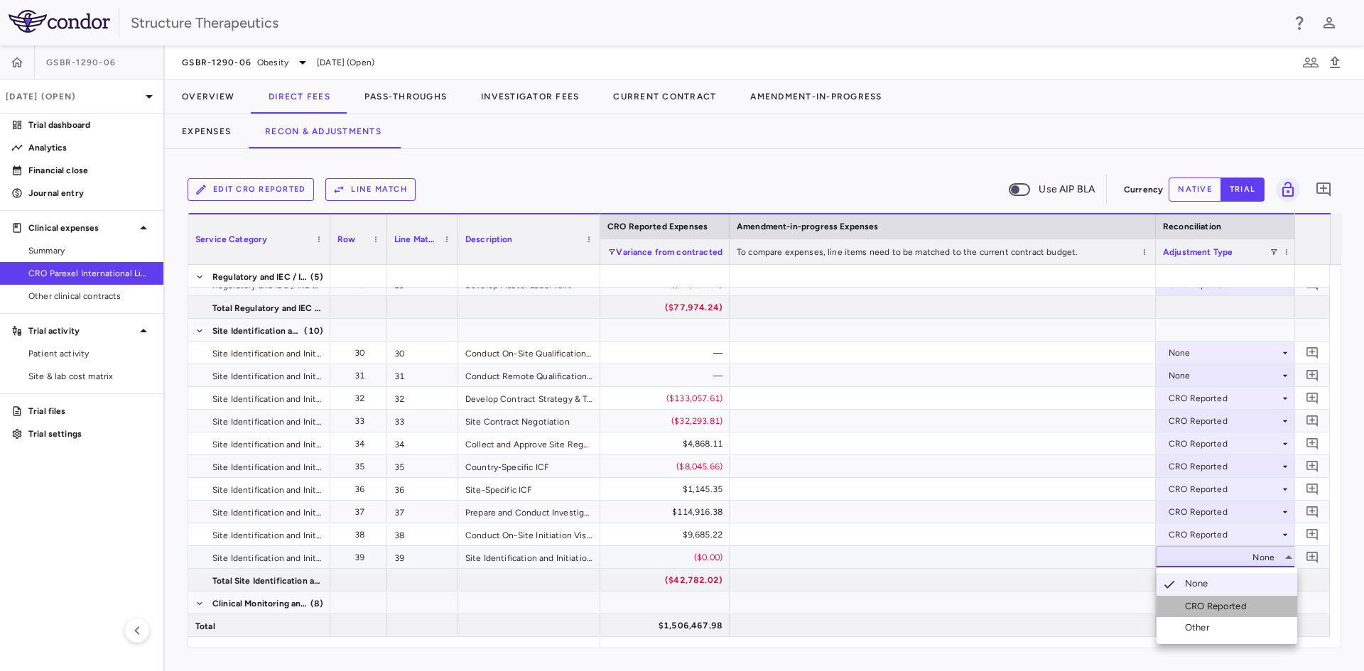
click at [1192, 599] on li "CRO Reported" at bounding box center [1226, 606] width 141 height 21
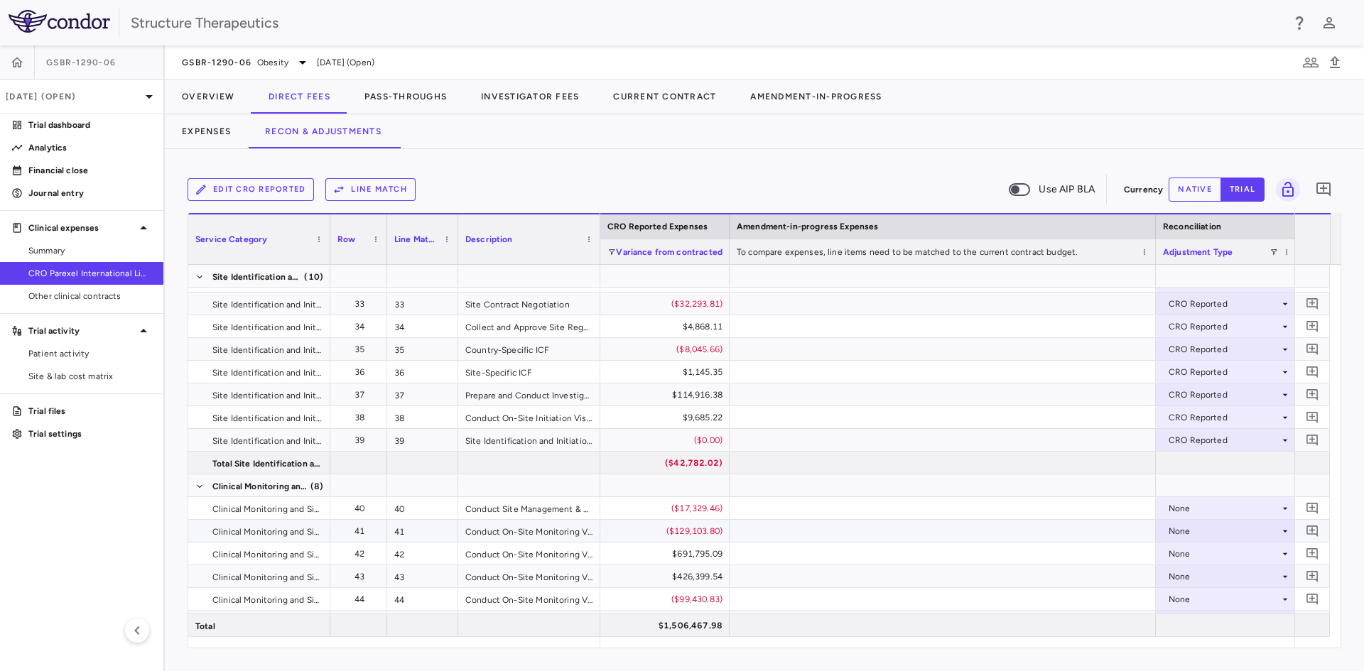
scroll to position [1122, 0]
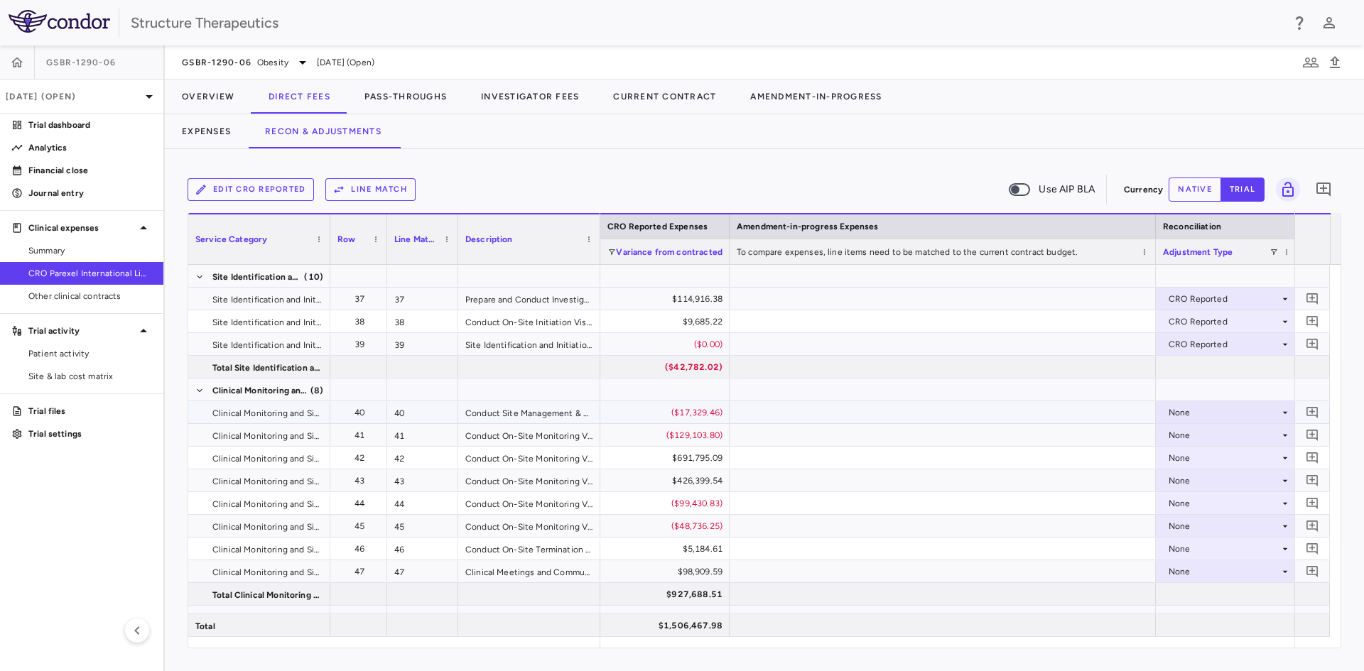
click at [1171, 413] on div "None" at bounding box center [1223, 412] width 111 height 23
click at [1180, 462] on div "CRO Reported" at bounding box center [1204, 461] width 96 height 13
click at [1178, 435] on div "None" at bounding box center [1223, 435] width 111 height 23
click at [1183, 477] on li "CRO Reported" at bounding box center [1226, 484] width 141 height 21
click at [1182, 454] on div "None" at bounding box center [1223, 458] width 111 height 23
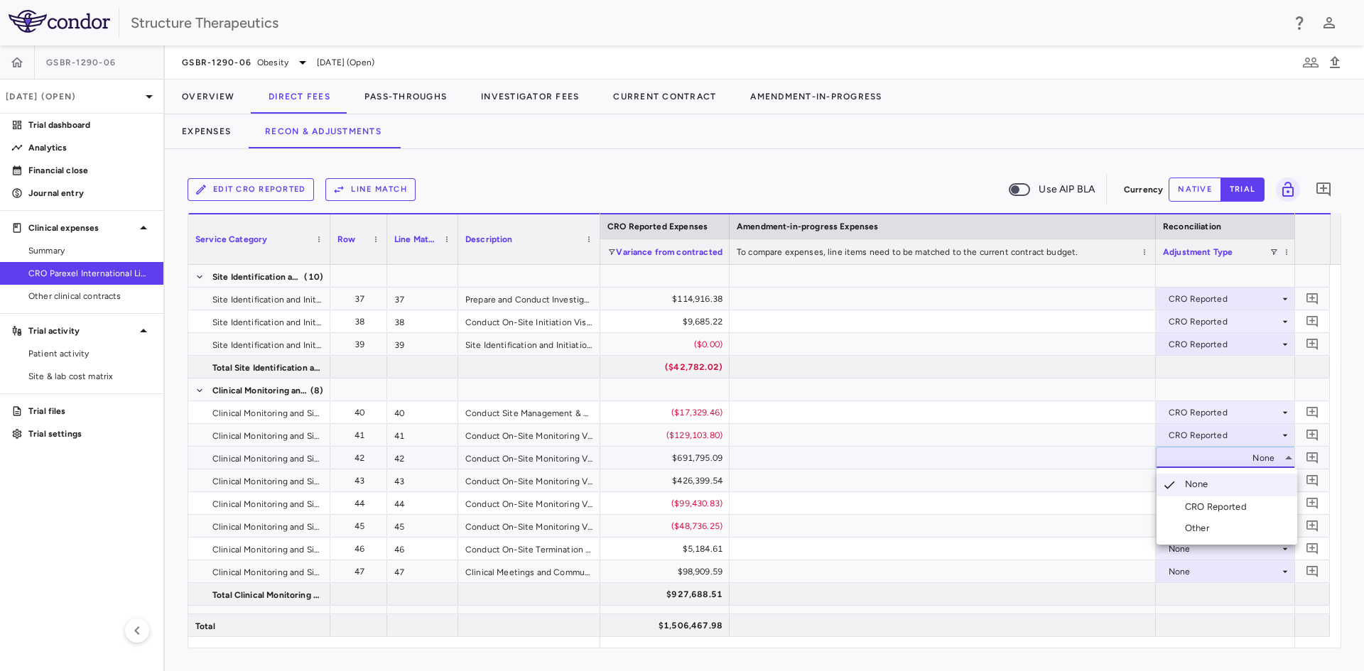
click at [1185, 498] on li "CRO Reported" at bounding box center [1226, 506] width 141 height 21
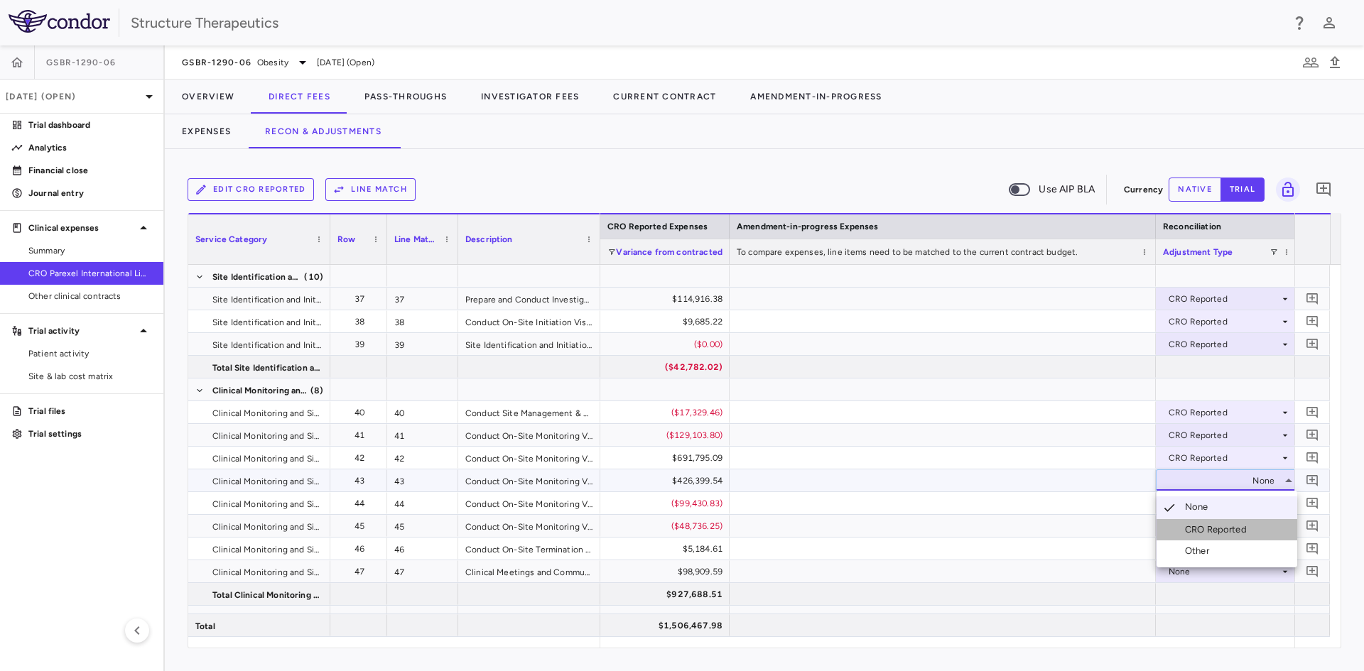
click at [1191, 520] on li "CRO Reported" at bounding box center [1226, 529] width 141 height 21
click at [1194, 506] on div "None" at bounding box center [1223, 503] width 111 height 23
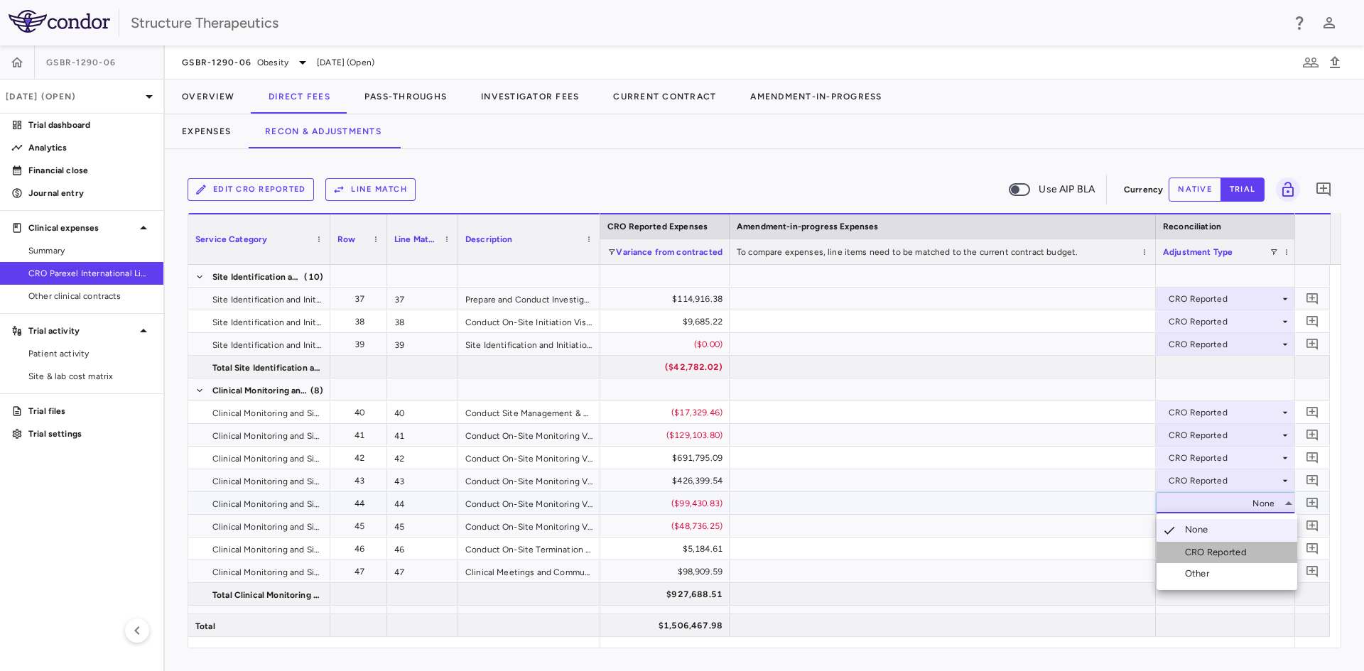
click at [1197, 548] on div "CRO Reported" at bounding box center [1218, 552] width 67 height 13
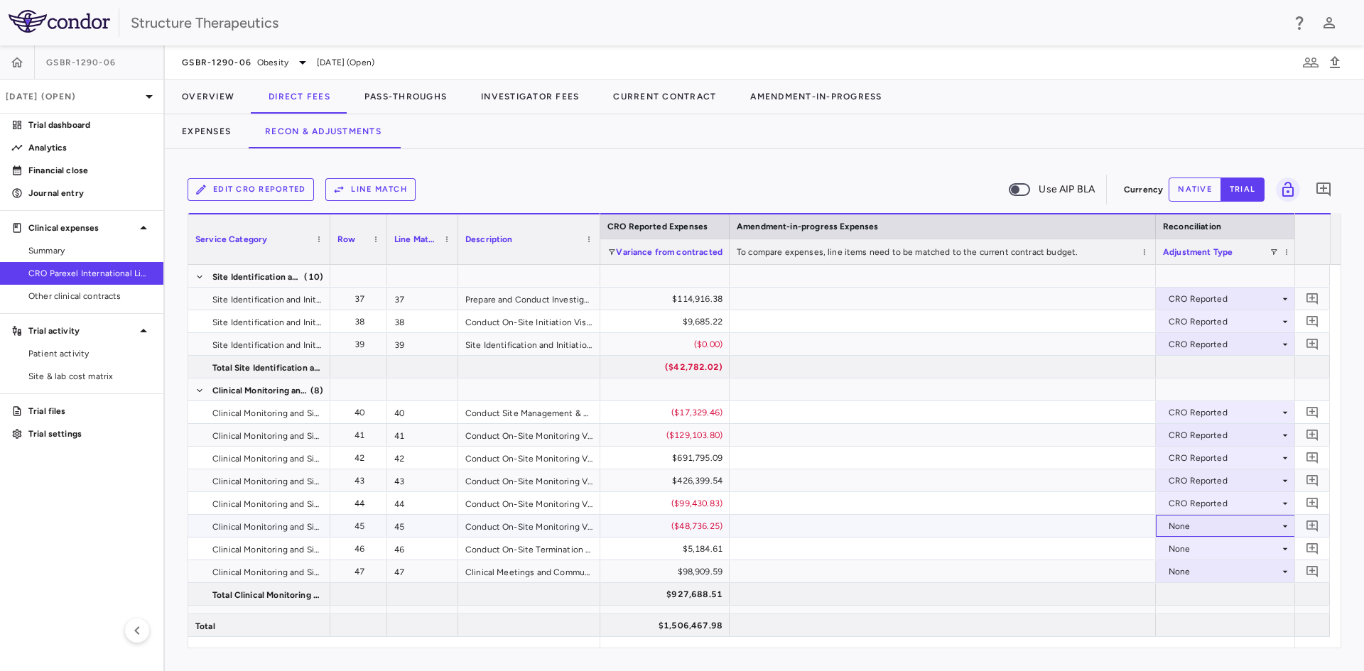
click at [1197, 524] on div "None" at bounding box center [1223, 526] width 111 height 23
click at [1203, 570] on div "CRO Reported" at bounding box center [1218, 575] width 67 height 13
click at [1196, 550] on div "None" at bounding box center [1223, 549] width 111 height 23
click at [1200, 595] on div "CRO Reported" at bounding box center [1218, 598] width 67 height 13
click at [1201, 573] on div "None" at bounding box center [1223, 571] width 111 height 23
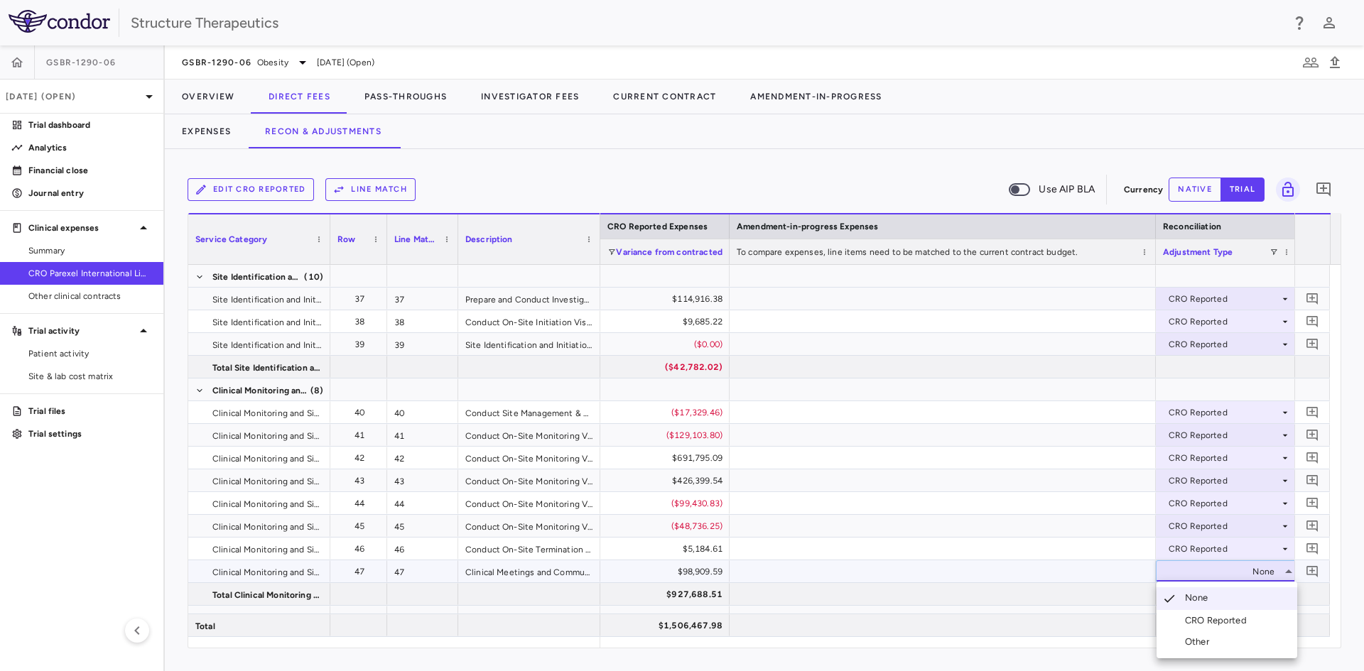
click at [1200, 614] on li "CRO Reported" at bounding box center [1226, 620] width 141 height 21
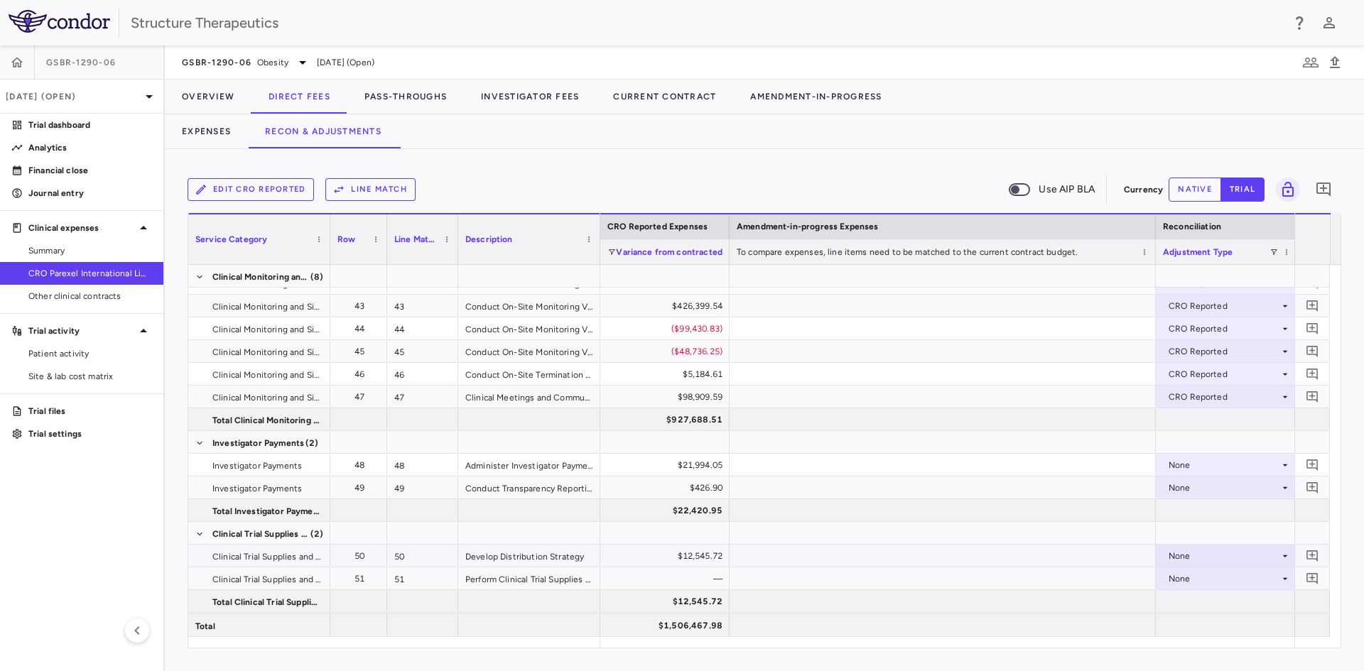
scroll to position [1350, 0]
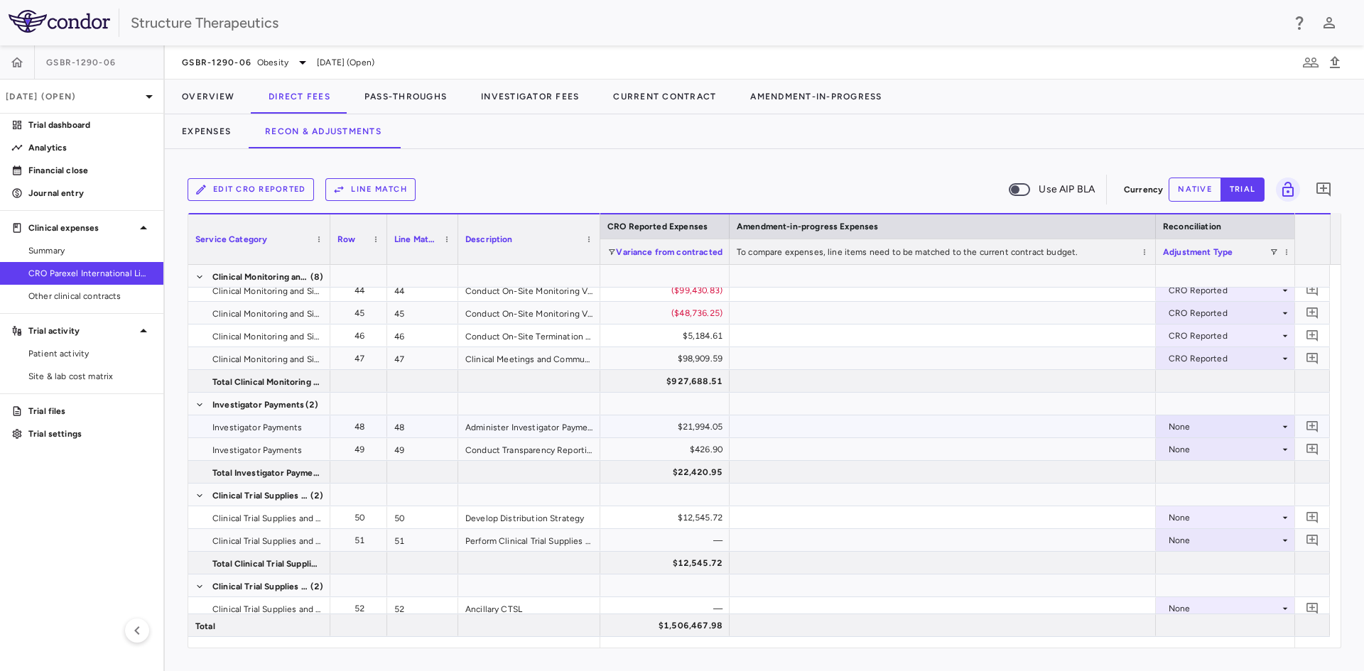
click at [1172, 424] on div "None" at bounding box center [1223, 427] width 111 height 23
click at [1184, 477] on div "CRO Reported" at bounding box center [1204, 475] width 96 height 13
click at [1187, 447] on div "None" at bounding box center [1223, 449] width 111 height 23
click at [1191, 499] on div "CRO Reported" at bounding box center [1218, 498] width 67 height 13
click at [1184, 512] on div "None" at bounding box center [1223, 517] width 111 height 23
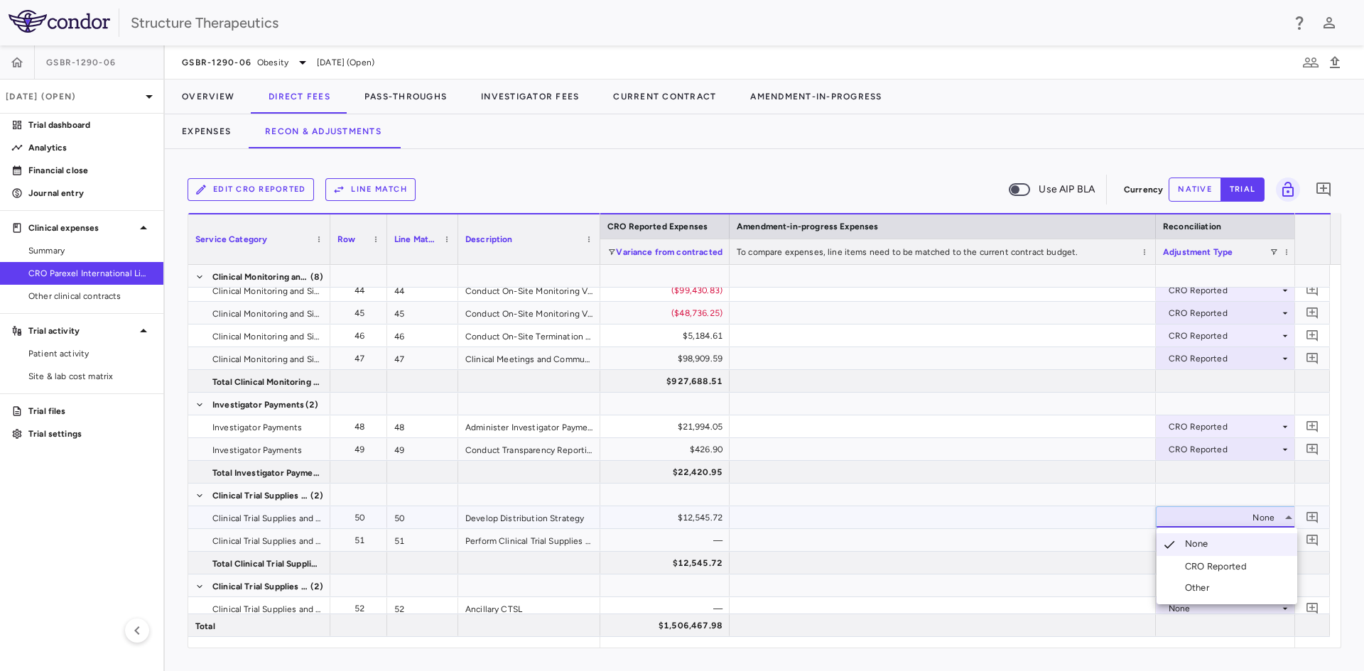
click at [1188, 566] on div "CRO Reported" at bounding box center [1218, 566] width 67 height 13
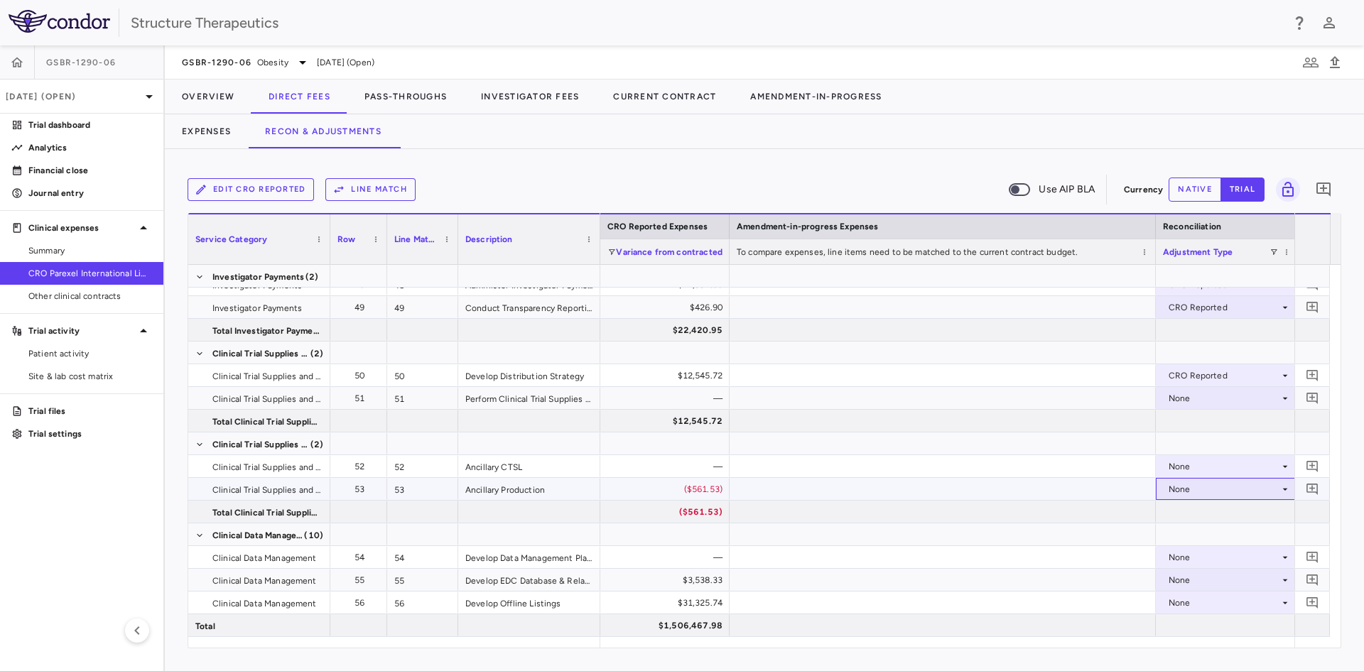
click at [1185, 487] on div "None" at bounding box center [1223, 489] width 111 height 23
click at [1193, 541] on div "CRO Reported" at bounding box center [1218, 538] width 67 height 13
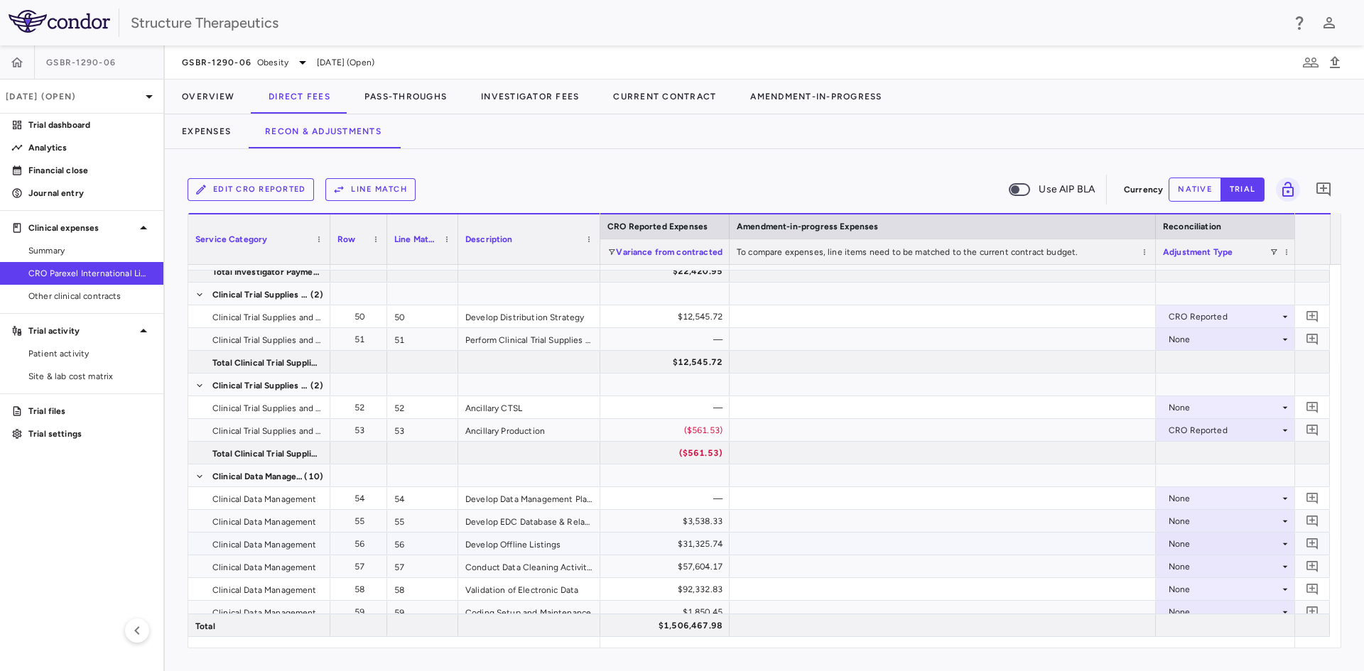
scroll to position [1563, 0]
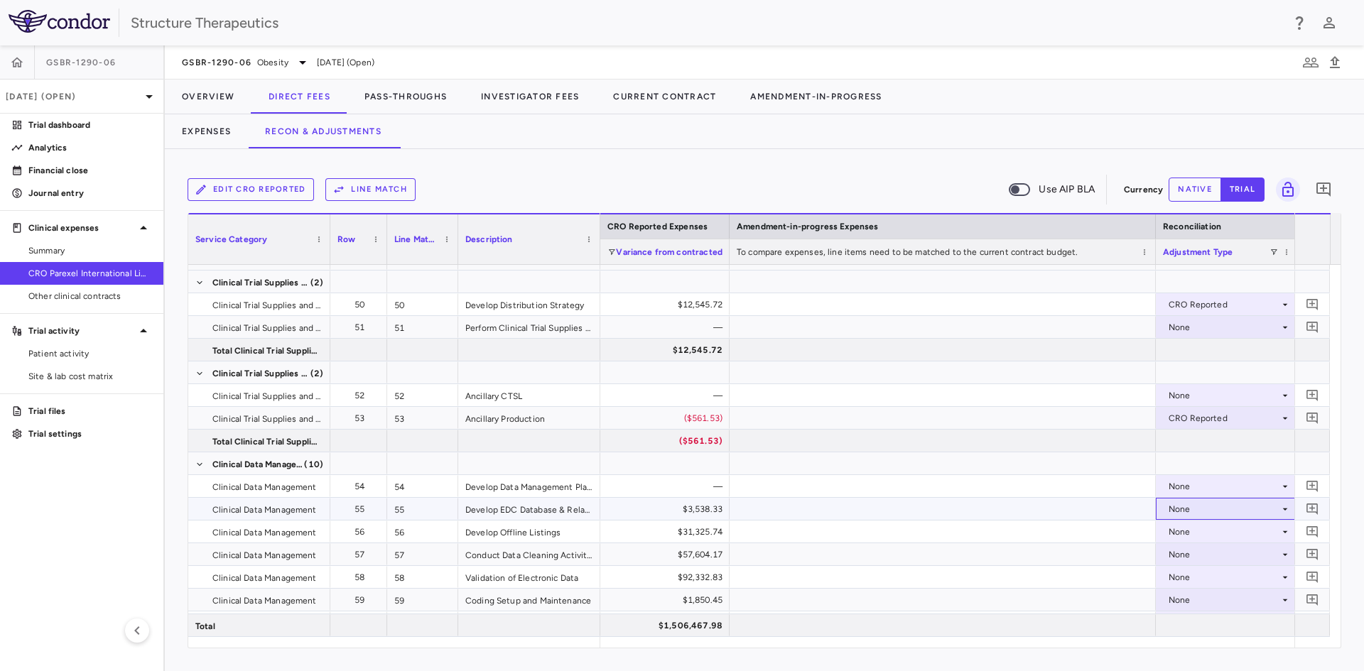
click at [1189, 504] on div "None" at bounding box center [1223, 509] width 111 height 23
click at [1204, 558] on div "CRO Reported" at bounding box center [1218, 558] width 67 height 13
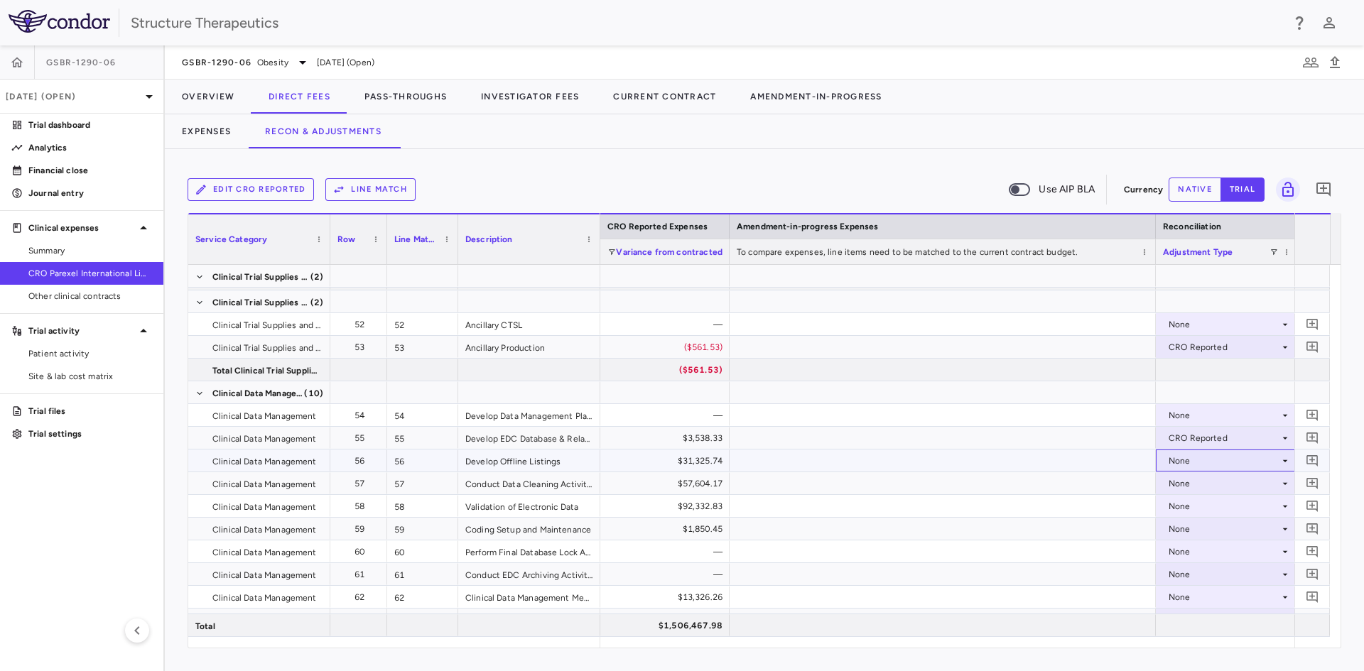
click at [1174, 462] on div "None" at bounding box center [1223, 461] width 111 height 23
click at [1185, 502] on li "CRO Reported" at bounding box center [1226, 509] width 141 height 21
click at [1184, 483] on div "None" at bounding box center [1223, 483] width 111 height 23
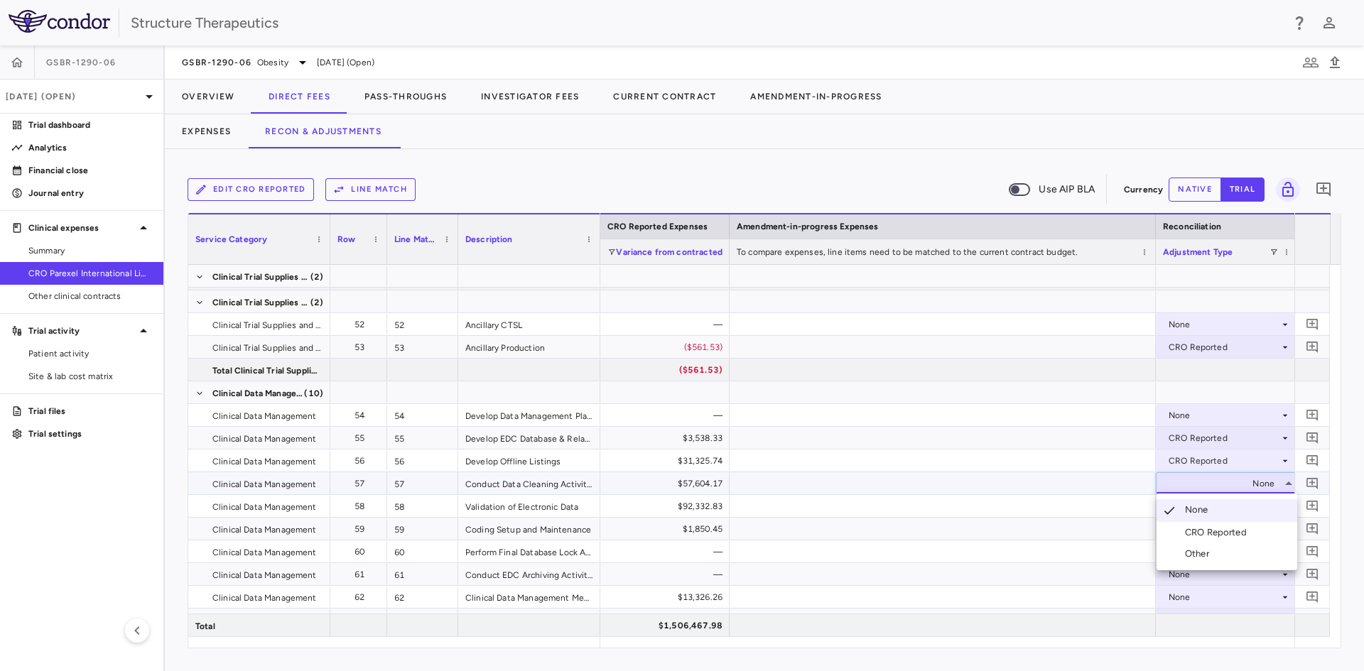
click at [1190, 536] on div "CRO Reported" at bounding box center [1218, 532] width 67 height 13
click at [1181, 502] on div "None" at bounding box center [1223, 506] width 111 height 23
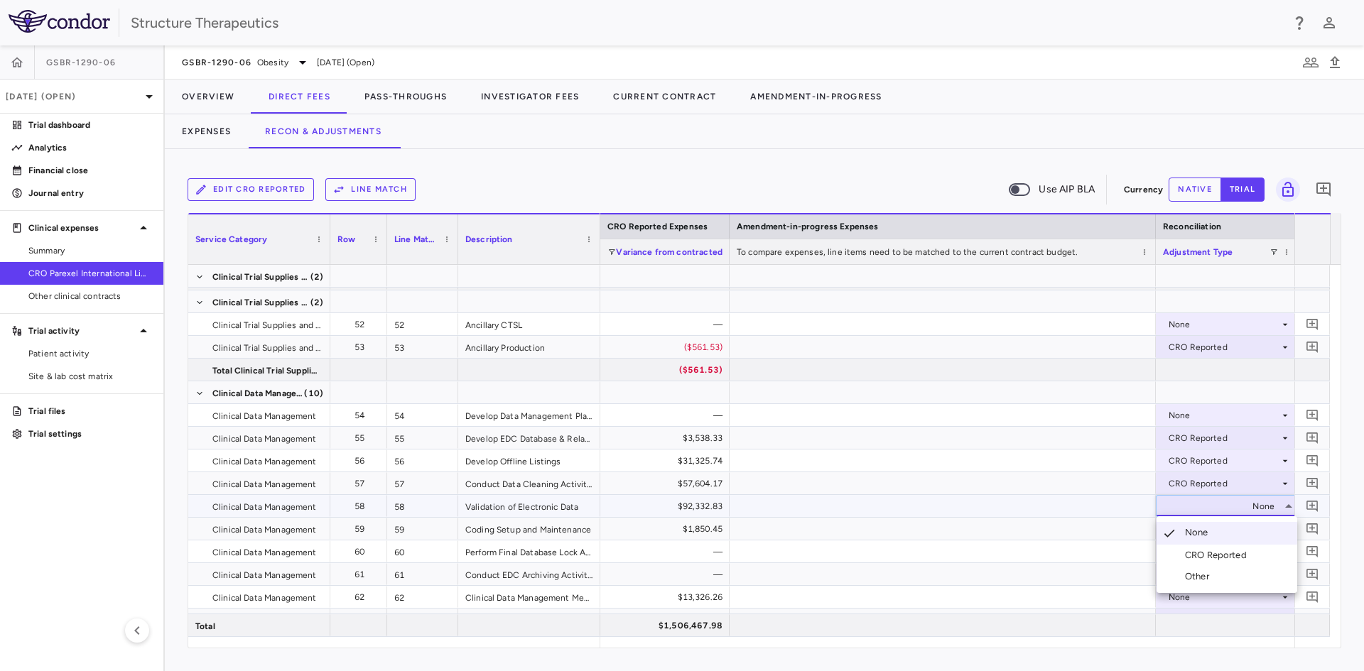
click at [1200, 552] on div "CRO Reported" at bounding box center [1218, 555] width 67 height 13
click at [1195, 533] on div "None" at bounding box center [1223, 529] width 111 height 23
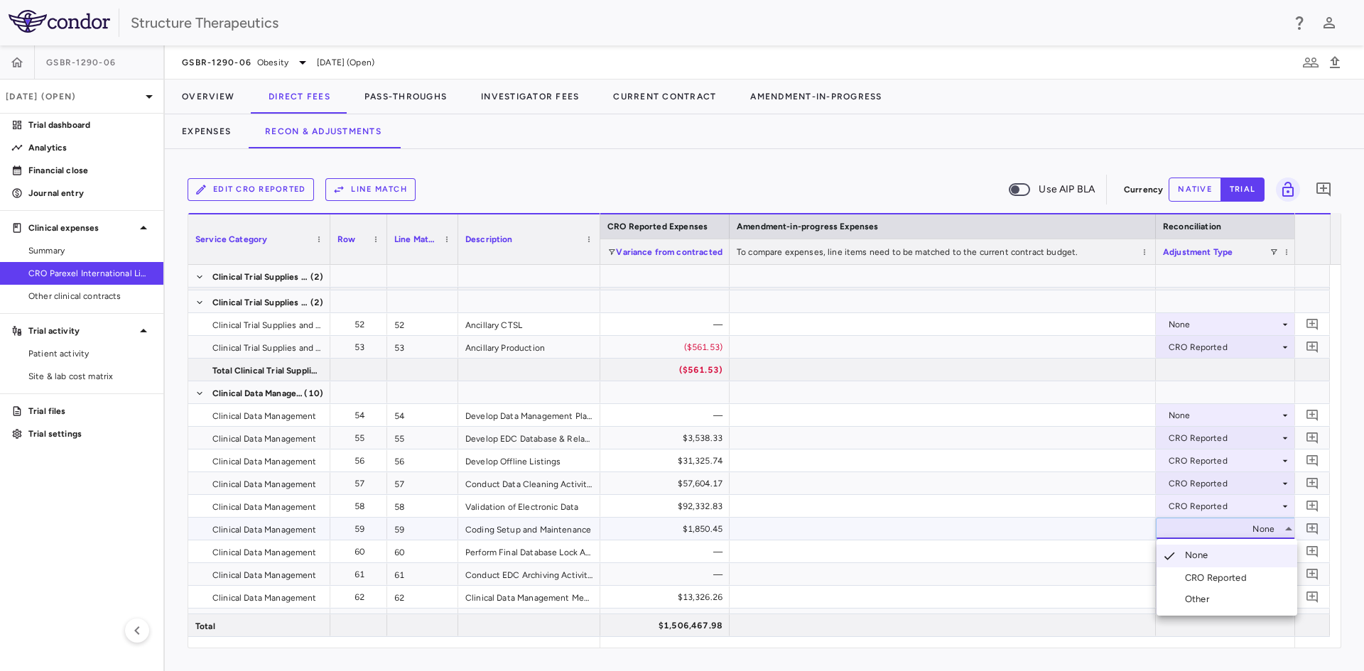
click at [1200, 570] on li "CRO Reported" at bounding box center [1226, 578] width 141 height 21
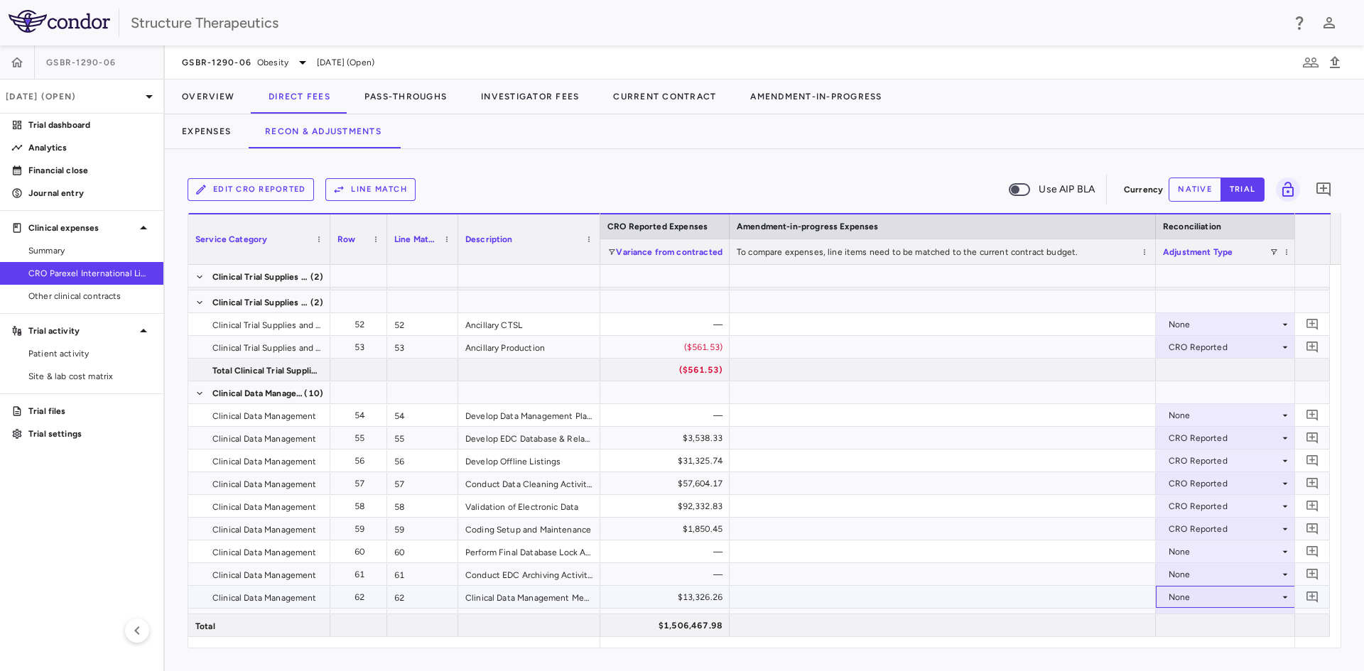
click at [1171, 598] on div "None" at bounding box center [1223, 597] width 111 height 23
click at [1185, 624] on div "CRO Reported" at bounding box center [1218, 622] width 67 height 13
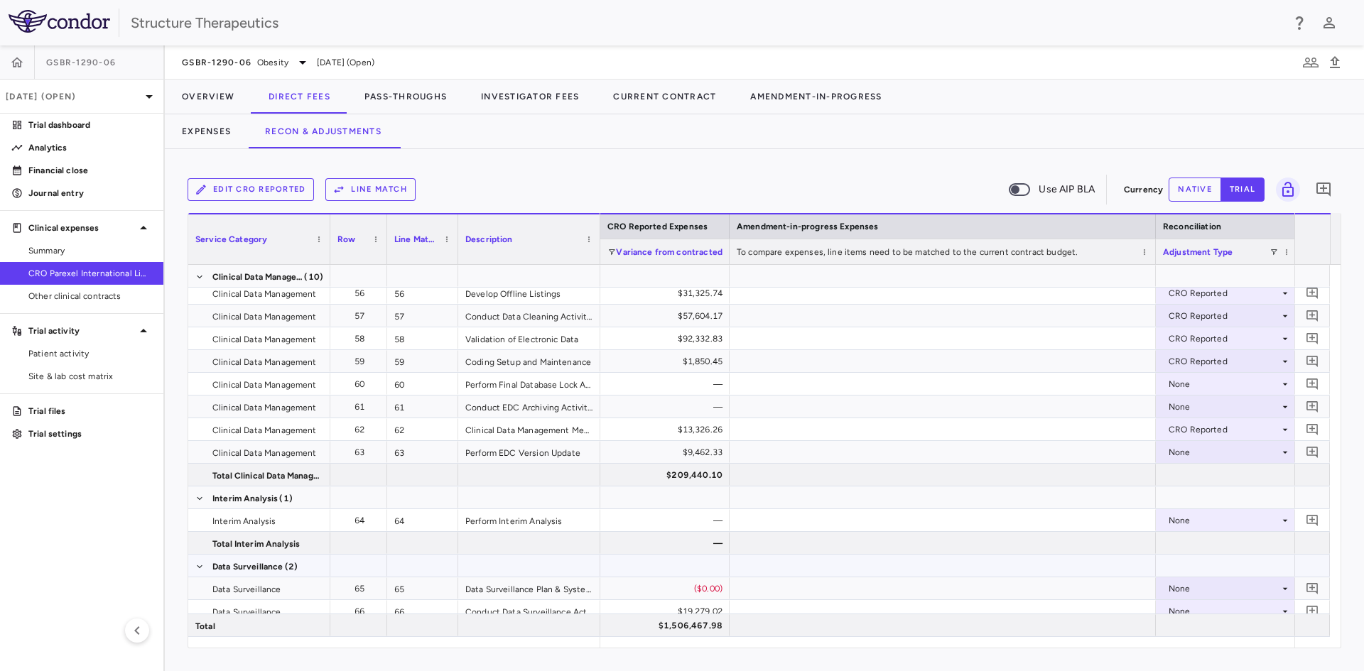
scroll to position [1847, 0]
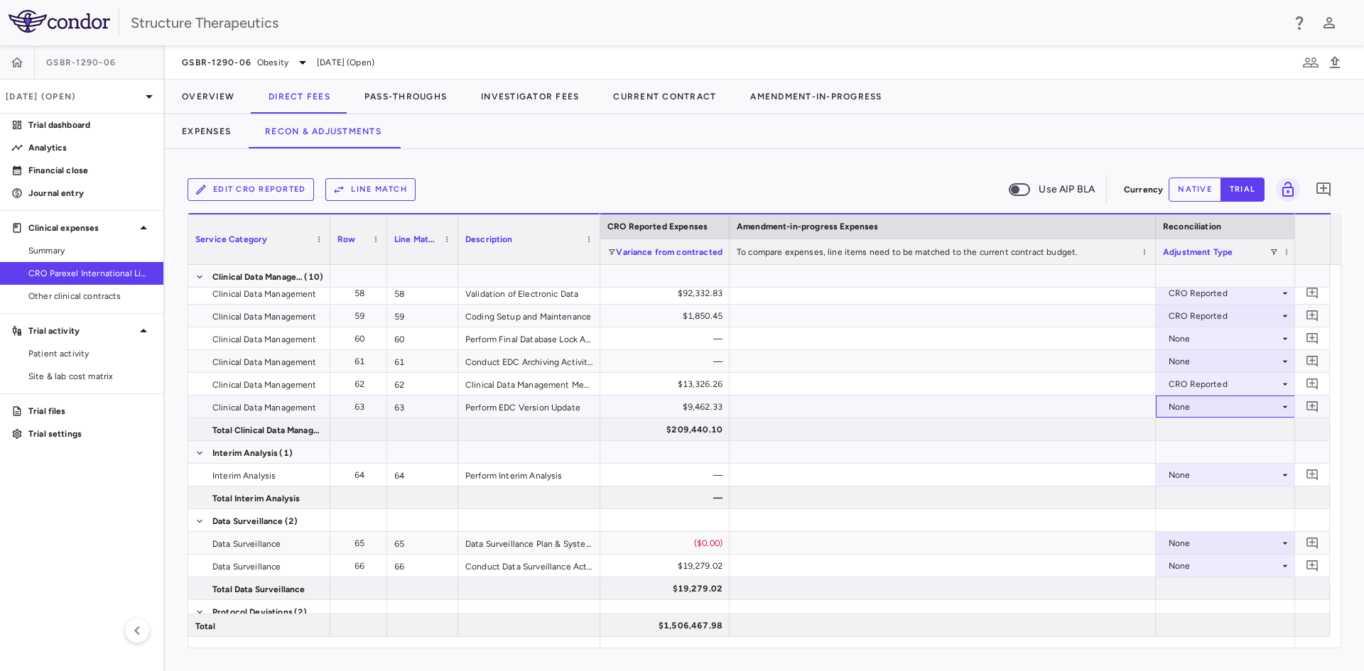
click at [1174, 413] on div "None" at bounding box center [1223, 407] width 111 height 23
click at [1180, 455] on div "CRO Reported" at bounding box center [1204, 456] width 96 height 13
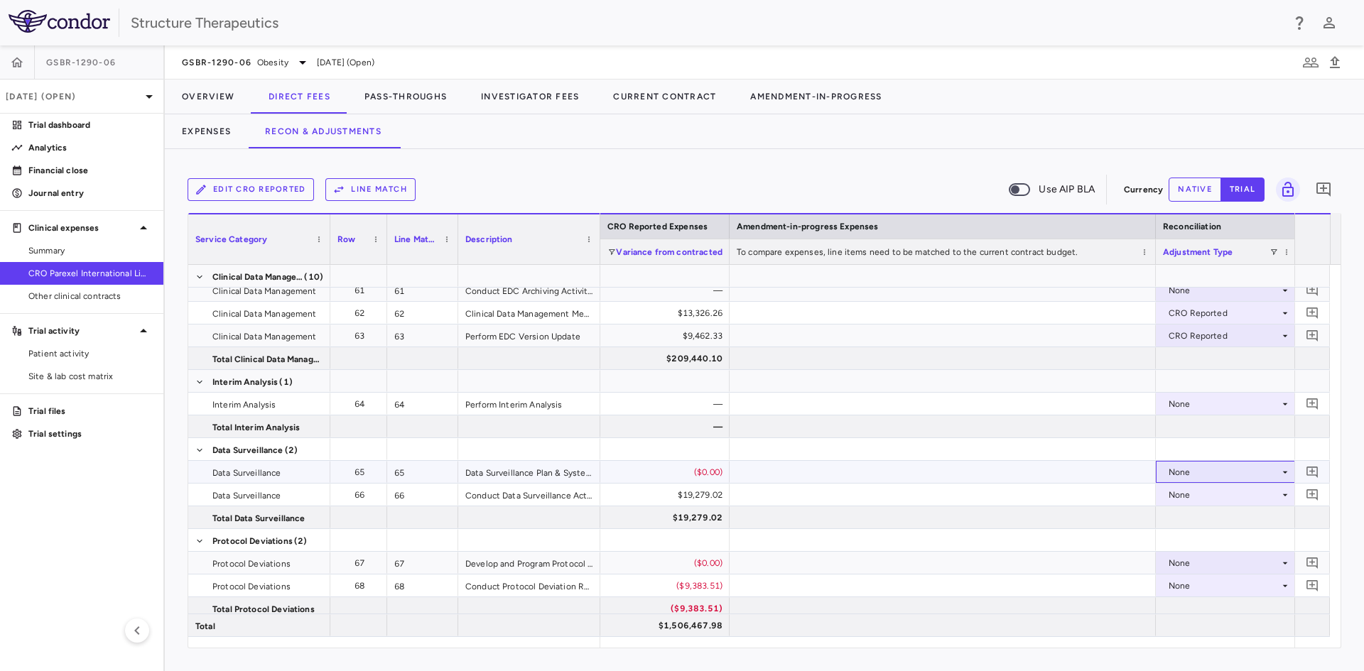
click at [1179, 466] on div "None" at bounding box center [1223, 472] width 111 height 23
click at [1193, 517] on div "CRO Reported" at bounding box center [1218, 521] width 67 height 13
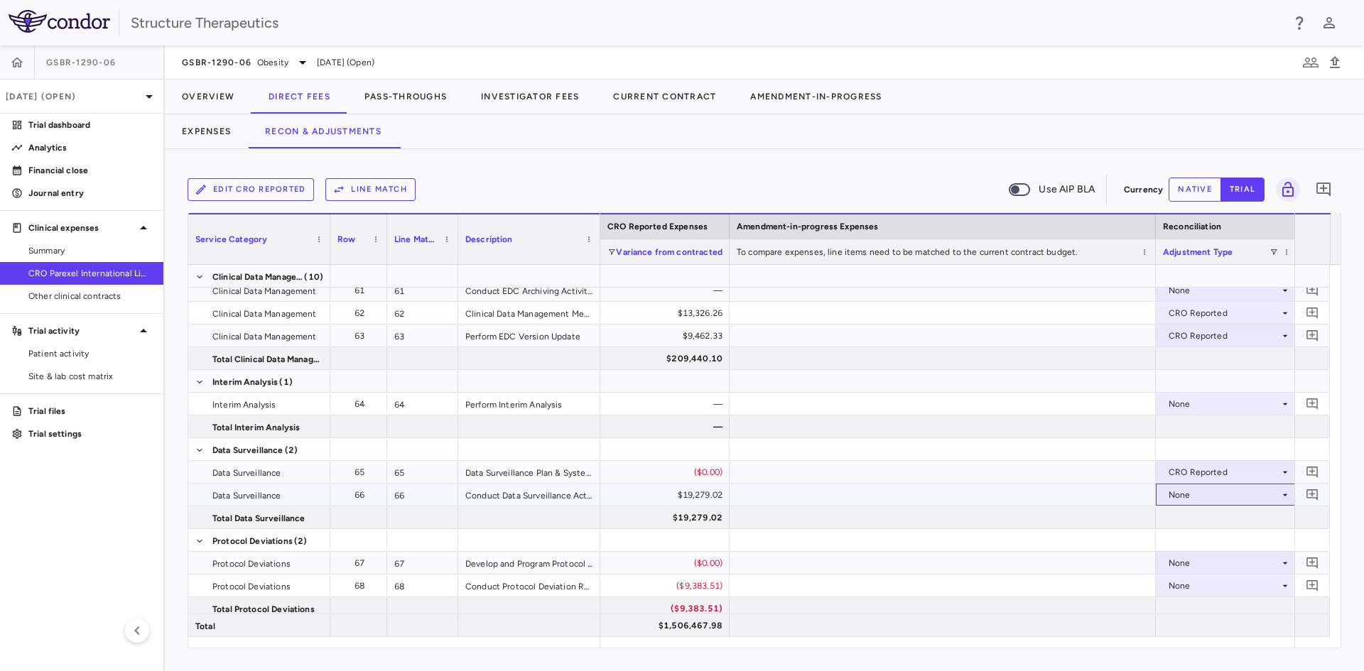
click at [1190, 497] on div "None" at bounding box center [1223, 495] width 111 height 23
click at [1200, 538] on div "CRO Reported" at bounding box center [1218, 544] width 67 height 13
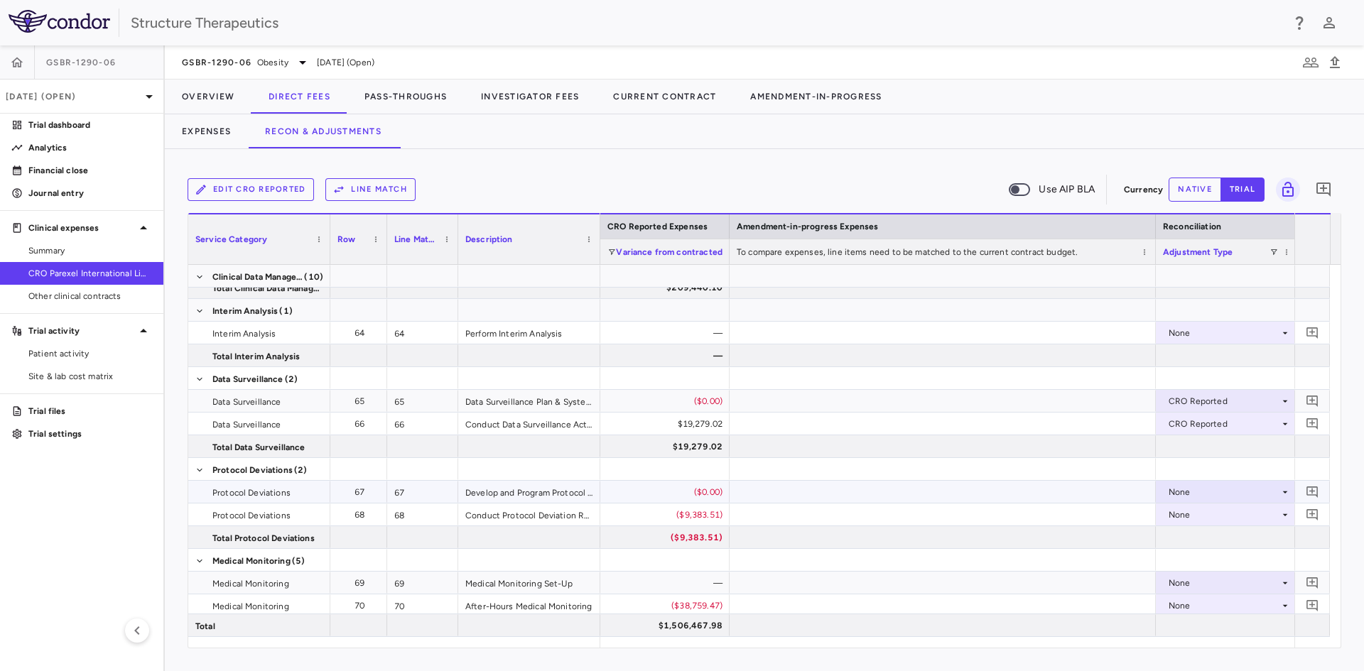
click at [1197, 492] on div "None" at bounding box center [1223, 492] width 111 height 23
click at [1200, 535] on div "CRO Reported" at bounding box center [1218, 541] width 67 height 13
click at [1188, 512] on div "None" at bounding box center [1223, 515] width 111 height 23
click at [1195, 562] on div "CRO Reported" at bounding box center [1218, 564] width 67 height 13
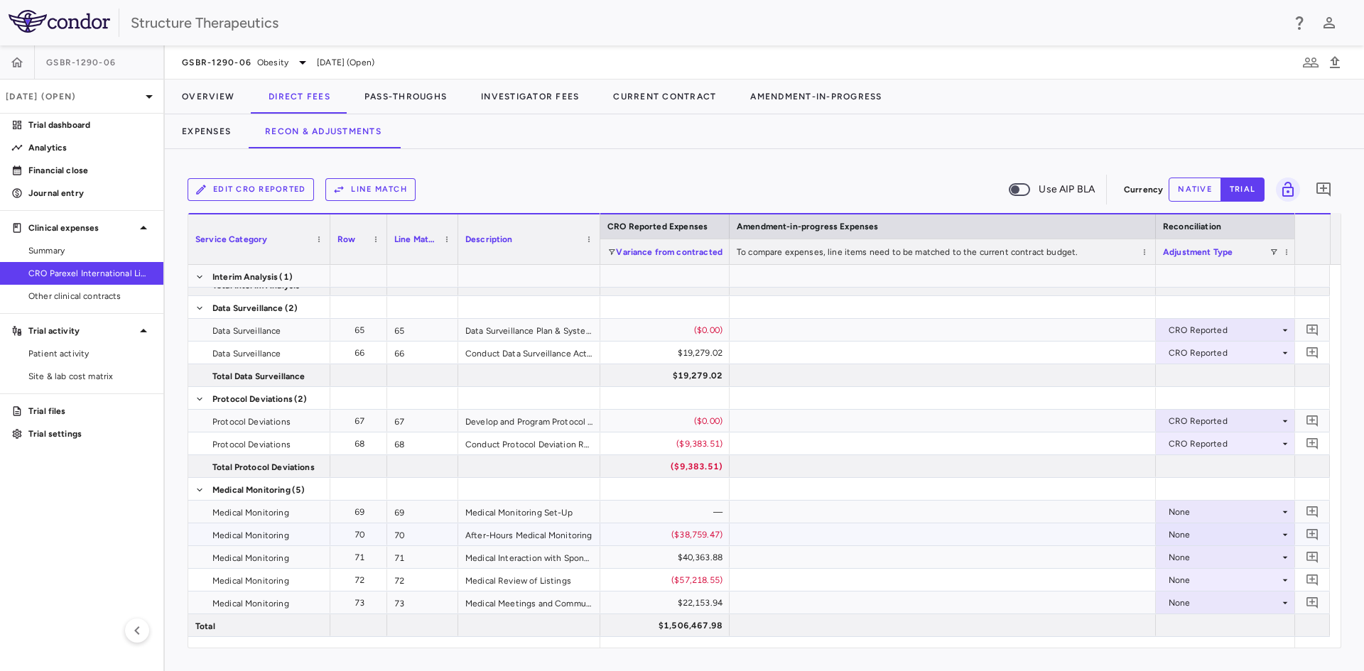
click at [1191, 536] on div "None" at bounding box center [1223, 534] width 111 height 23
click at [1200, 575] on li "CRO Reported" at bounding box center [1226, 583] width 141 height 21
click at [1215, 561] on div "None" at bounding box center [1223, 557] width 111 height 23
click at [1220, 602] on div "CRO Reported" at bounding box center [1218, 606] width 67 height 13
click at [1190, 577] on div "None" at bounding box center [1223, 580] width 111 height 23
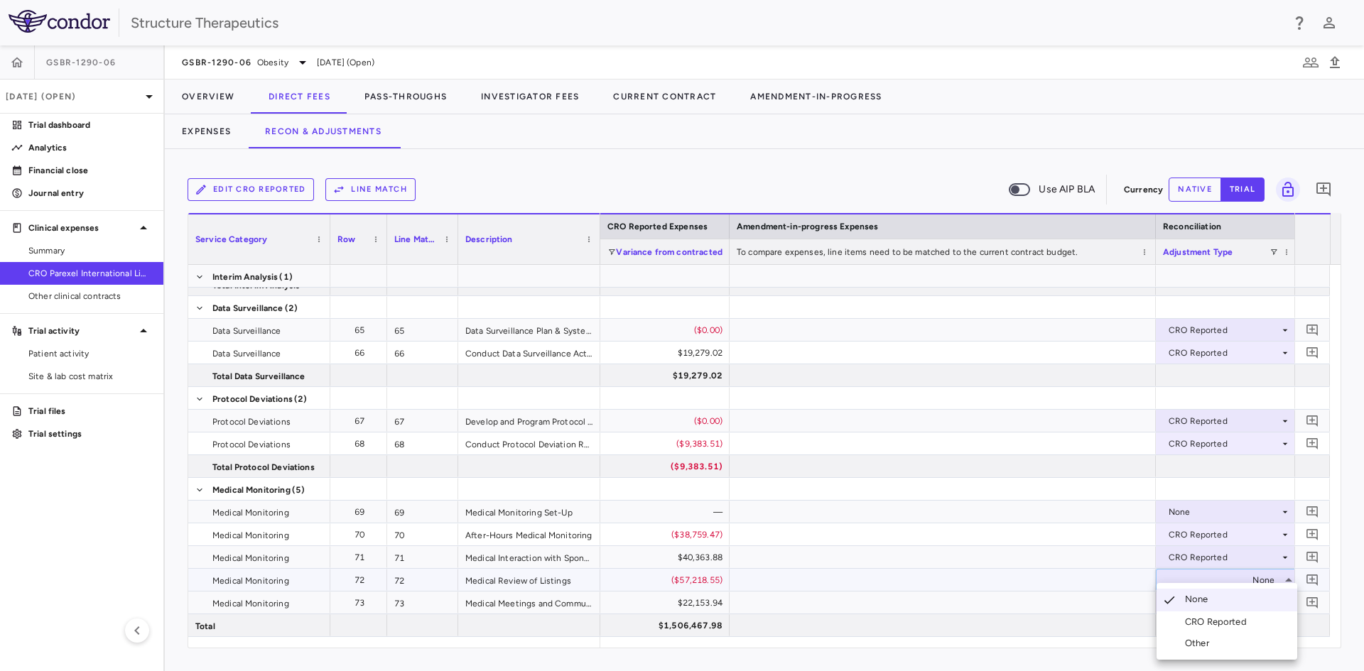
click at [1194, 614] on li "CRO Reported" at bounding box center [1226, 622] width 141 height 21
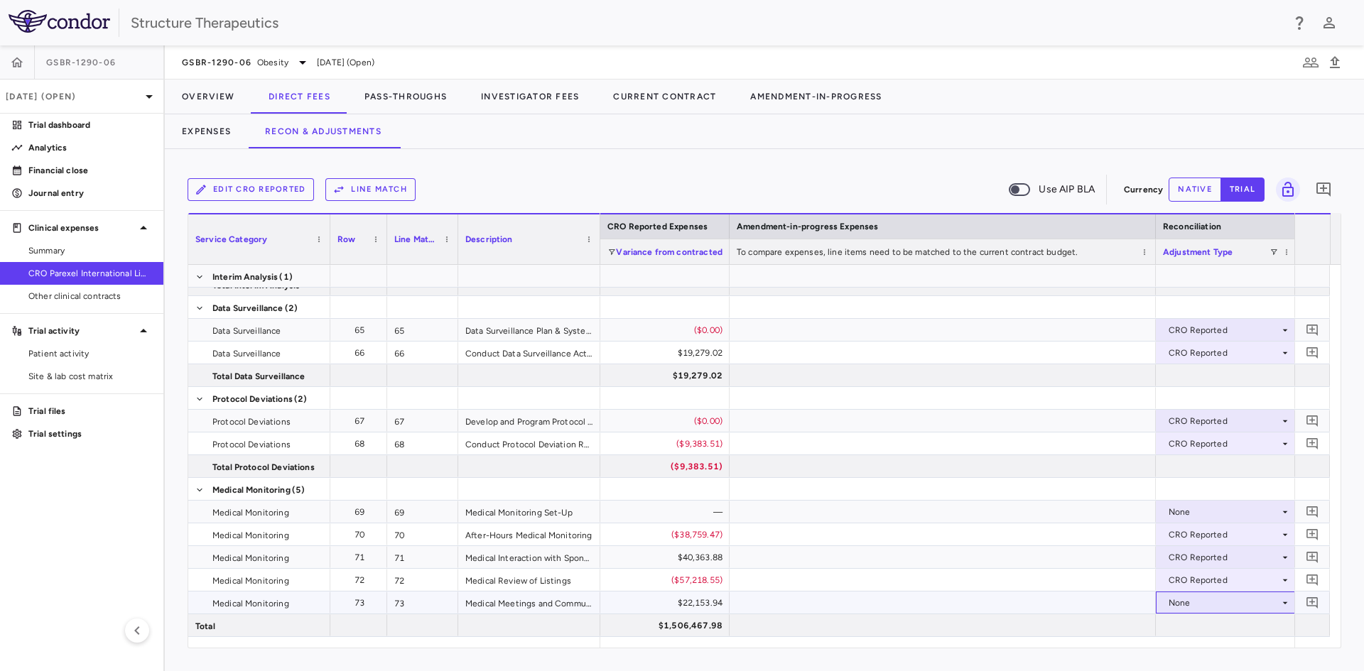
click at [1193, 606] on div "None" at bounding box center [1223, 603] width 111 height 23
click at [1195, 614] on li "CRO Reported" at bounding box center [1226, 622] width 141 height 21
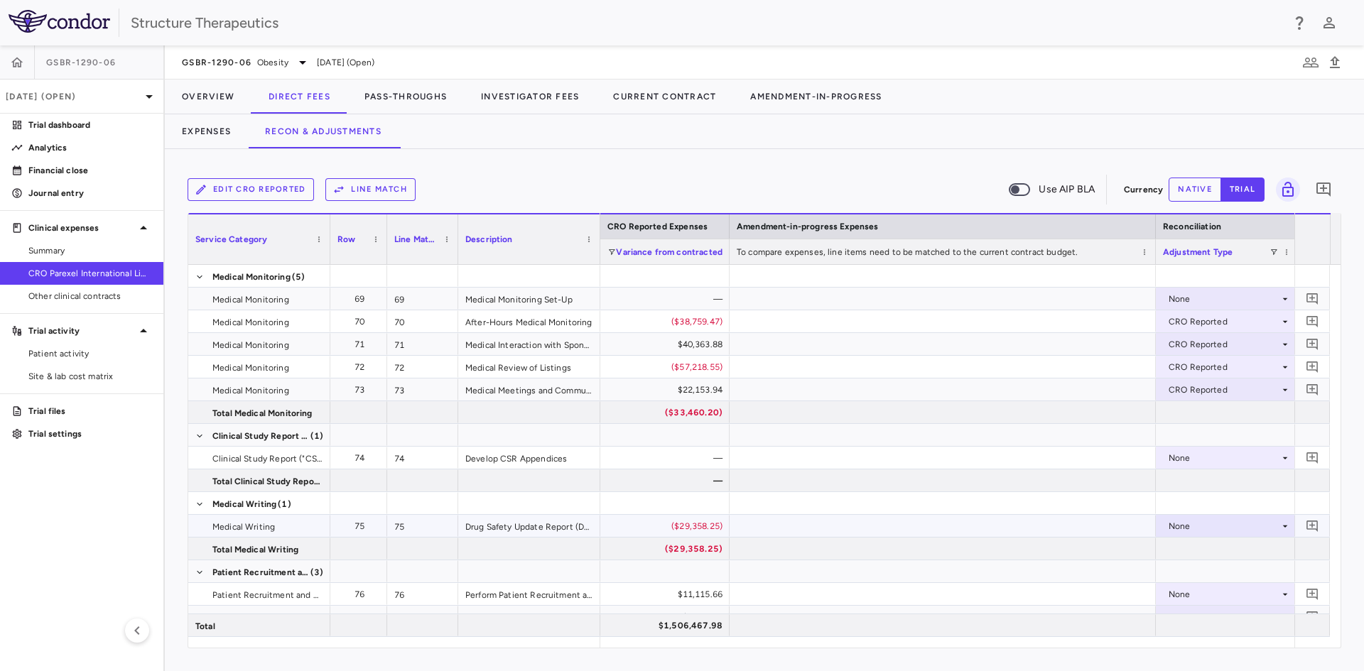
click at [1158, 526] on div "None" at bounding box center [1227, 526] width 142 height 22
click at [1203, 577] on div "CRO Reported" at bounding box center [1218, 575] width 67 height 13
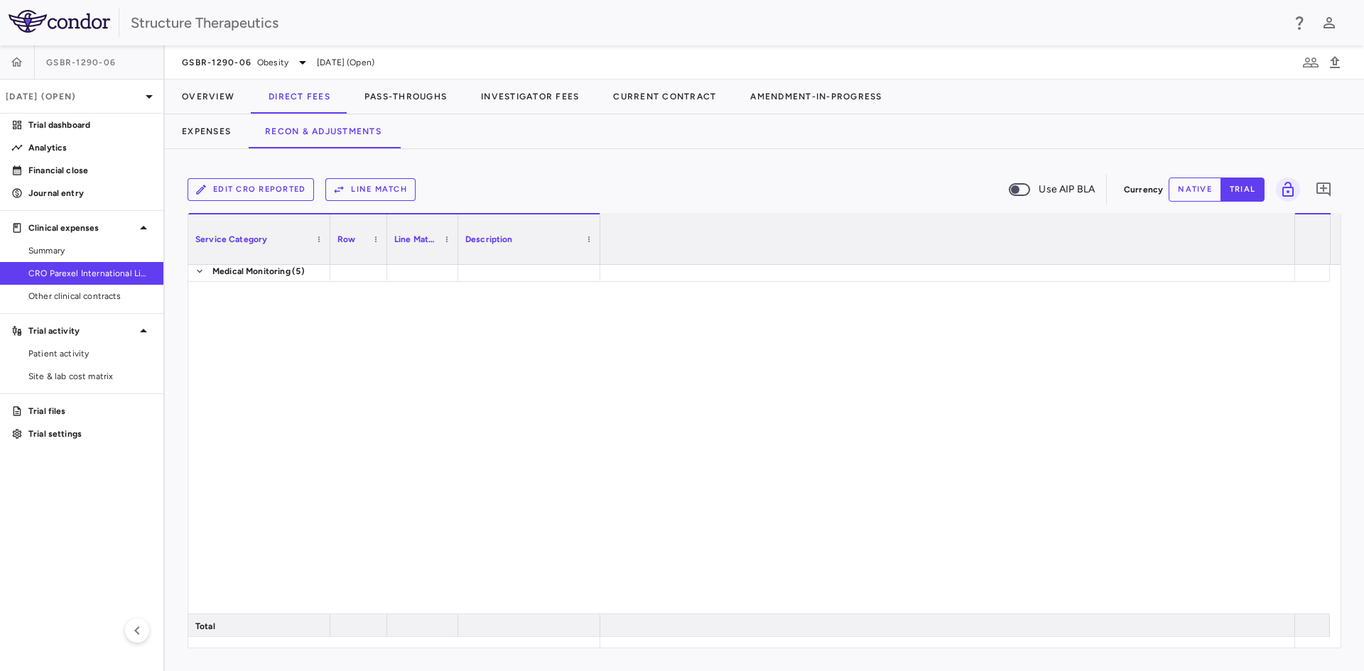
scroll to position [0, 2534]
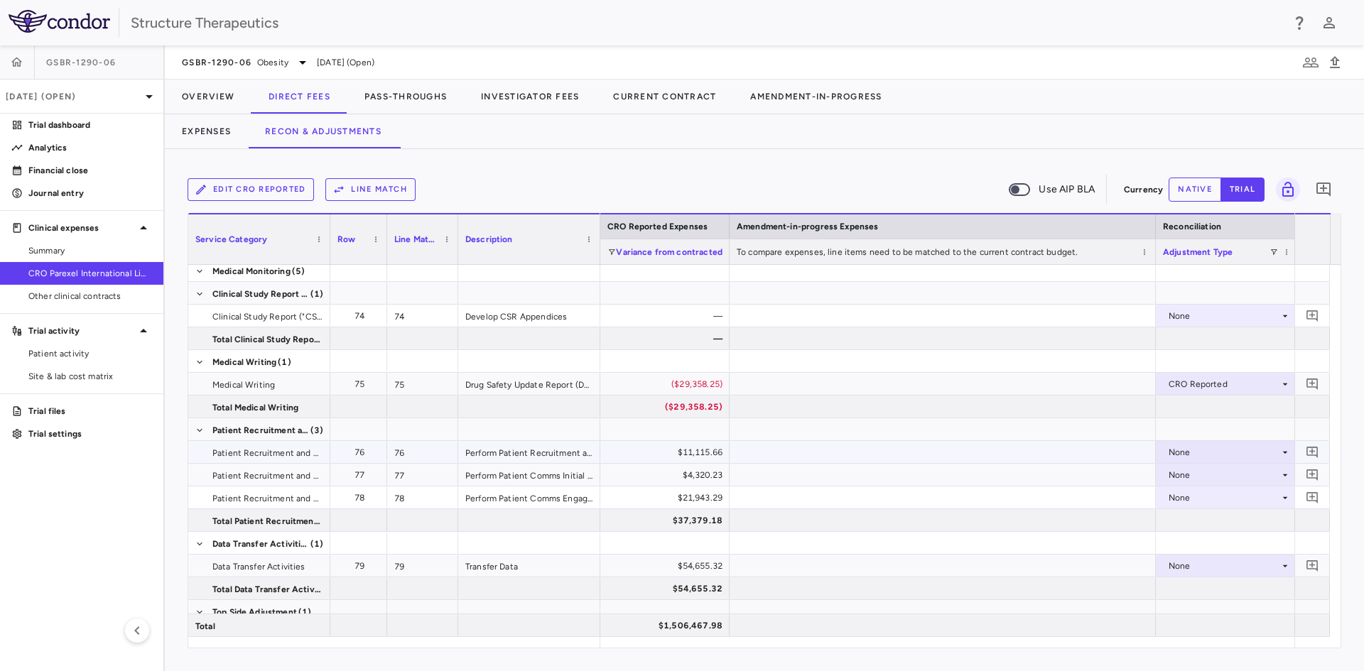
click at [1173, 452] on div "None" at bounding box center [1223, 452] width 111 height 23
click at [1181, 502] on div "CRO Reported" at bounding box center [1204, 501] width 96 height 13
click at [1178, 470] on div "None" at bounding box center [1223, 475] width 111 height 23
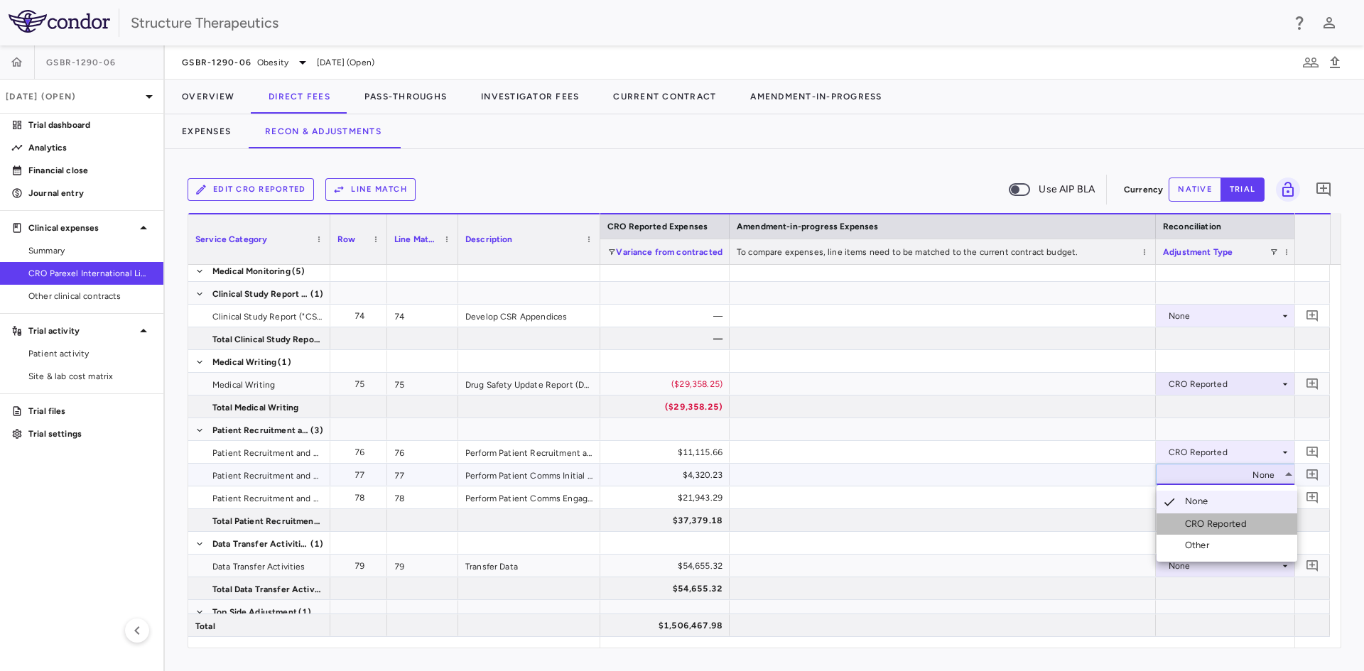
click at [1183, 516] on li "CRO Reported" at bounding box center [1226, 524] width 141 height 21
click at [1188, 500] on div "None" at bounding box center [1223, 498] width 111 height 23
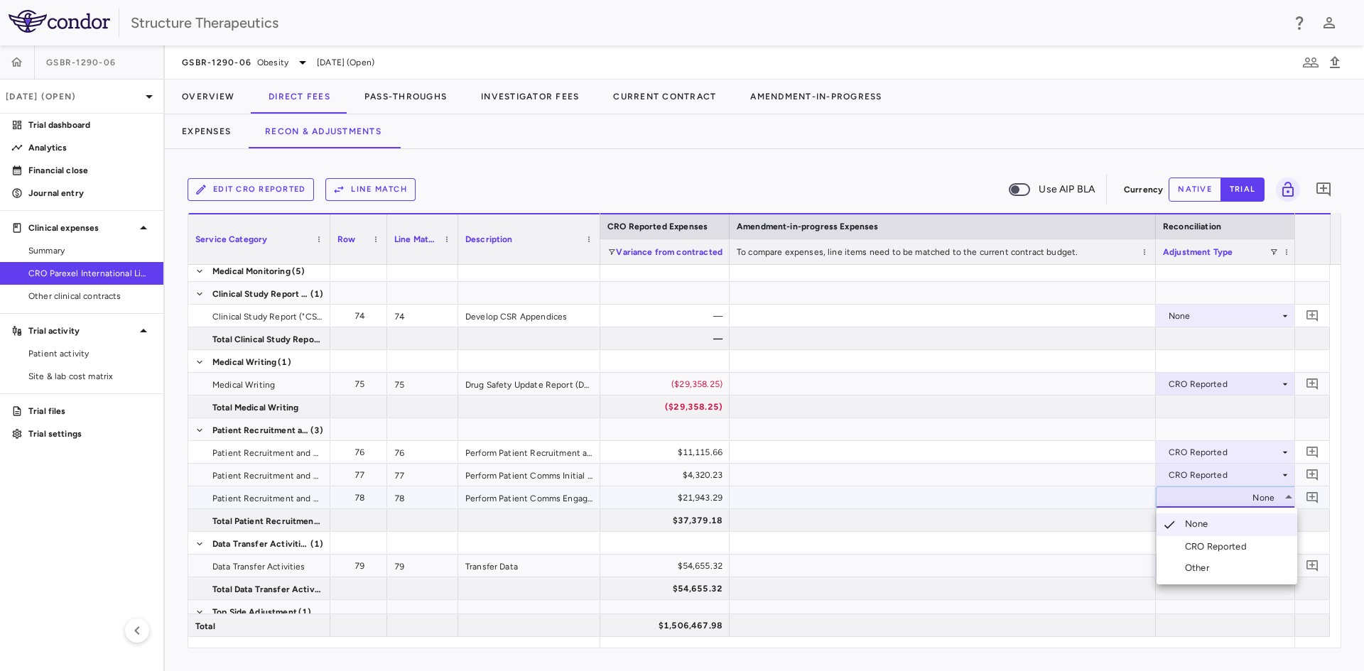
click at [1190, 538] on li "CRO Reported" at bounding box center [1226, 546] width 141 height 21
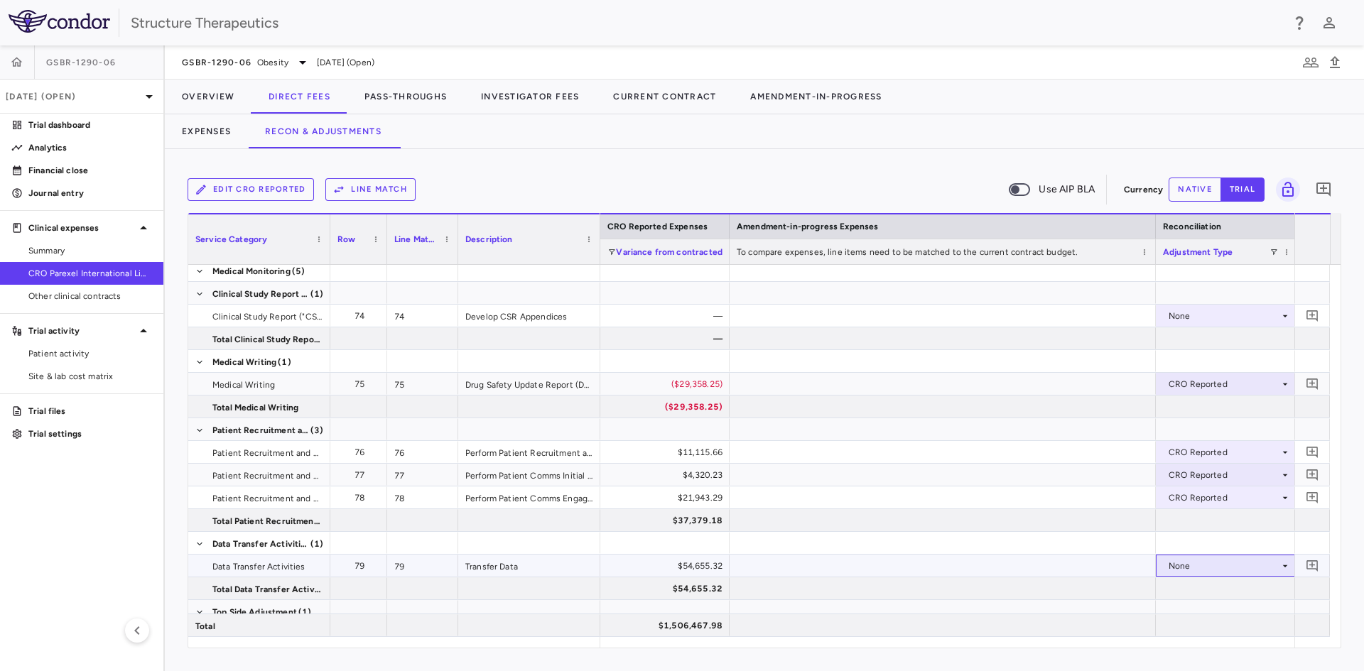
click at [1212, 561] on div "None" at bounding box center [1223, 566] width 111 height 23
click at [1215, 615] on div "CRO Reported" at bounding box center [1218, 615] width 67 height 13
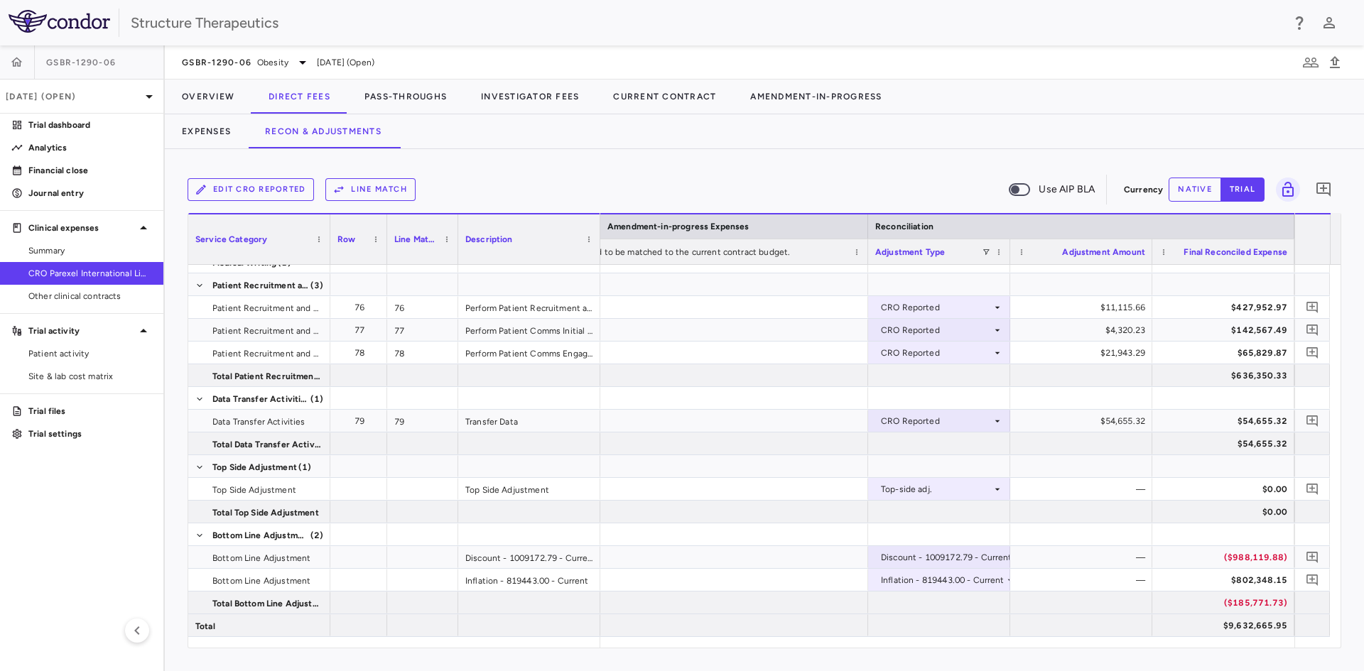
scroll to position [0, 2601]
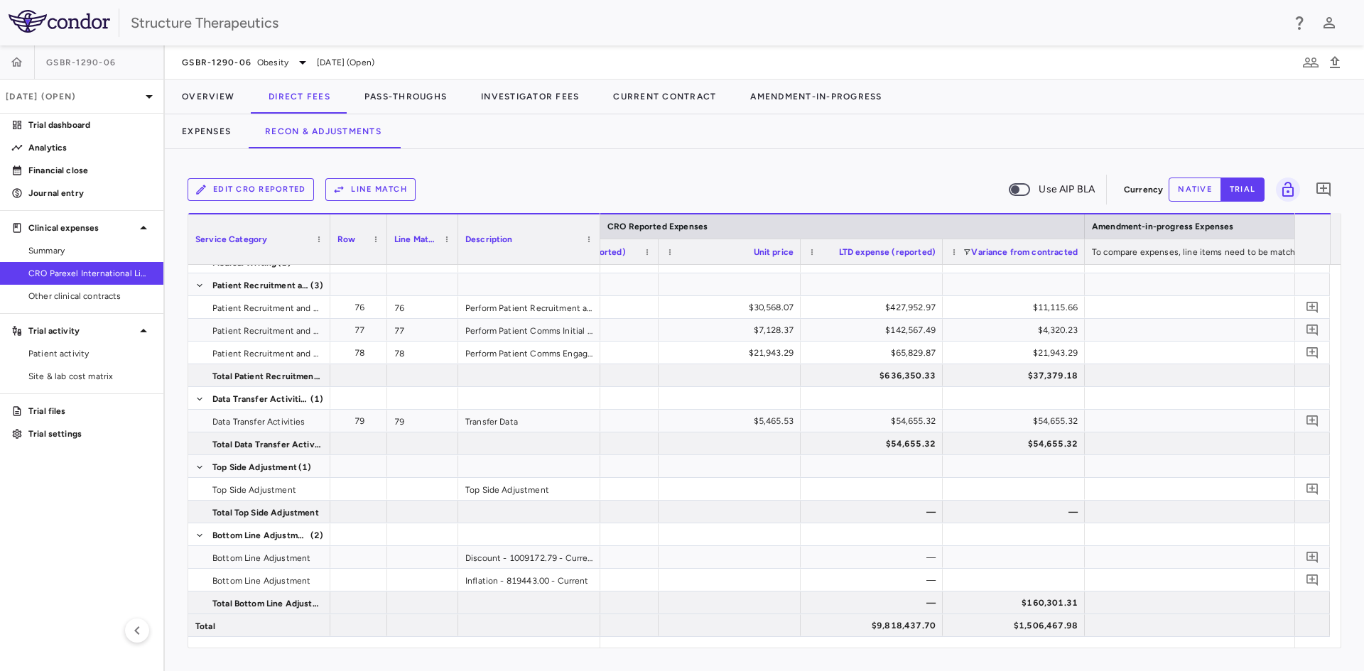
click at [1202, 188] on button "native" at bounding box center [1194, 190] width 53 height 24
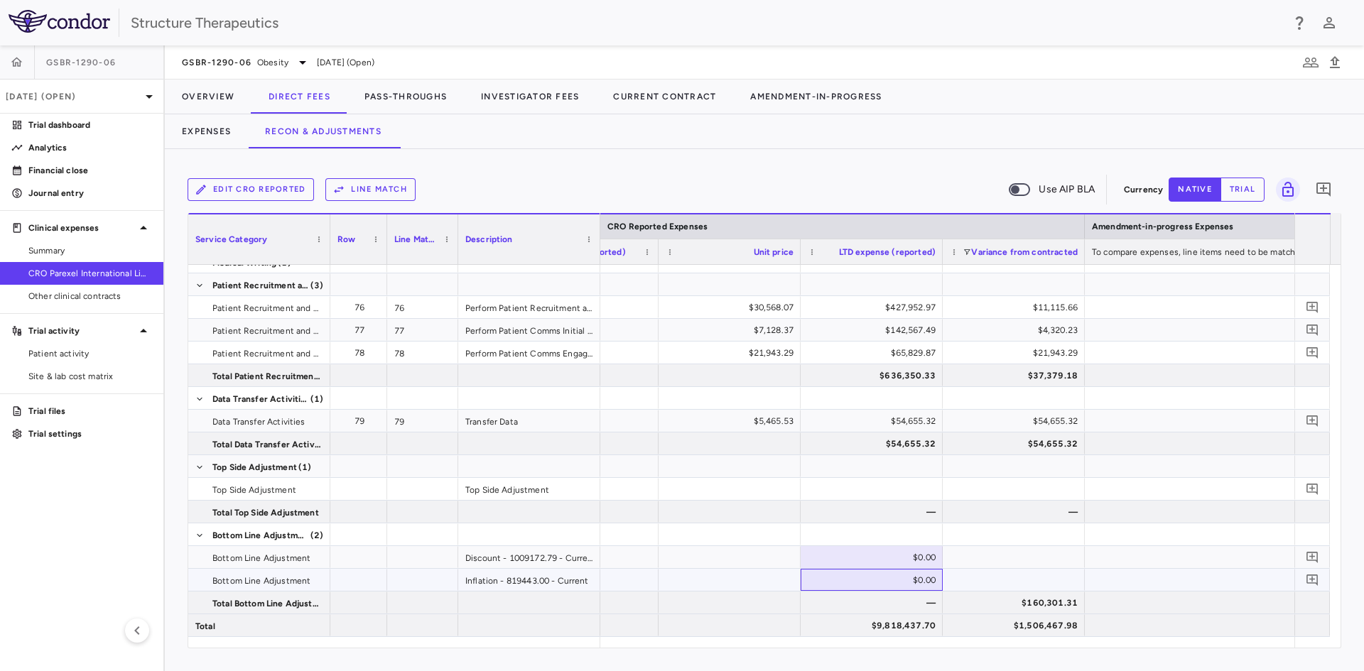
click at [886, 582] on div "$0.00" at bounding box center [874, 580] width 122 height 23
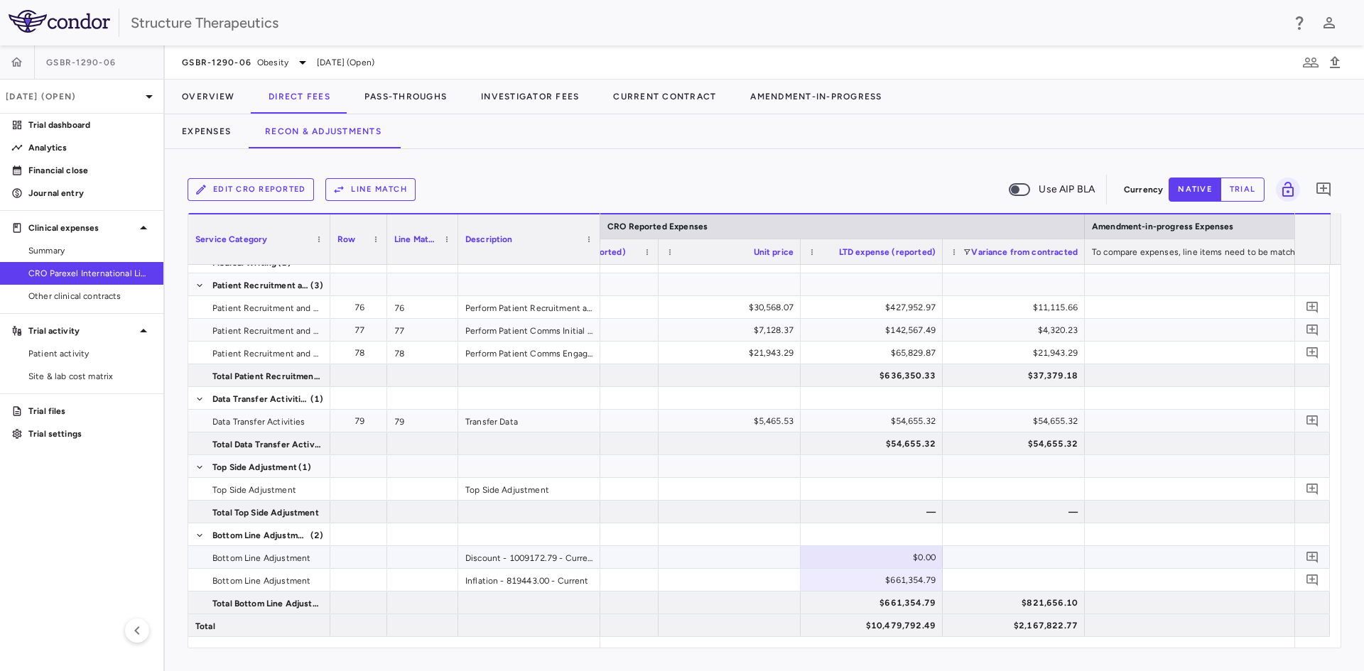
click at [864, 551] on div "$0.00" at bounding box center [874, 557] width 122 height 23
click at [872, 558] on div "$814,481.62" at bounding box center [874, 557] width 122 height 23
click at [872, 558] on input "*********" at bounding box center [882, 558] width 119 height 23
type input "**********"
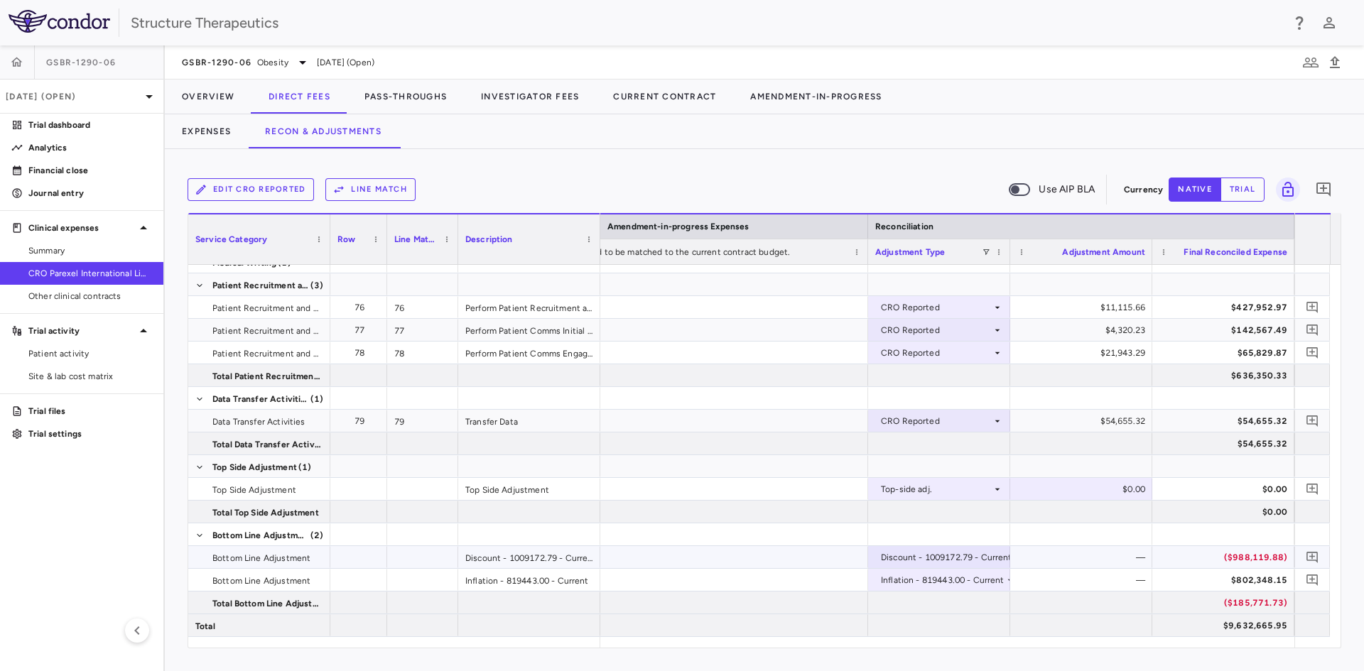
click at [987, 553] on div "Discount - 1009172.79 - Current" at bounding box center [946, 557] width 131 height 23
click at [1031, 553] on div at bounding box center [682, 335] width 1364 height 671
click at [987, 583] on div "Inflation - 819443.00 - Current" at bounding box center [943, 580] width 124 height 23
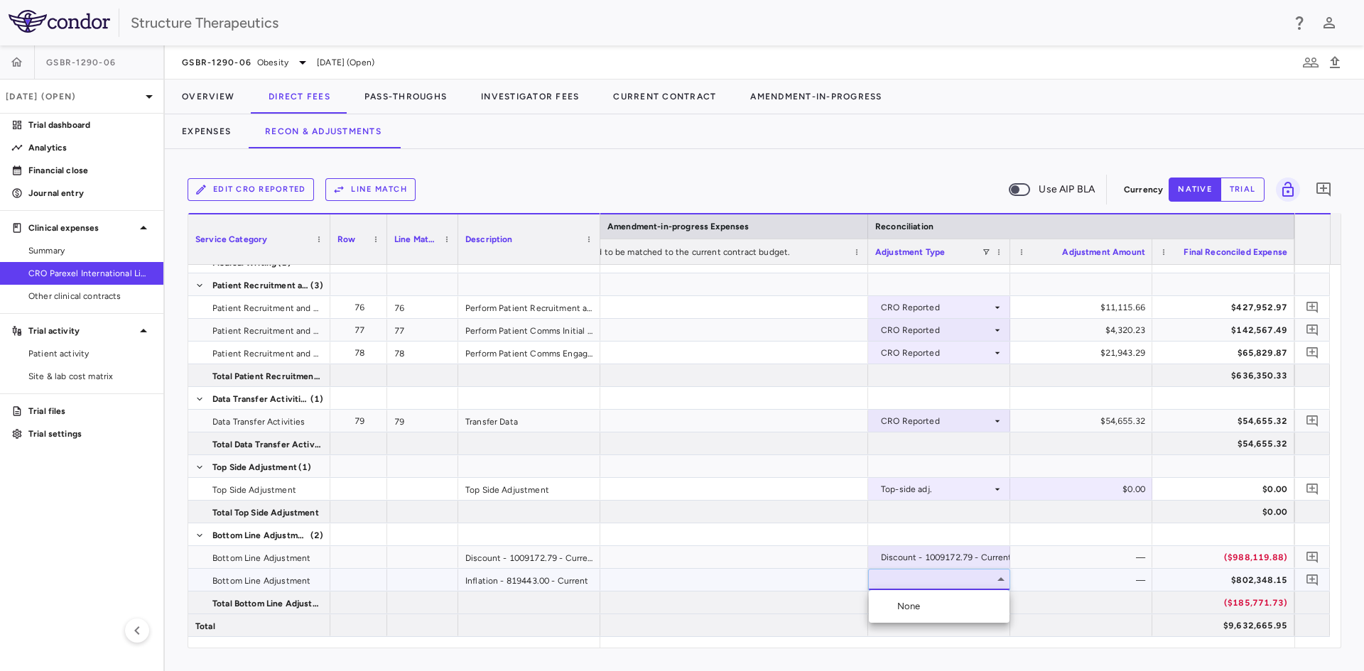
click at [1070, 568] on div at bounding box center [682, 335] width 1364 height 671
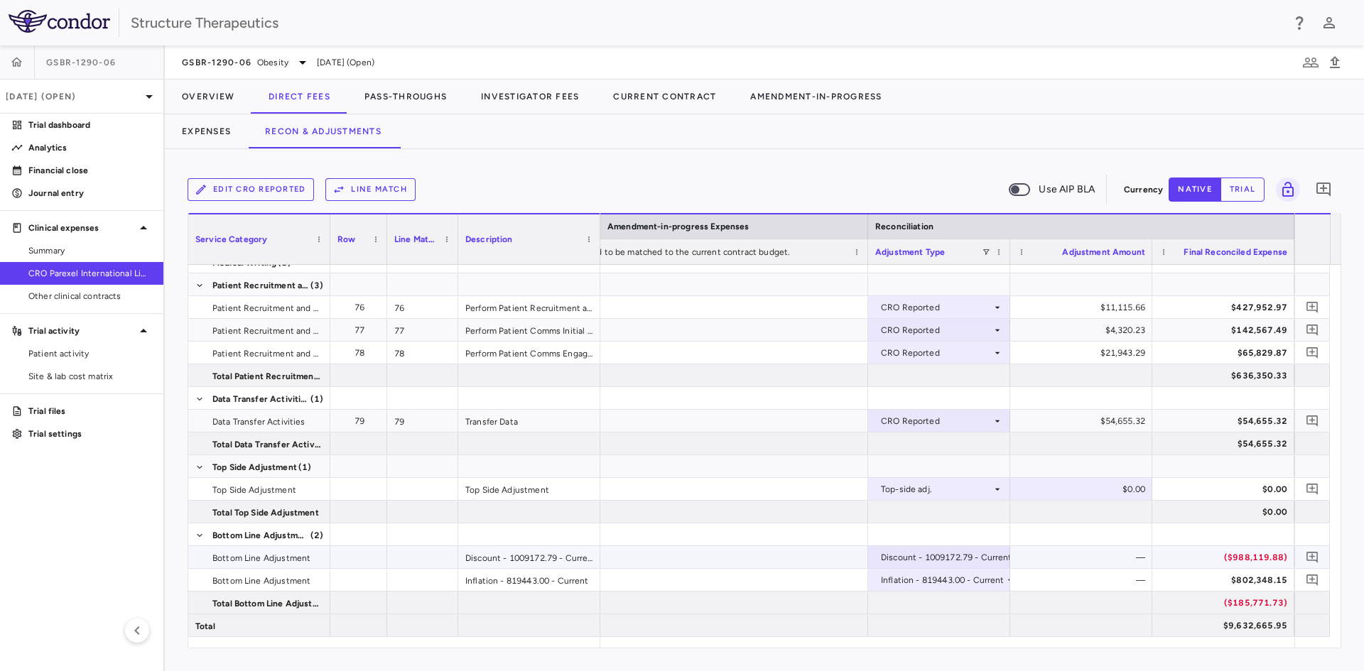
click at [1087, 557] on div "—" at bounding box center [1084, 557] width 122 height 23
click at [1136, 582] on div "—" at bounding box center [1084, 580] width 122 height 23
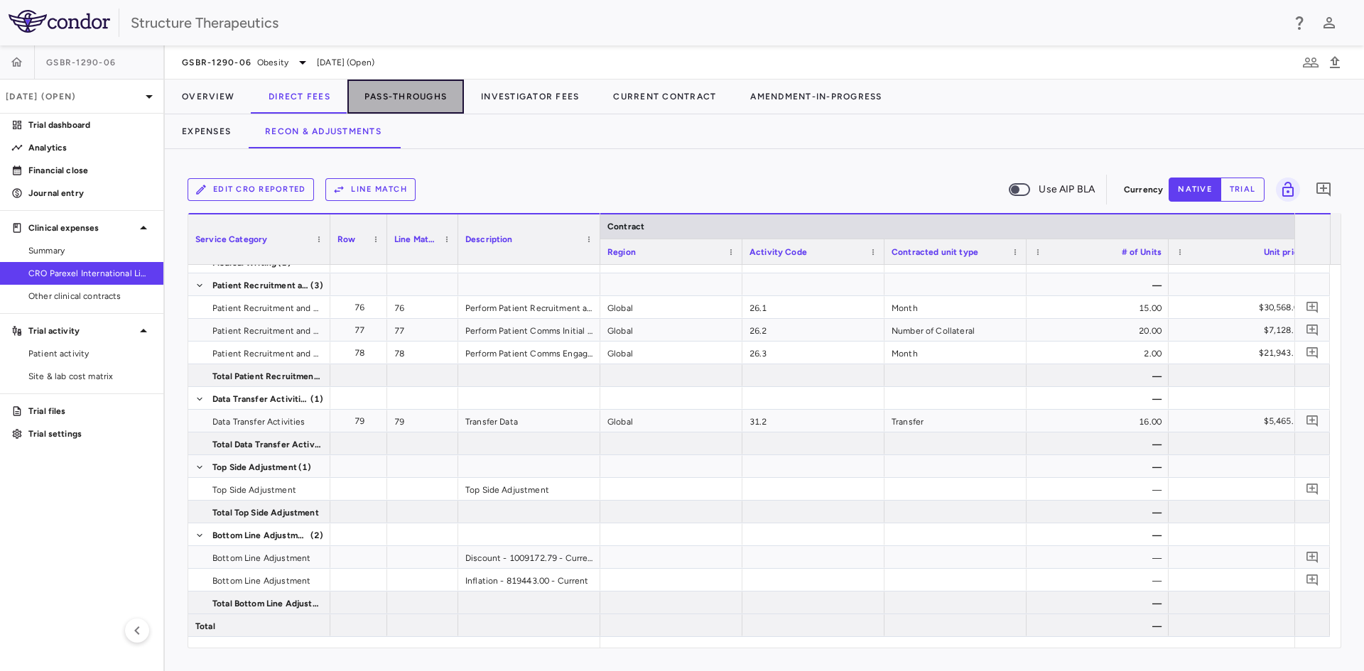
click at [428, 97] on button "Pass-Throughs" at bounding box center [405, 97] width 116 height 34
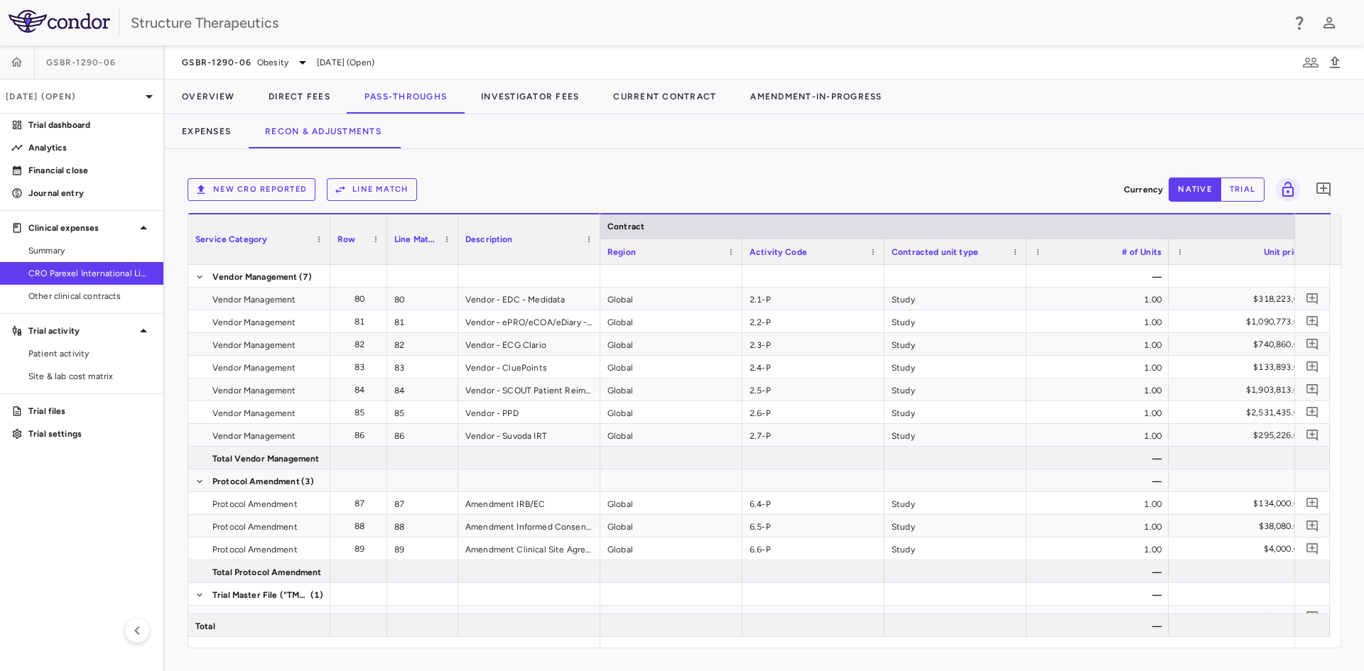
drag, startPoint x: 704, startPoint y: 648, endPoint x: 1048, endPoint y: 641, distance: 343.9
click at [1048, 641] on div "New CRO reported Line Match Currency native trial 0 Service Category Drag here …" at bounding box center [764, 410] width 1199 height 522
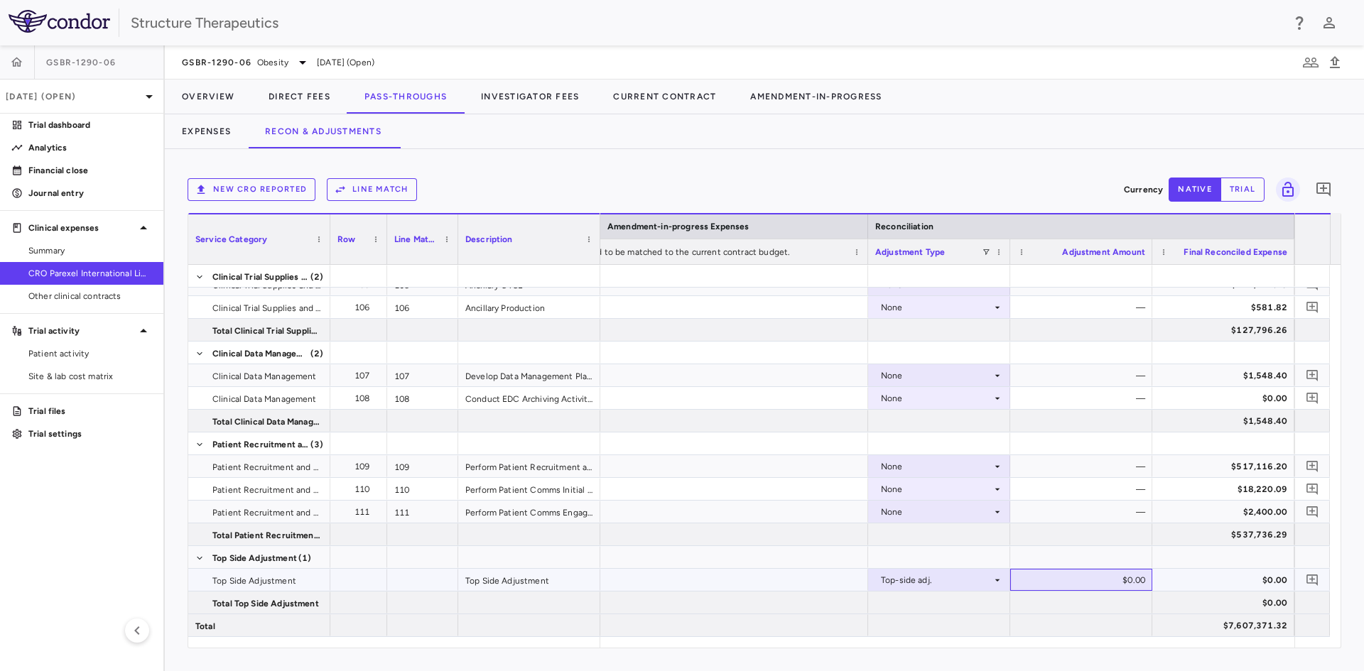
click at [1103, 587] on div "$0.00" at bounding box center [1084, 580] width 122 height 23
click at [1069, 583] on input "**********" at bounding box center [1091, 581] width 119 height 23
type input "**********"
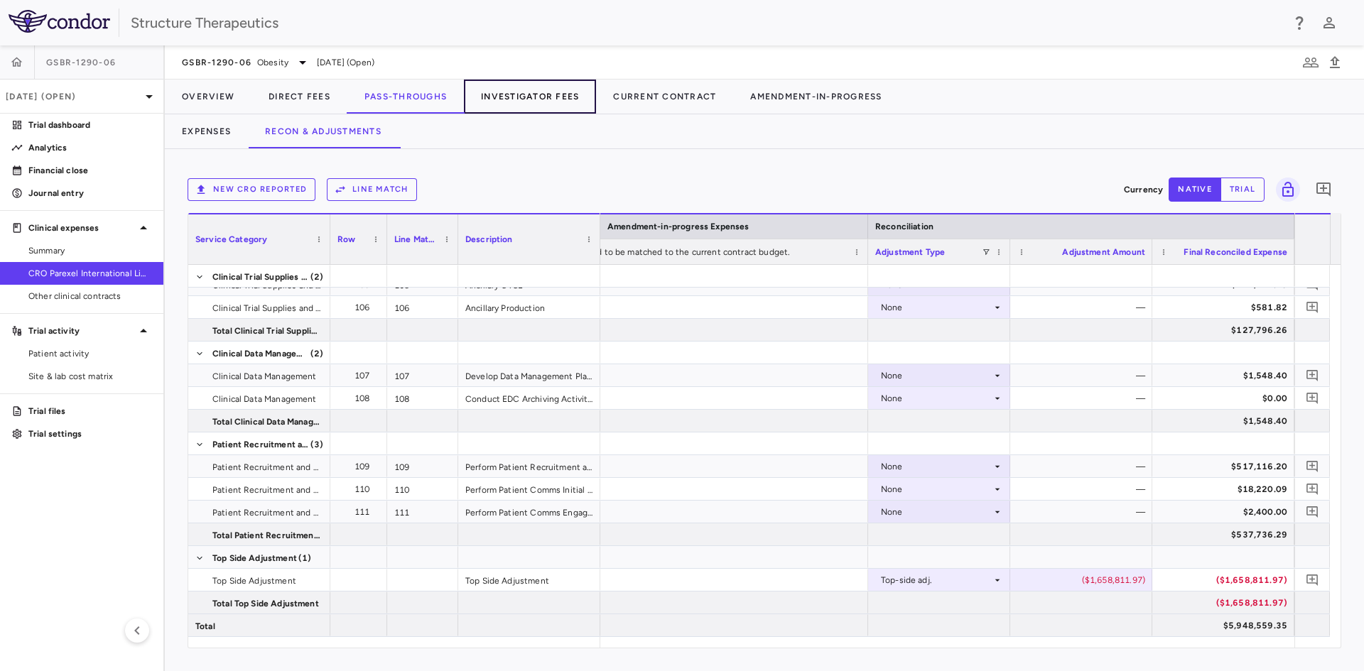
click at [494, 92] on button "Investigator Fees" at bounding box center [530, 97] width 132 height 34
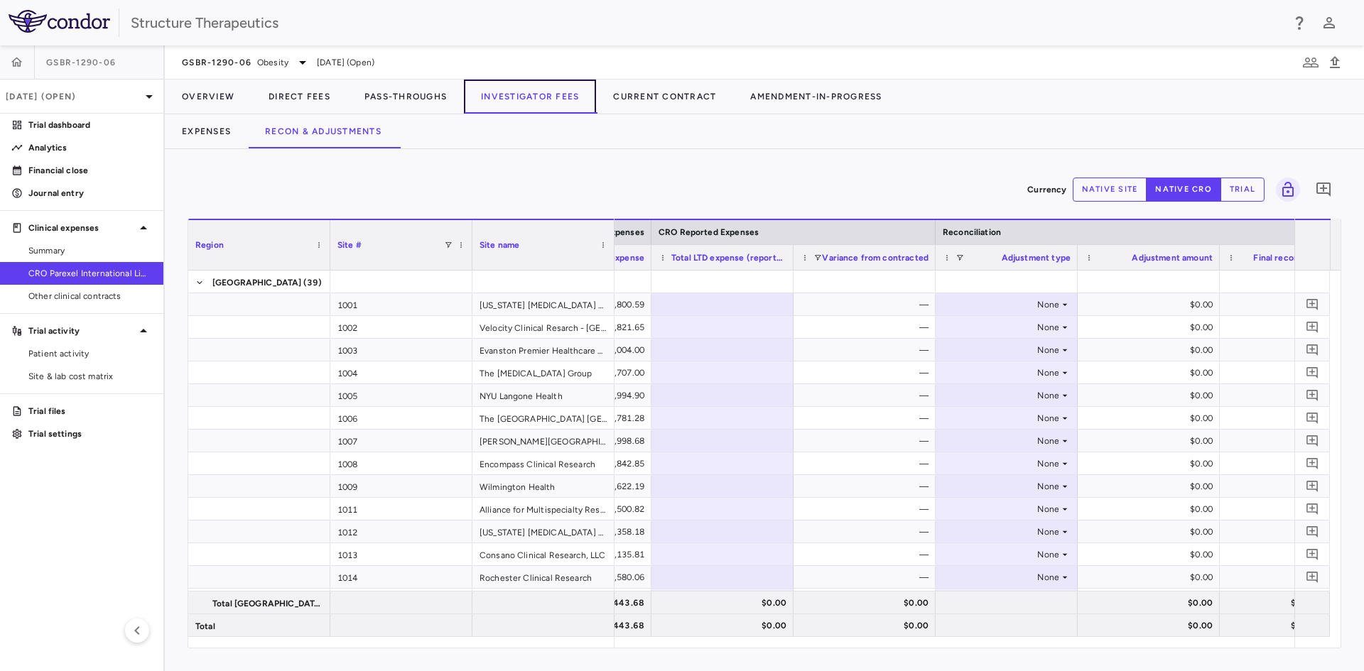
scroll to position [0, 711]
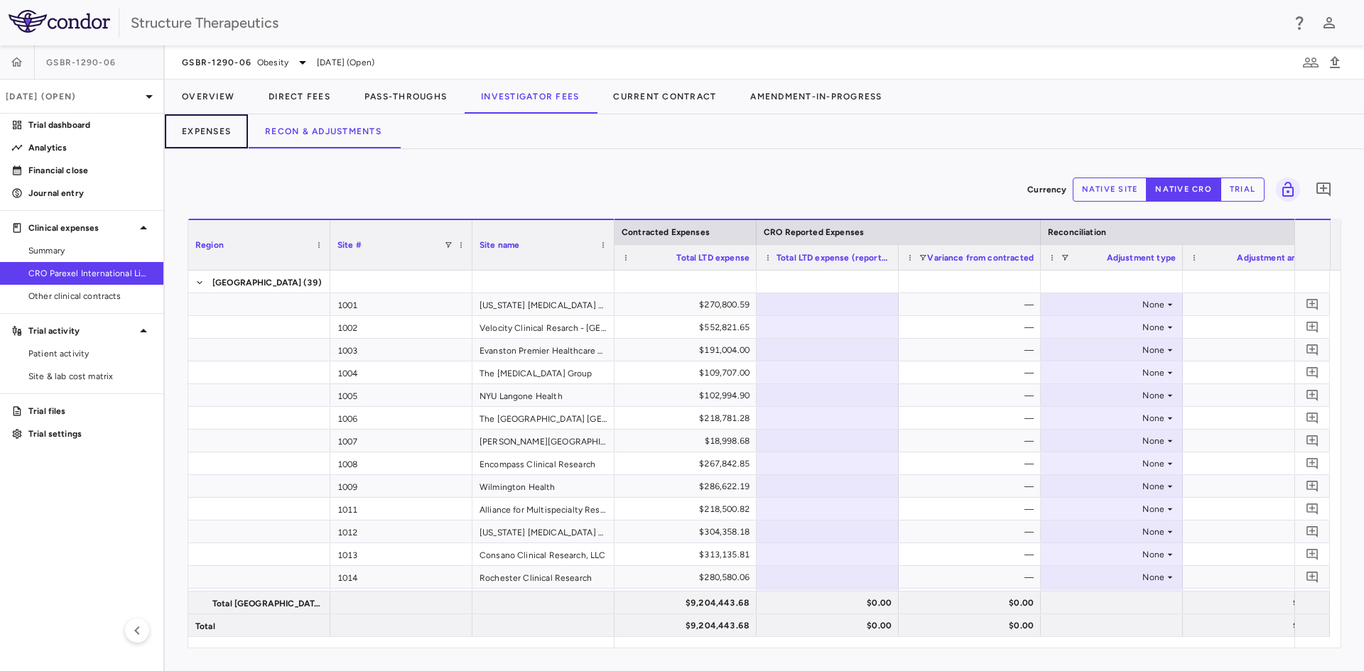
click at [215, 139] on button "Expenses" at bounding box center [206, 131] width 83 height 34
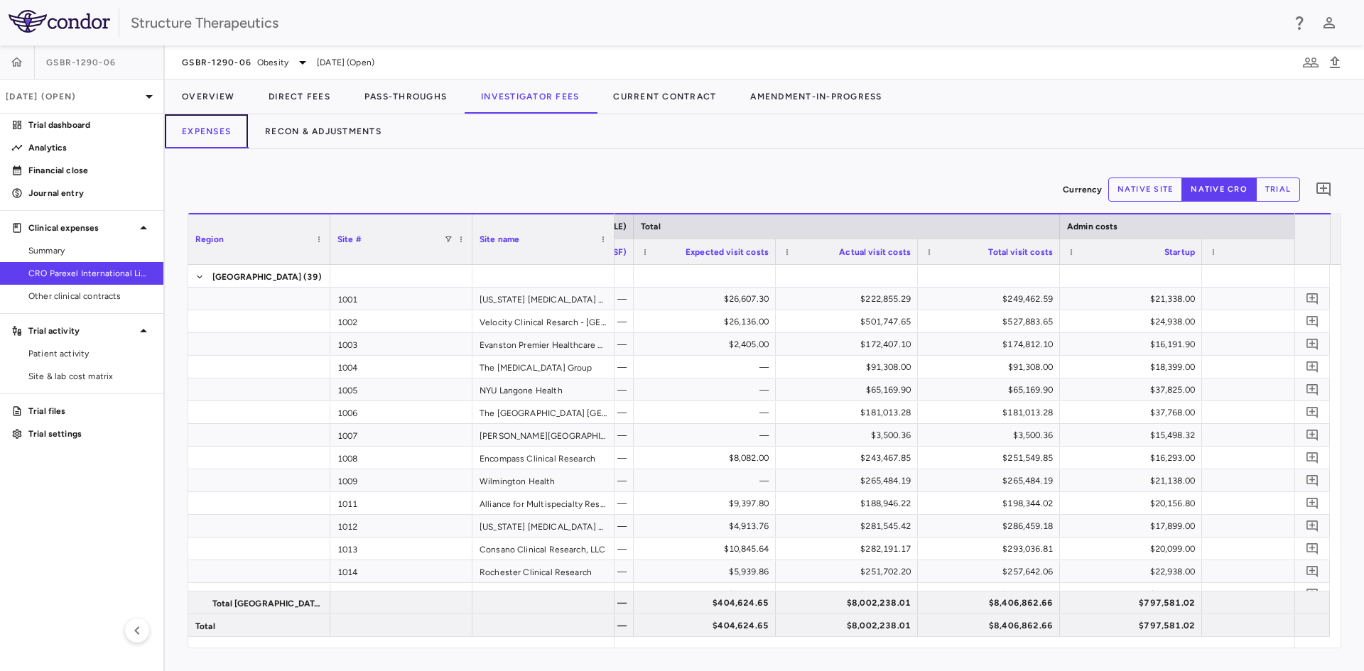
scroll to position [0, 4797]
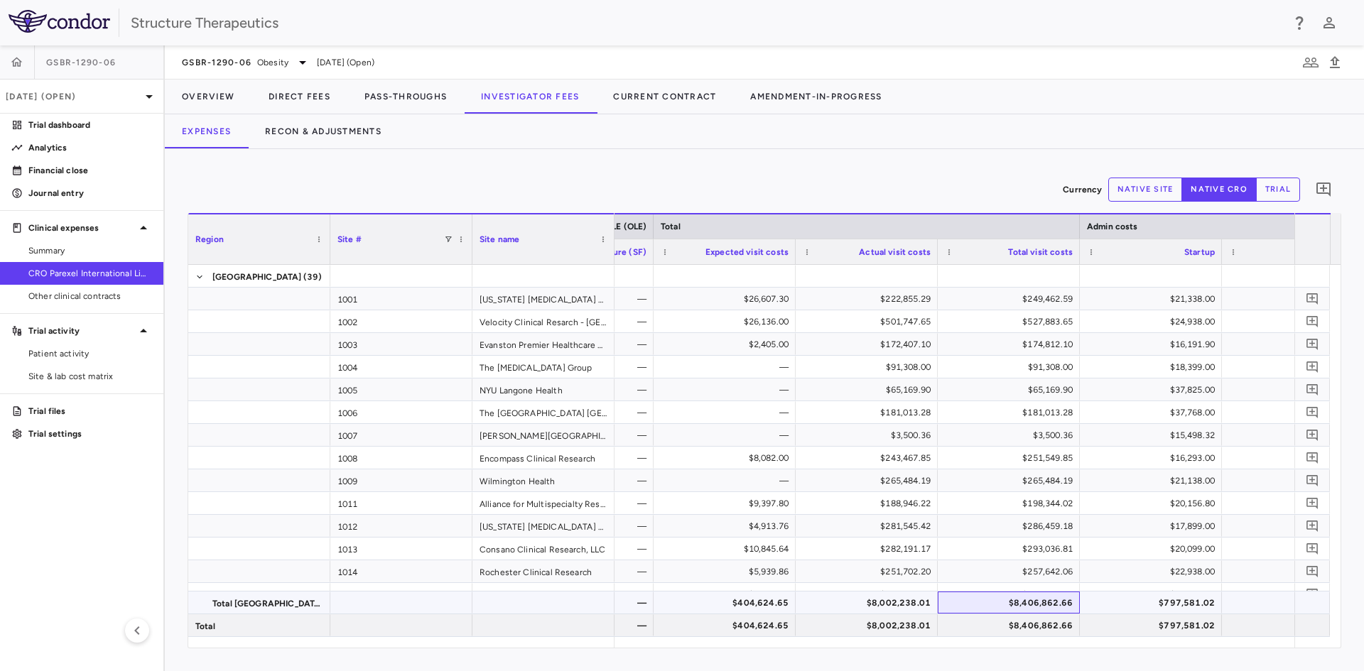
drag, startPoint x: 1075, startPoint y: 602, endPoint x: 1034, endPoint y: 602, distance: 40.5
click at [1034, 602] on div "$8,406,862.66" at bounding box center [1009, 603] width 142 height 22
click at [1102, 548] on span "Copy" at bounding box center [1127, 544] width 120 height 20
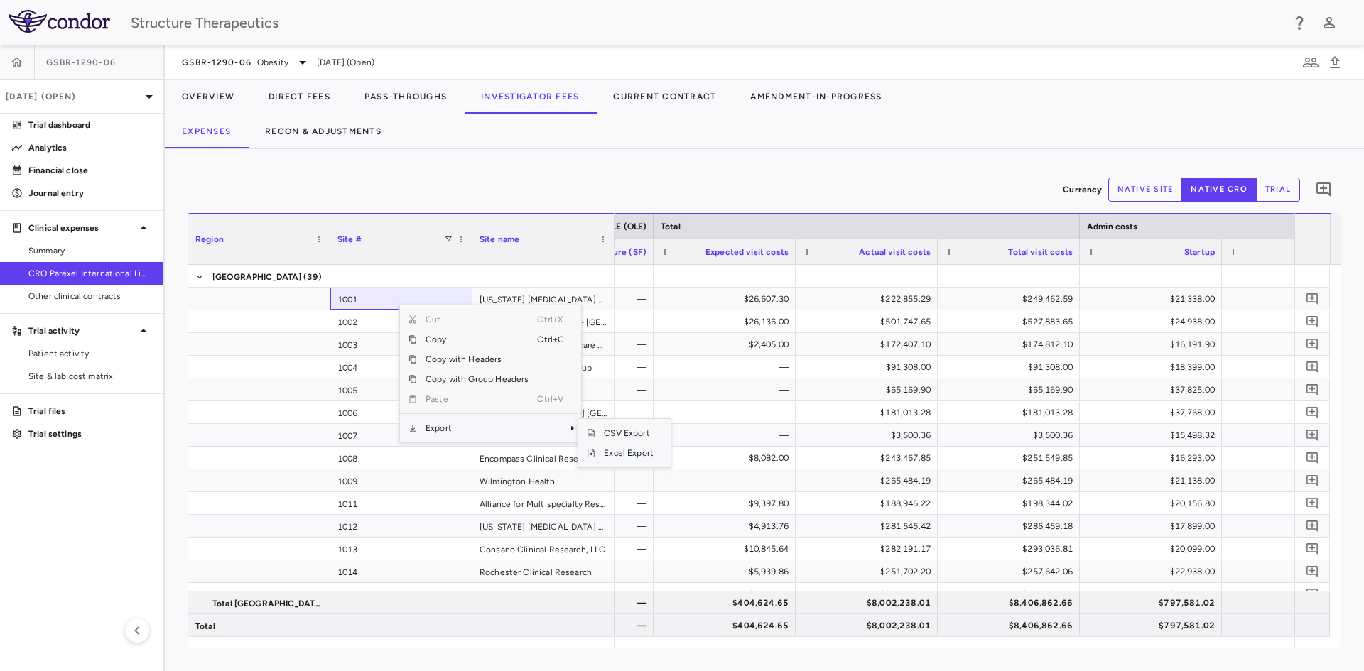
click at [611, 451] on span "Excel Export" at bounding box center [628, 453] width 67 height 20
